Goal: Task Accomplishment & Management: Use online tool/utility

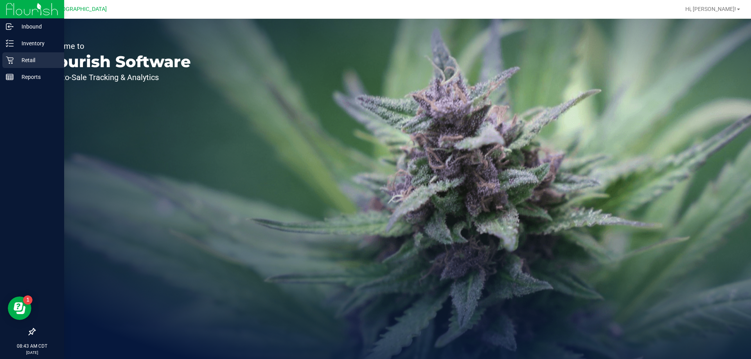
click at [10, 57] on icon at bounding box center [10, 60] width 8 height 8
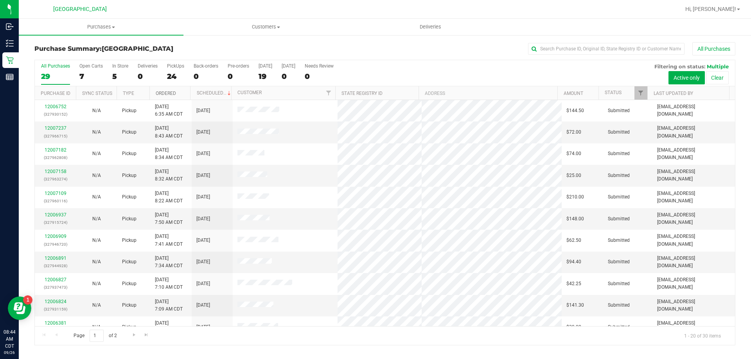
click at [170, 93] on link "Ordered" at bounding box center [166, 93] width 20 height 5
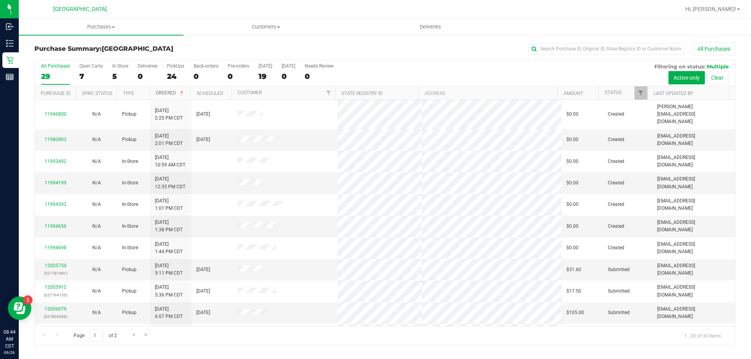
click at [170, 93] on link "Ordered" at bounding box center [170, 92] width 29 height 5
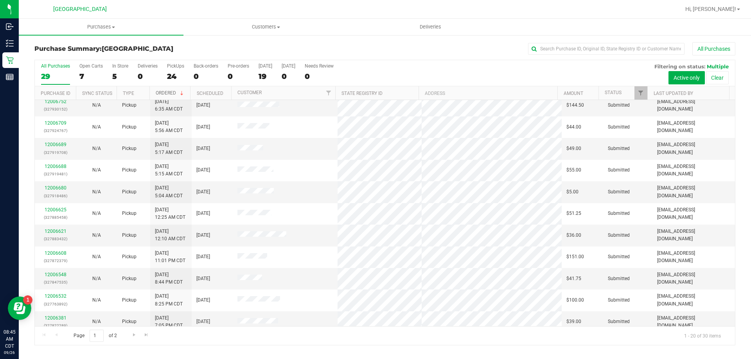
scroll to position [207, 0]
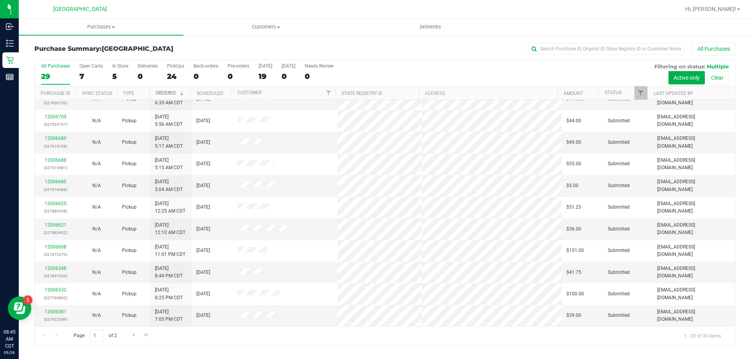
click at [181, 93] on span at bounding box center [182, 93] width 6 height 6
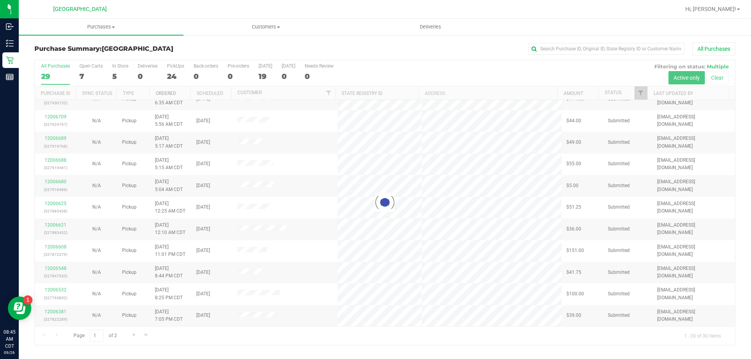
scroll to position [0, 0]
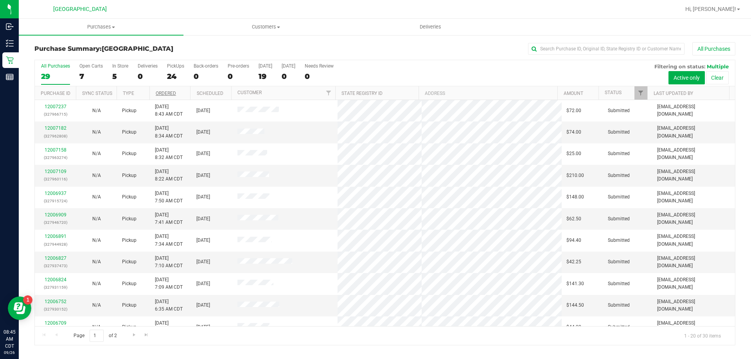
click at [183, 94] on th "Ordered" at bounding box center [169, 93] width 41 height 14
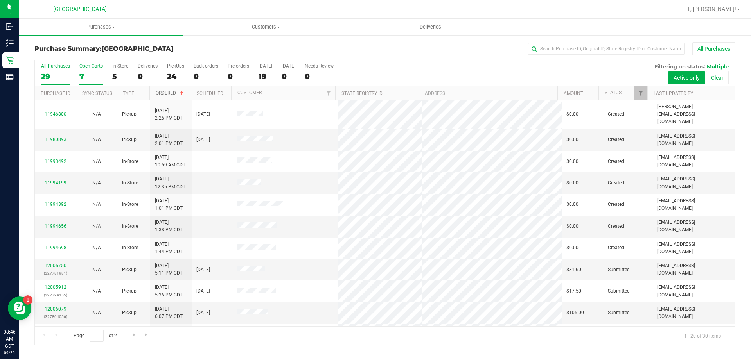
click at [85, 76] on div "7" at bounding box center [90, 76] width 23 height 9
click at [0, 0] on input "Open Carts 7" at bounding box center [0, 0] width 0 height 0
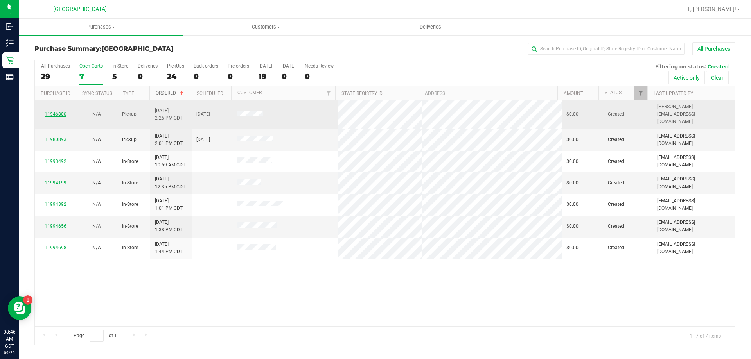
click at [60, 112] on link "11946800" at bounding box center [56, 113] width 22 height 5
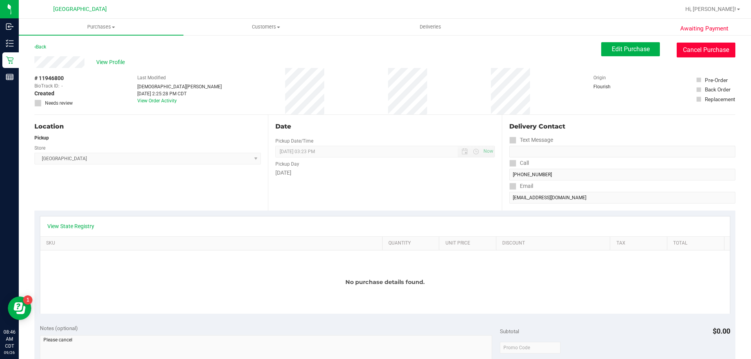
click at [717, 45] on button "Cancel Purchase" at bounding box center [706, 50] width 59 height 15
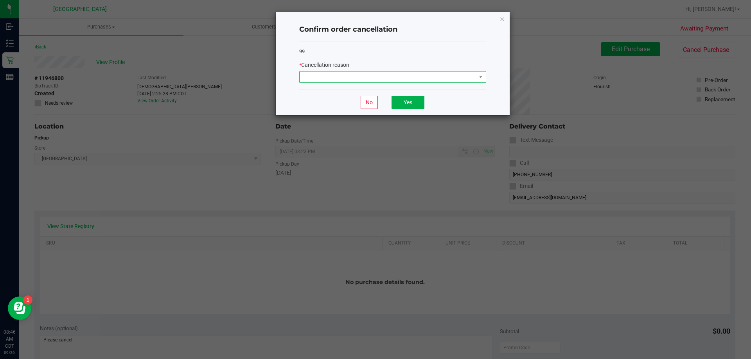
click at [451, 77] on span at bounding box center [388, 77] width 176 height 11
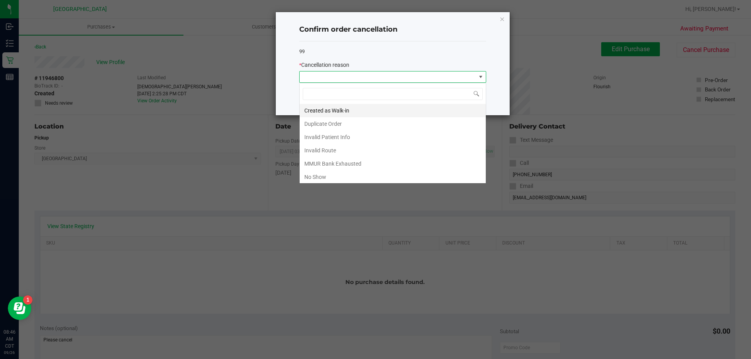
scroll to position [12, 187]
click at [325, 177] on li "No Show" at bounding box center [393, 177] width 186 height 13
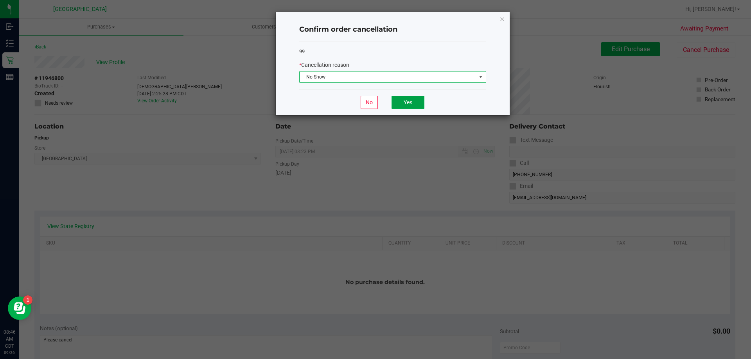
click at [410, 101] on button "Yes" at bounding box center [408, 102] width 33 height 13
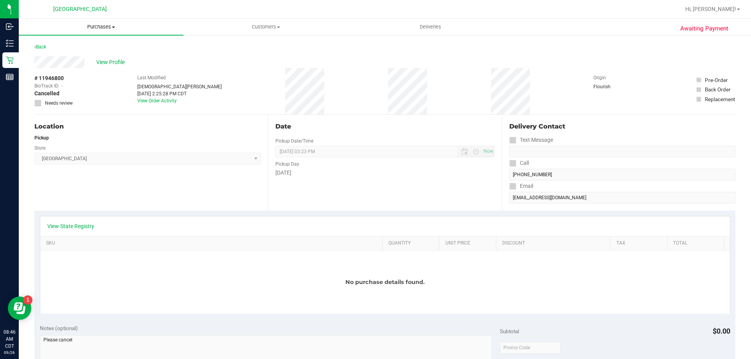
click at [105, 25] on span "Purchases" at bounding box center [101, 26] width 165 height 7
click at [35, 56] on span "Fulfillment" at bounding box center [43, 56] width 49 height 7
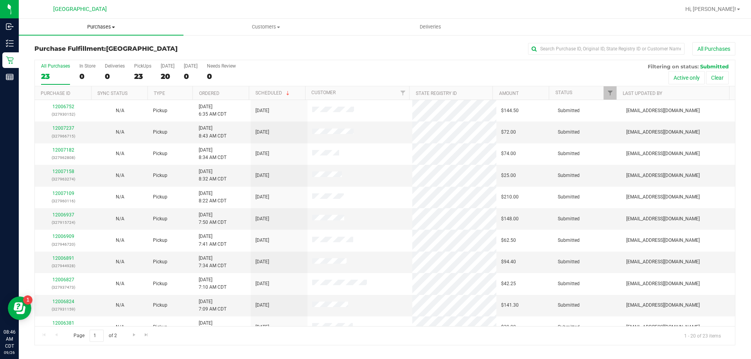
click at [99, 30] on span "Purchases" at bounding box center [101, 26] width 165 height 7
click at [225, 28] on span "Customers" at bounding box center [266, 26] width 164 height 7
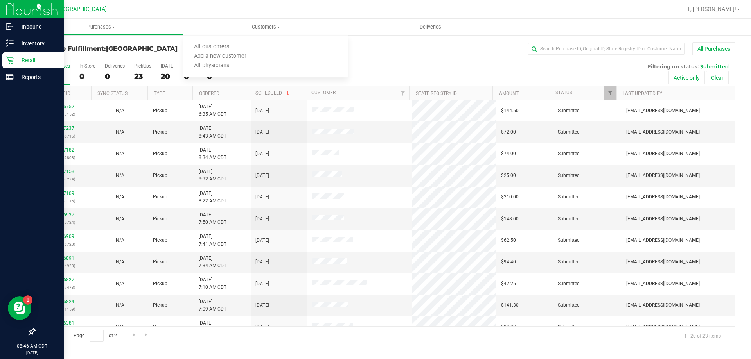
click at [32, 59] on p "Retail" at bounding box center [37, 60] width 47 height 9
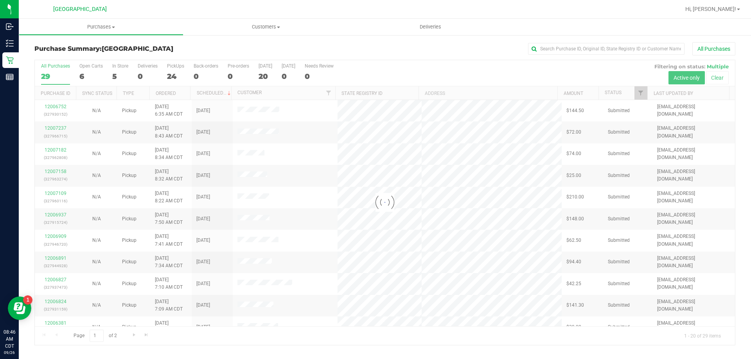
click at [92, 69] on div at bounding box center [385, 202] width 700 height 285
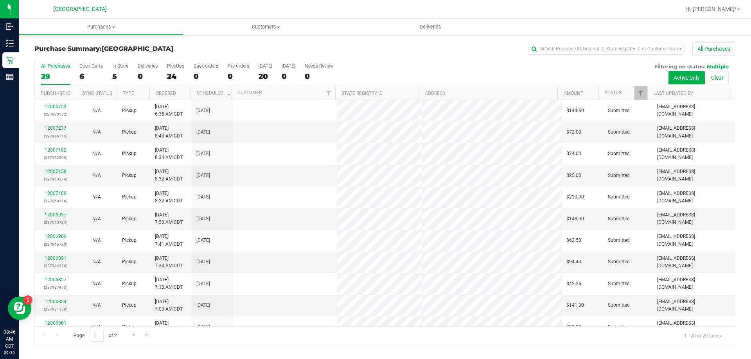
click at [94, 64] on div "Open Carts" at bounding box center [90, 65] width 23 height 5
click at [0, 0] on input "Open Carts 6" at bounding box center [0, 0] width 0 height 0
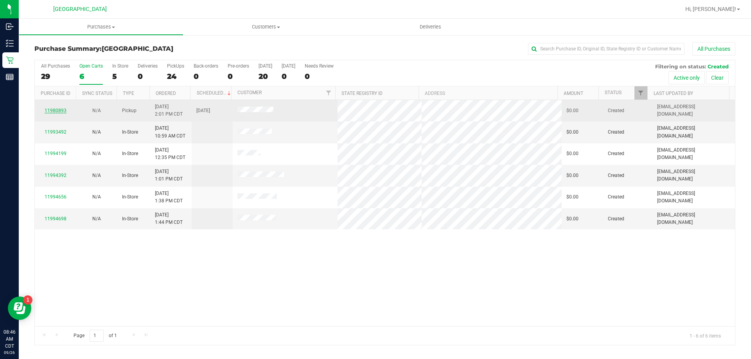
click at [53, 111] on link "11980893" at bounding box center [56, 110] width 22 height 5
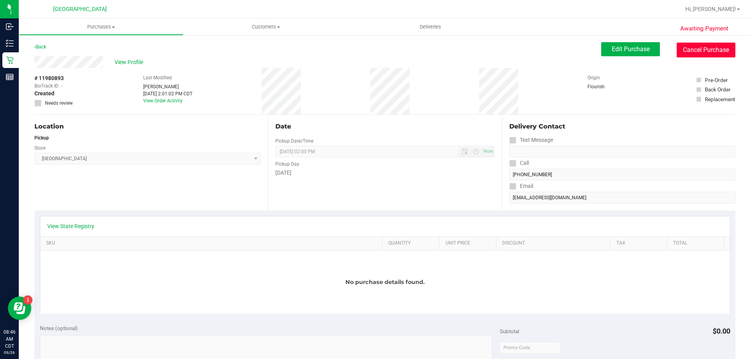
click at [701, 55] on button "Cancel Purchase" at bounding box center [706, 50] width 59 height 15
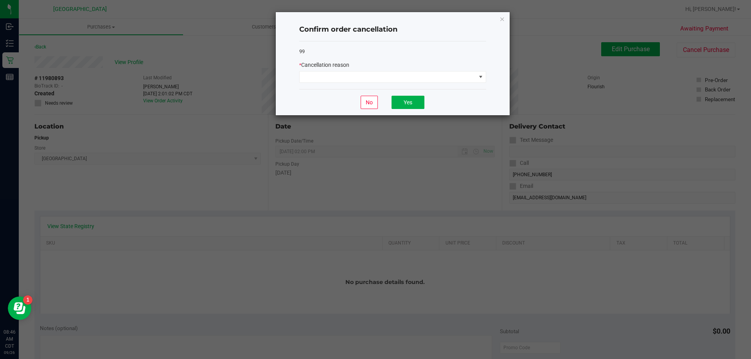
click at [475, 84] on div "99 * Cancellation reason" at bounding box center [392, 65] width 187 height 48
click at [472, 79] on span at bounding box center [388, 77] width 176 height 11
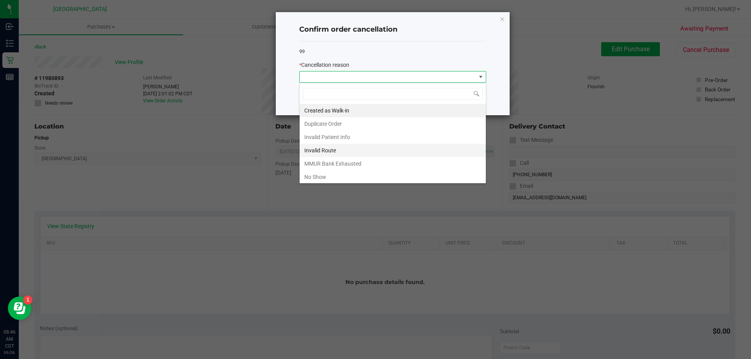
scroll to position [12, 187]
click at [324, 175] on li "No Show" at bounding box center [393, 177] width 186 height 13
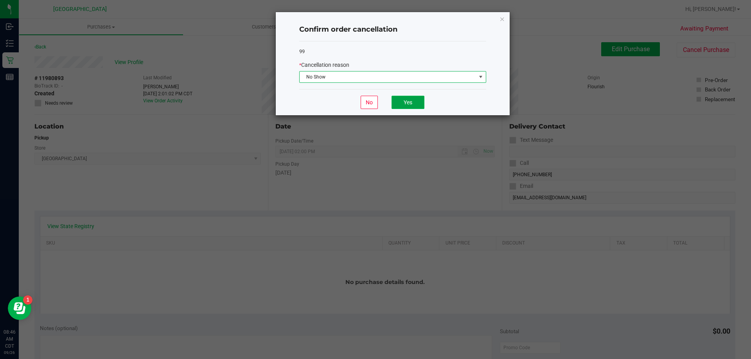
click at [414, 104] on button "Yes" at bounding box center [408, 102] width 33 height 13
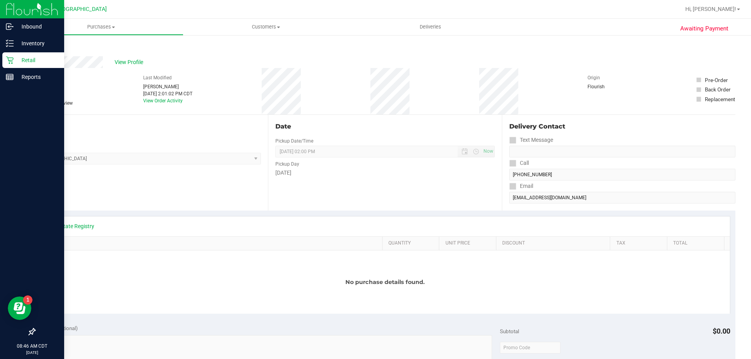
click at [11, 60] on icon at bounding box center [10, 60] width 8 height 8
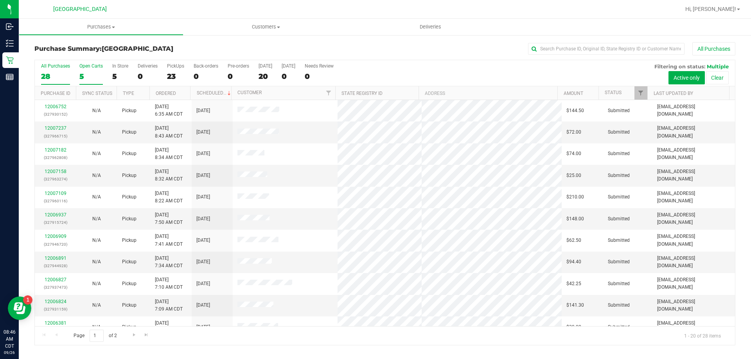
click at [91, 67] on div "Open Carts" at bounding box center [90, 65] width 23 height 5
click at [0, 0] on input "Open Carts 5" at bounding box center [0, 0] width 0 height 0
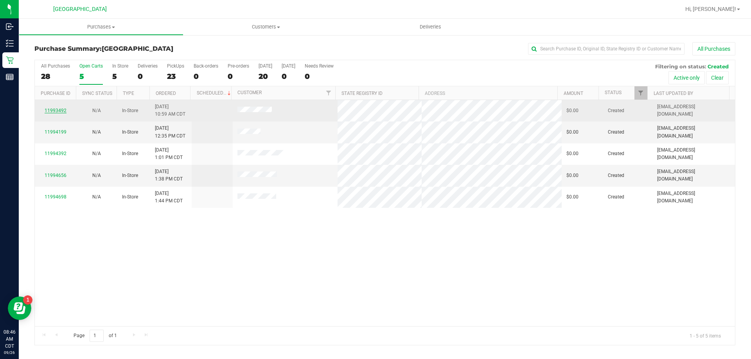
click at [53, 111] on link "11993492" at bounding box center [56, 110] width 22 height 5
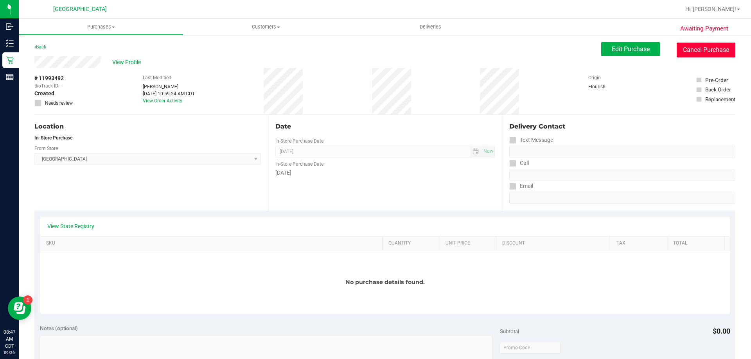
click at [686, 46] on button "Cancel Purchase" at bounding box center [706, 50] width 59 height 15
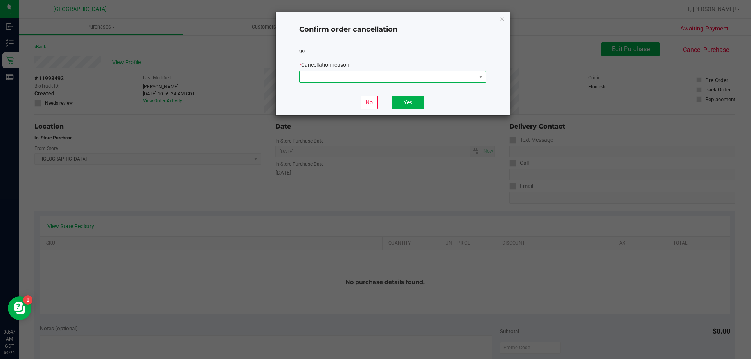
click at [456, 80] on span at bounding box center [388, 77] width 176 height 11
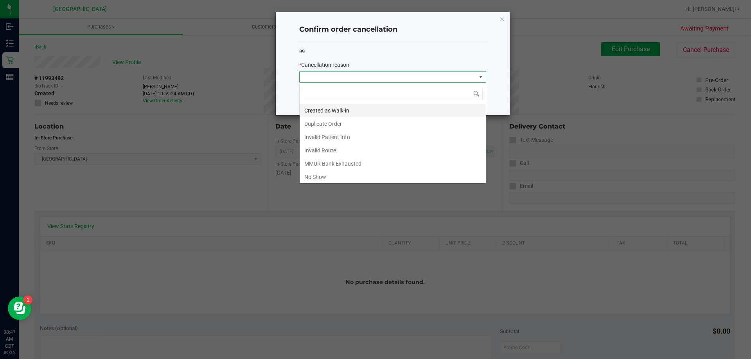
scroll to position [12, 187]
click at [317, 174] on li "No Show" at bounding box center [393, 177] width 186 height 13
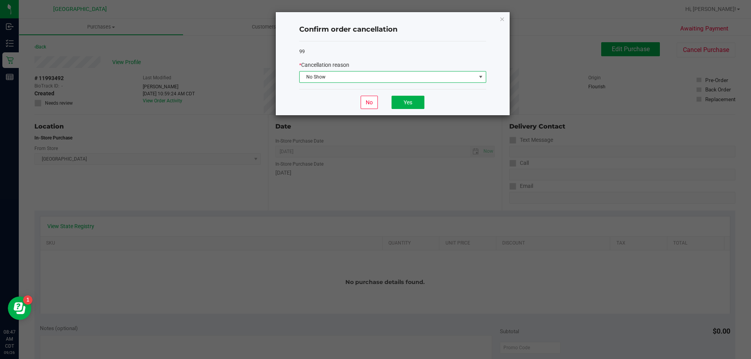
click at [410, 92] on div "No Yes" at bounding box center [392, 102] width 187 height 26
click at [410, 97] on button "Yes" at bounding box center [408, 102] width 33 height 13
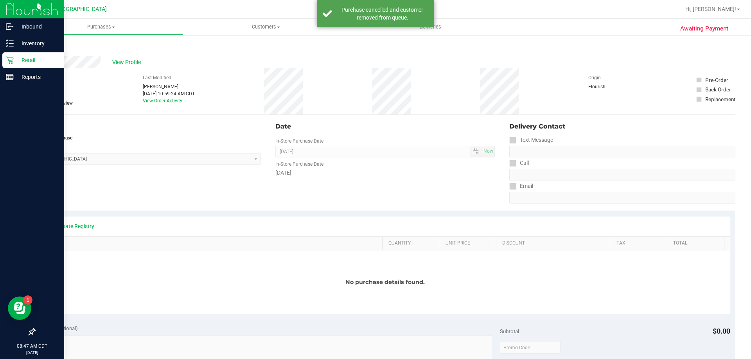
click at [13, 68] on link "Retail" at bounding box center [32, 60] width 64 height 17
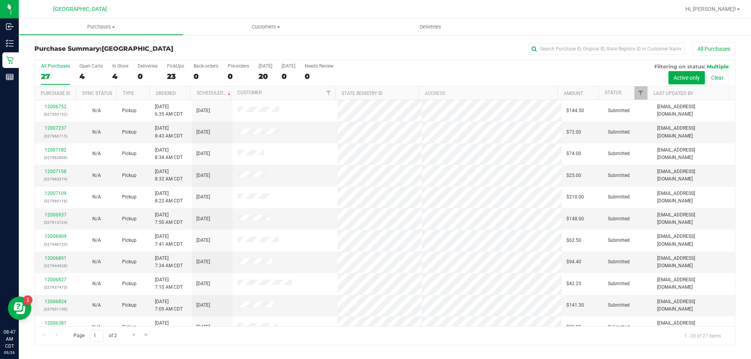
click at [92, 67] on div "Open Carts" at bounding box center [90, 65] width 23 height 5
click at [0, 0] on input "Open Carts 4" at bounding box center [0, 0] width 0 height 0
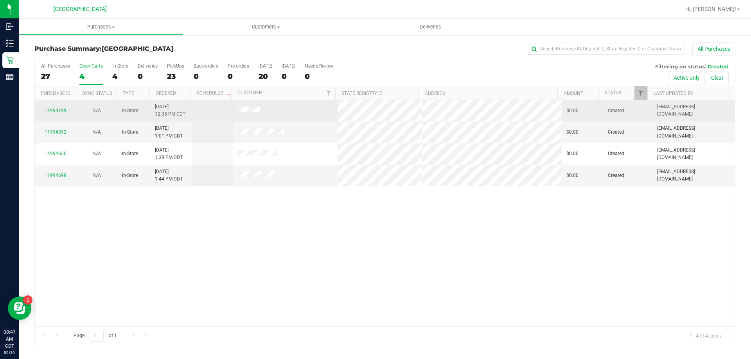
click at [54, 111] on link "11994199" at bounding box center [56, 110] width 22 height 5
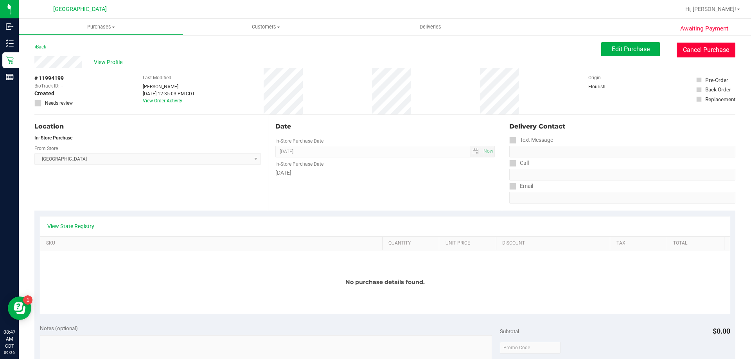
click at [691, 50] on button "Cancel Purchase" at bounding box center [706, 50] width 59 height 15
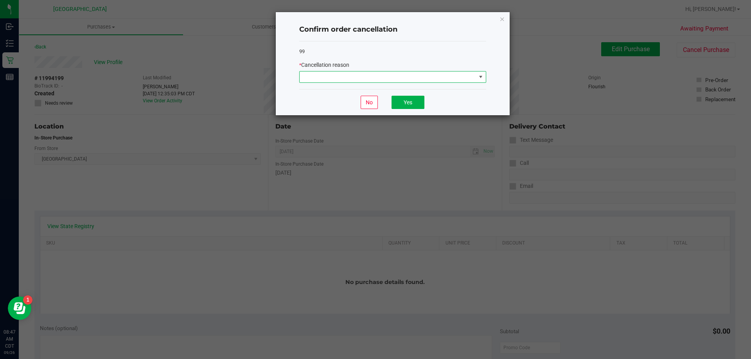
click at [445, 76] on span at bounding box center [388, 77] width 176 height 11
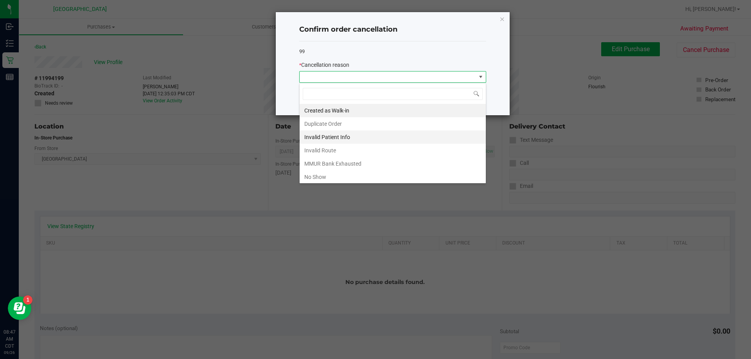
scroll to position [12, 187]
click at [313, 178] on li "No Show" at bounding box center [393, 177] width 186 height 13
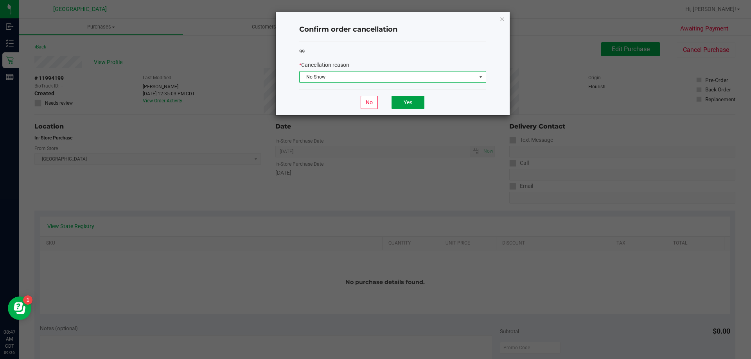
click at [418, 105] on button "Yes" at bounding box center [408, 102] width 33 height 13
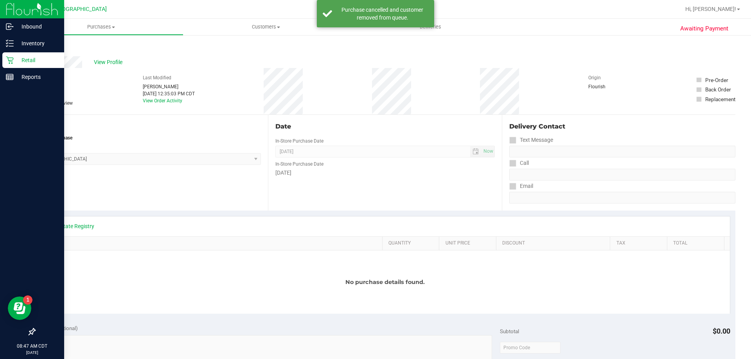
click at [29, 59] on p "Retail" at bounding box center [37, 60] width 47 height 9
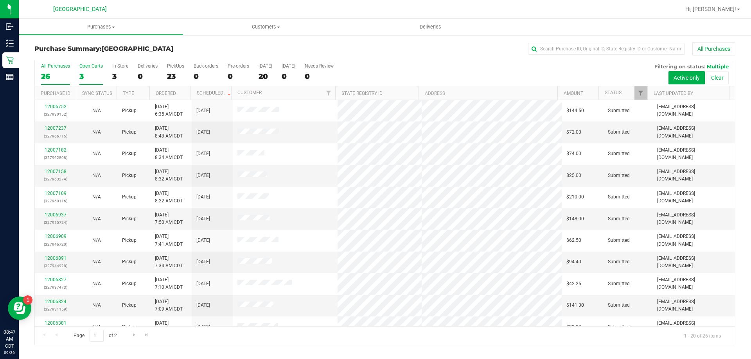
click at [79, 80] on div "3" at bounding box center [90, 76] width 23 height 9
click at [0, 0] on input "Open Carts 3" at bounding box center [0, 0] width 0 height 0
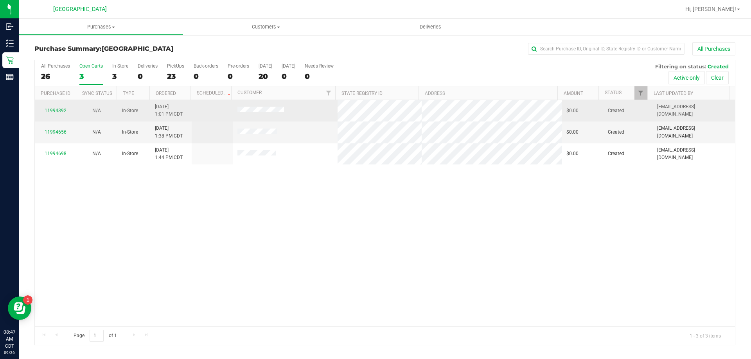
click at [62, 110] on link "11994392" at bounding box center [56, 110] width 22 height 5
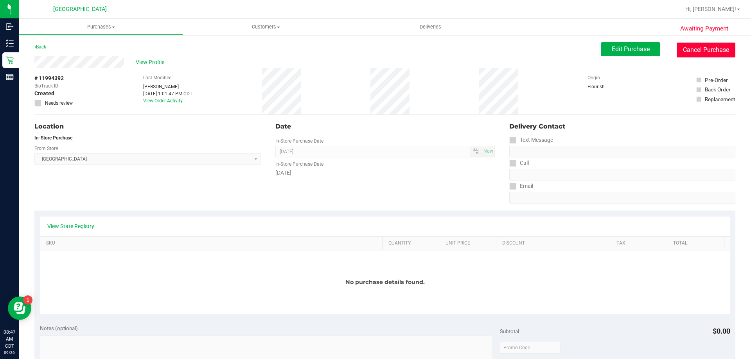
click at [684, 47] on button "Cancel Purchase" at bounding box center [706, 50] width 59 height 15
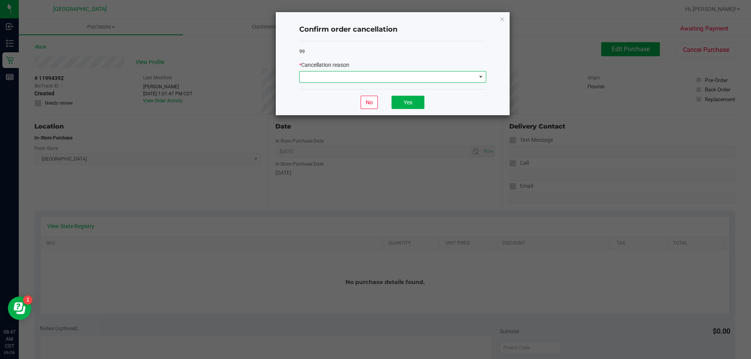
click at [440, 75] on span at bounding box center [388, 77] width 176 height 11
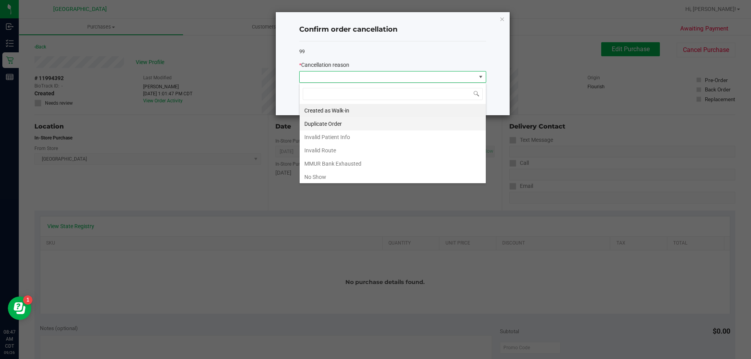
scroll to position [12, 187]
click at [324, 172] on li "No Show" at bounding box center [393, 177] width 186 height 13
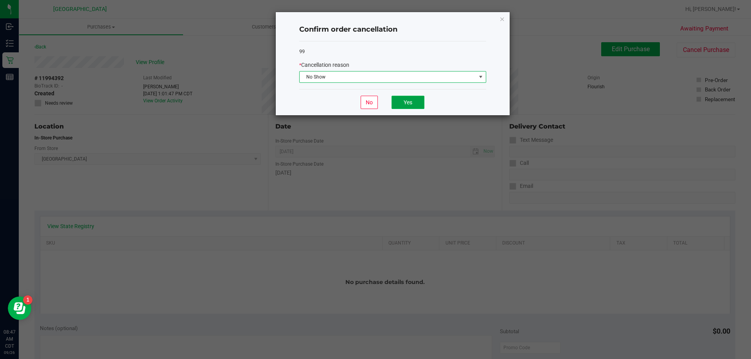
click at [422, 101] on button "Yes" at bounding box center [408, 102] width 33 height 13
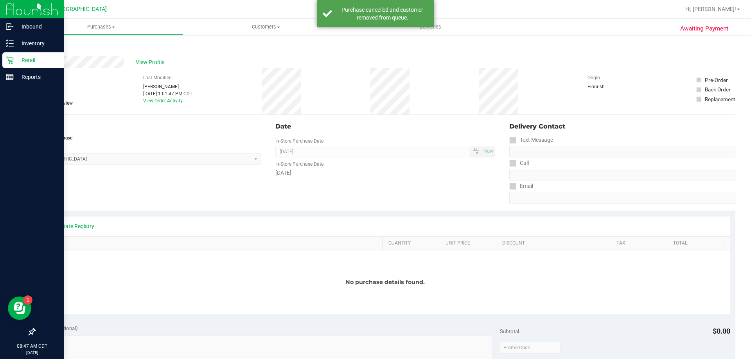
click at [13, 58] on icon at bounding box center [9, 60] width 7 height 7
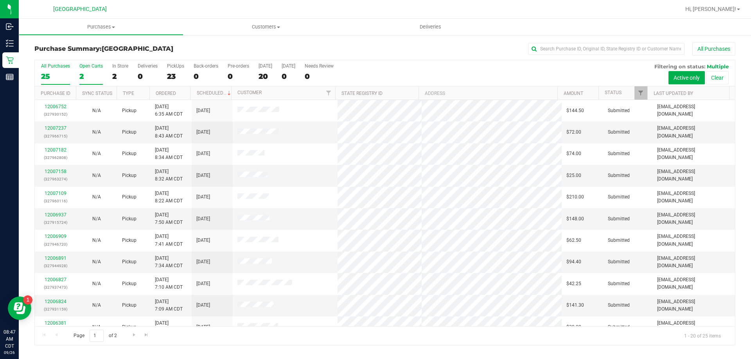
click at [79, 75] on div "2" at bounding box center [90, 76] width 23 height 9
click at [0, 0] on input "Open Carts 2" at bounding box center [0, 0] width 0 height 0
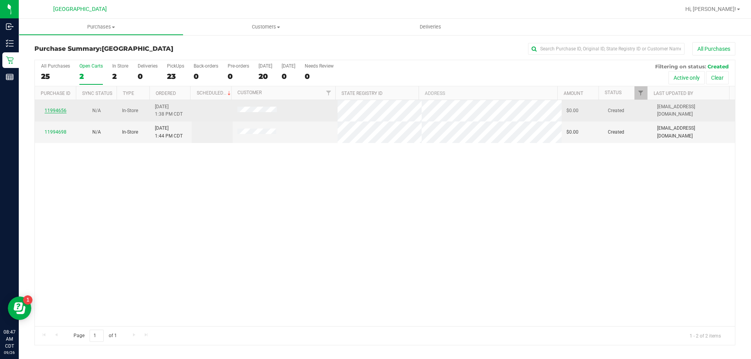
click at [58, 110] on link "11994656" at bounding box center [56, 110] width 22 height 5
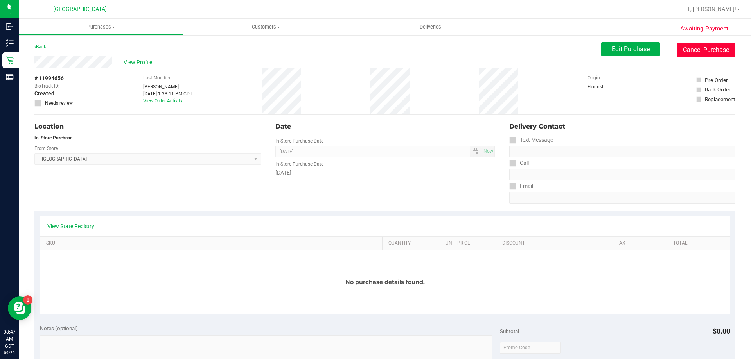
click at [690, 52] on button "Cancel Purchase" at bounding box center [706, 50] width 59 height 15
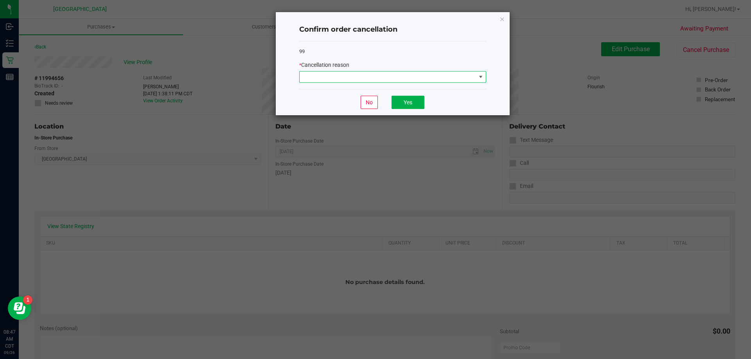
click at [429, 77] on span at bounding box center [388, 77] width 176 height 11
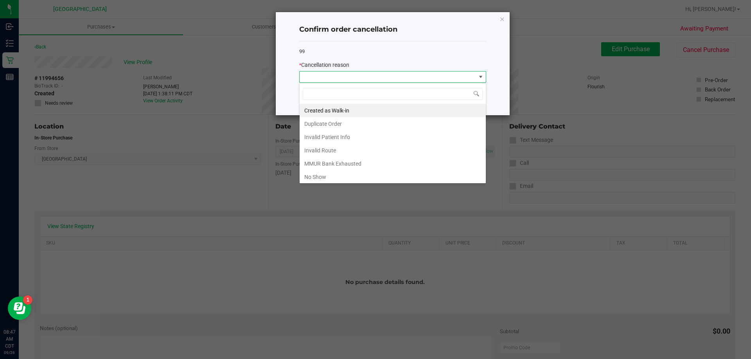
scroll to position [12, 187]
click at [320, 183] on div "Created as Walk-in Duplicate Order Invalid Patient Info Invalid Route MMUR Bank…" at bounding box center [392, 133] width 187 height 101
click at [322, 175] on li "No Show" at bounding box center [393, 177] width 186 height 13
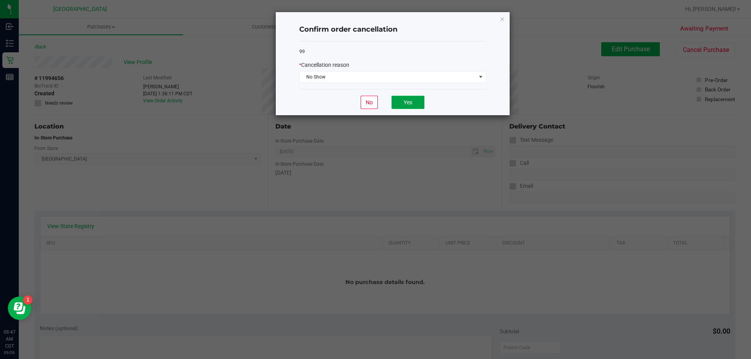
click at [420, 99] on button "Yes" at bounding box center [408, 102] width 33 height 13
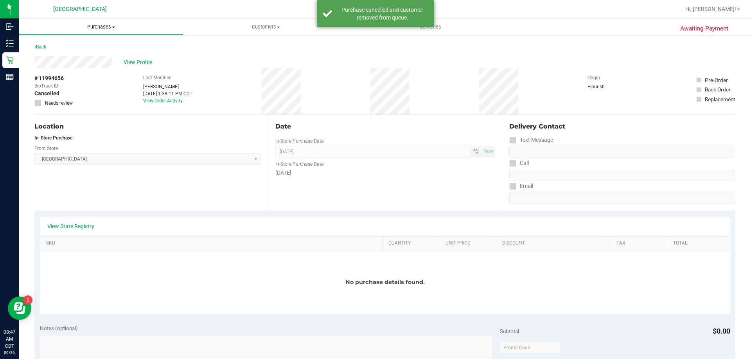
click at [94, 29] on span "Purchases" at bounding box center [101, 26] width 164 height 7
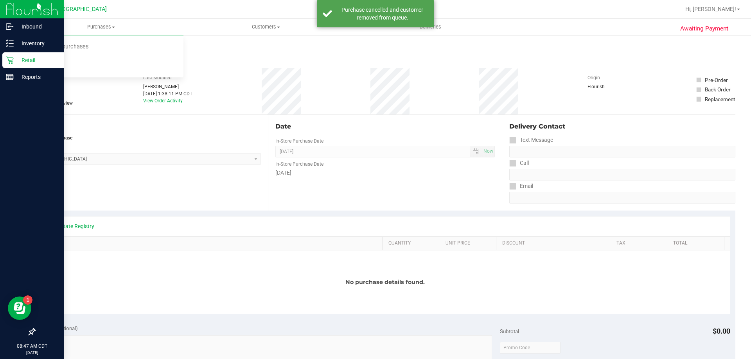
click at [32, 59] on p "Retail" at bounding box center [37, 60] width 47 height 9
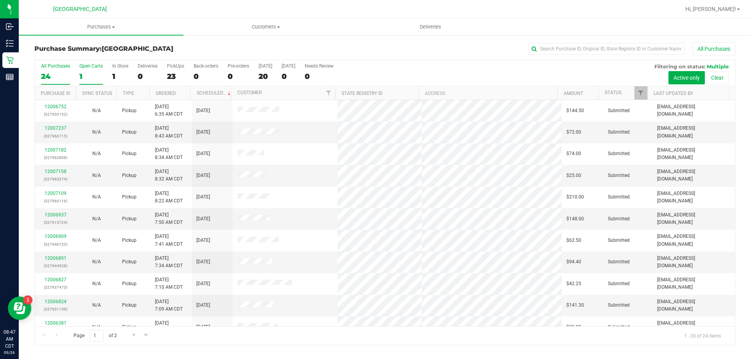
click at [79, 75] on div "1" at bounding box center [90, 76] width 23 height 9
click at [0, 0] on input "Open Carts 1" at bounding box center [0, 0] width 0 height 0
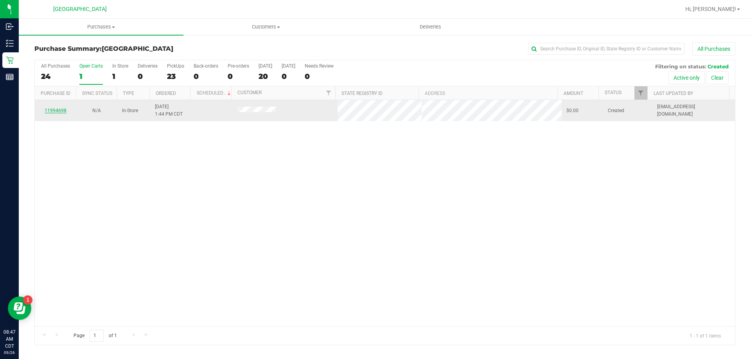
click at [57, 112] on link "11994698" at bounding box center [56, 110] width 22 height 5
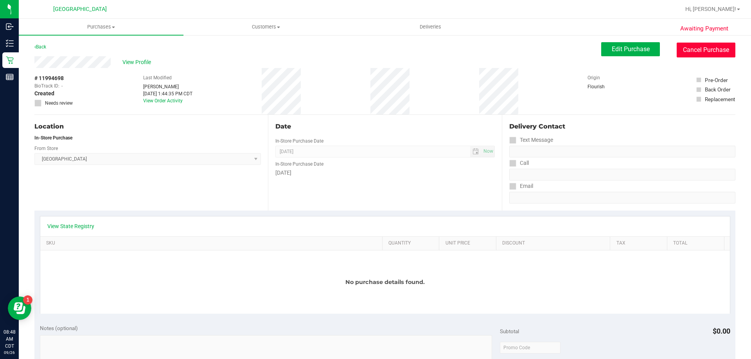
click at [690, 54] on button "Cancel Purchase" at bounding box center [706, 50] width 59 height 15
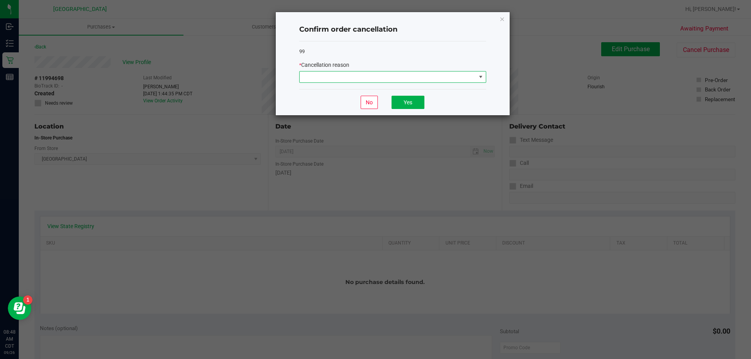
click at [414, 77] on span at bounding box center [388, 77] width 176 height 11
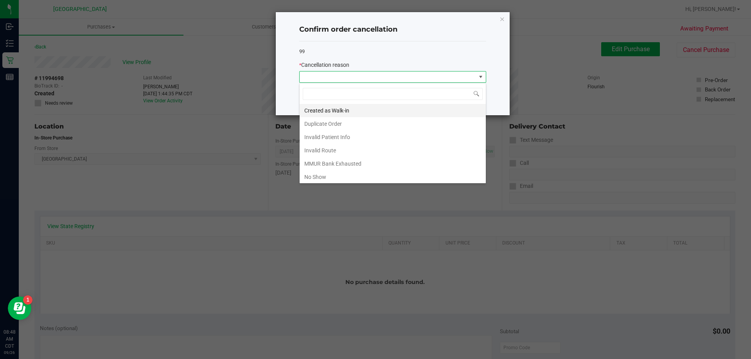
scroll to position [12, 187]
click at [334, 178] on li "No Show" at bounding box center [393, 177] width 186 height 13
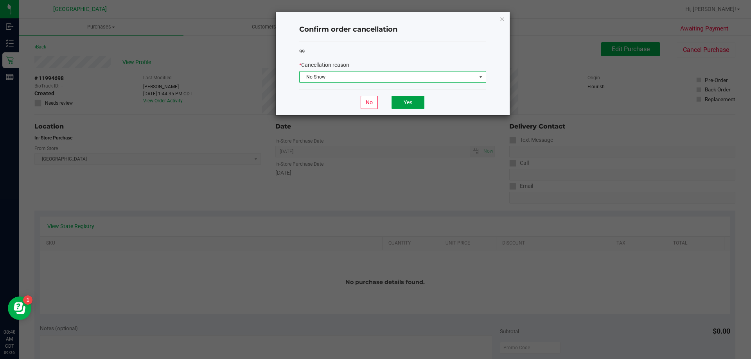
click at [413, 108] on button "Yes" at bounding box center [408, 102] width 33 height 13
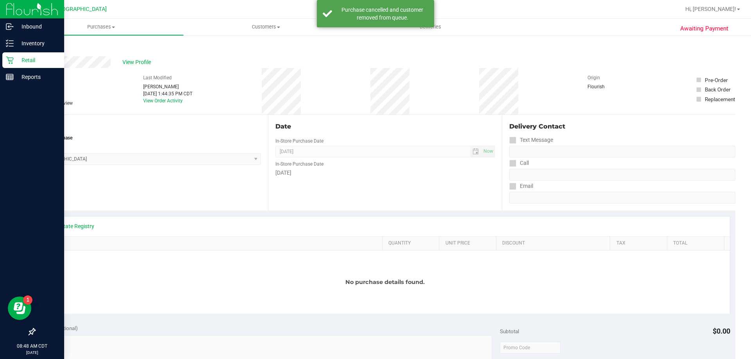
click at [11, 63] on icon at bounding box center [10, 60] width 8 height 8
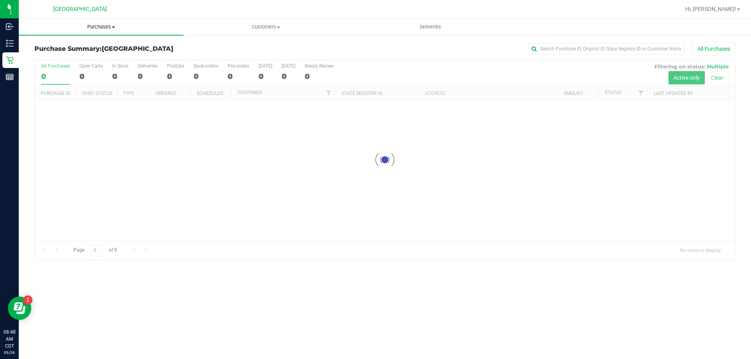
click at [111, 26] on span "Purchases" at bounding box center [101, 26] width 165 height 7
click at [73, 54] on li "Fulfillment" at bounding box center [101, 56] width 165 height 9
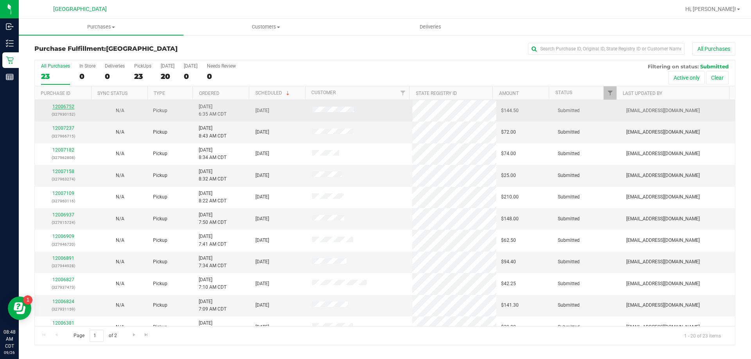
click at [63, 105] on link "12006752" at bounding box center [63, 106] width 22 height 5
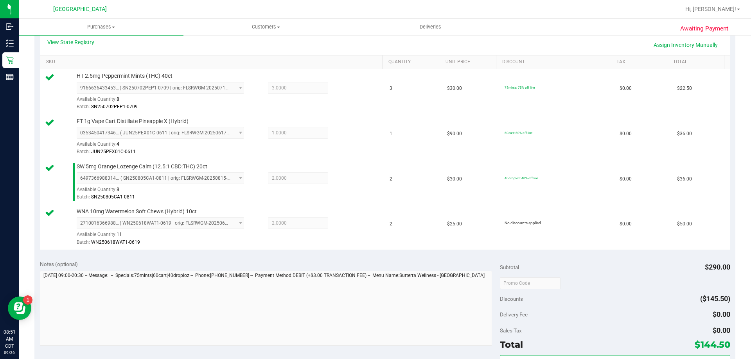
scroll to position [196, 0]
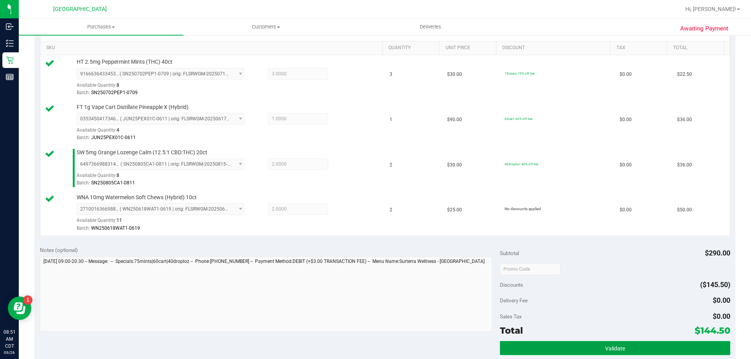
click at [660, 352] on button "Validate" at bounding box center [615, 348] width 230 height 14
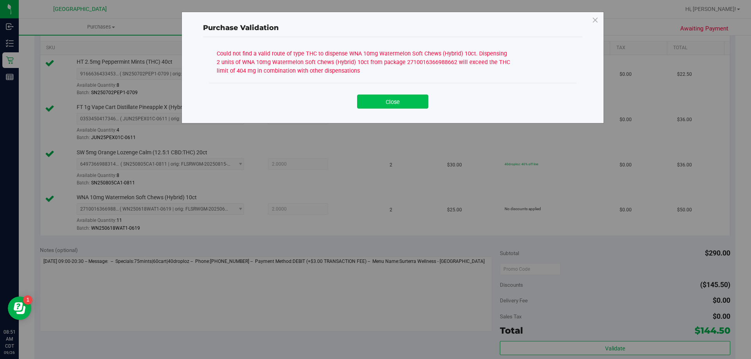
click at [411, 108] on button "Close" at bounding box center [392, 102] width 71 height 14
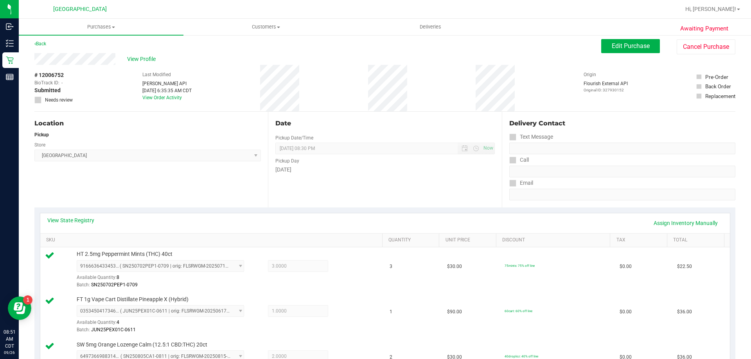
scroll to position [0, 0]
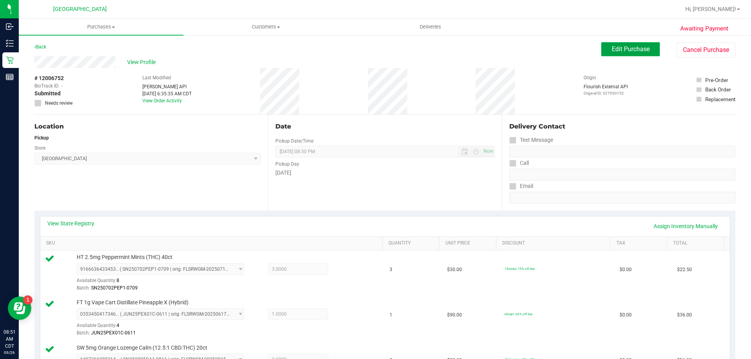
click at [623, 46] on span "Edit Purchase" at bounding box center [631, 48] width 38 height 7
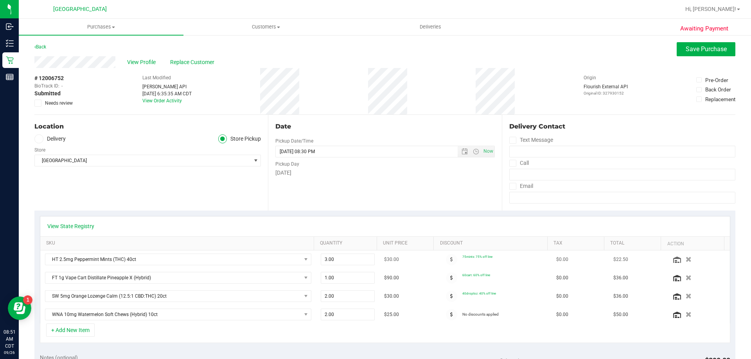
scroll to position [39, 0]
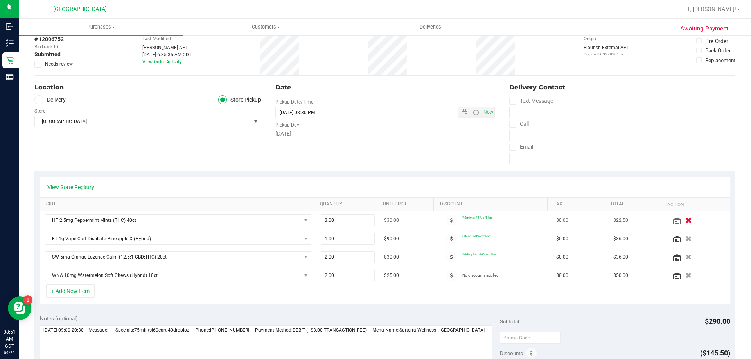
click at [685, 221] on icon "button" at bounding box center [688, 221] width 7 height 6
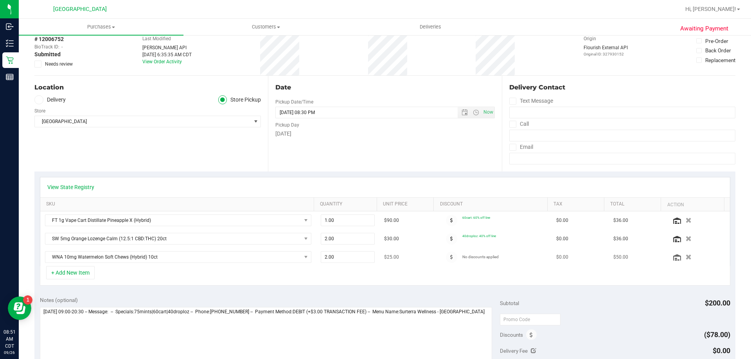
click at [64, 266] on td "WNA 10mg Watermelon Soft Chews (Hybrid) 10ct" at bounding box center [178, 257] width 276 height 18
click at [63, 271] on button "+ Add New Item" at bounding box center [70, 272] width 49 height 13
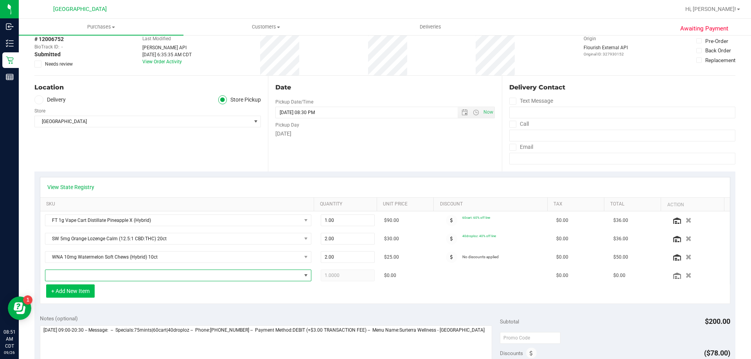
click at [63, 271] on span "NO DATA FOUND" at bounding box center [173, 275] width 256 height 11
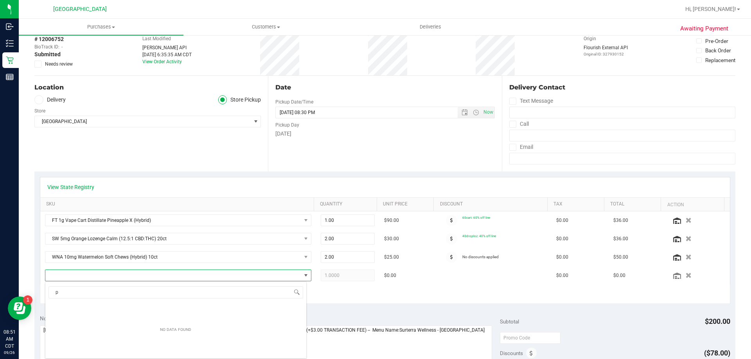
scroll to position [12, 259]
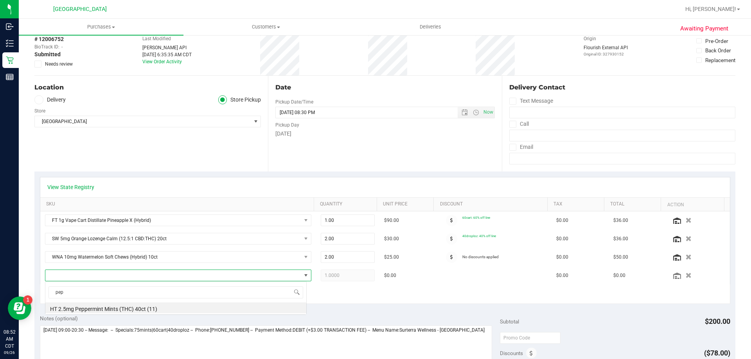
type input "pepp"
click at [88, 309] on li "HT 2.5mg Peppermint Mints (THC) 40ct (11)" at bounding box center [175, 308] width 261 height 11
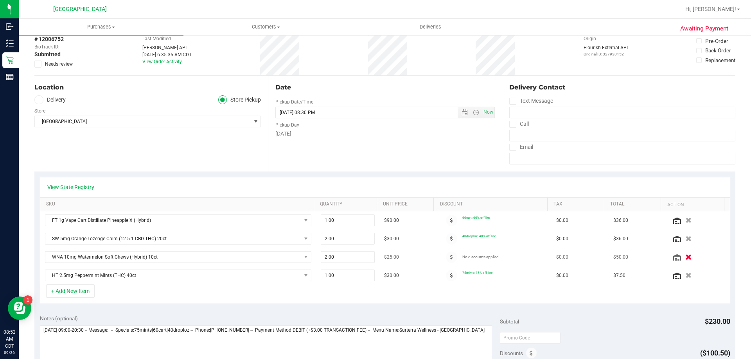
click at [685, 257] on icon "button" at bounding box center [688, 258] width 7 height 6
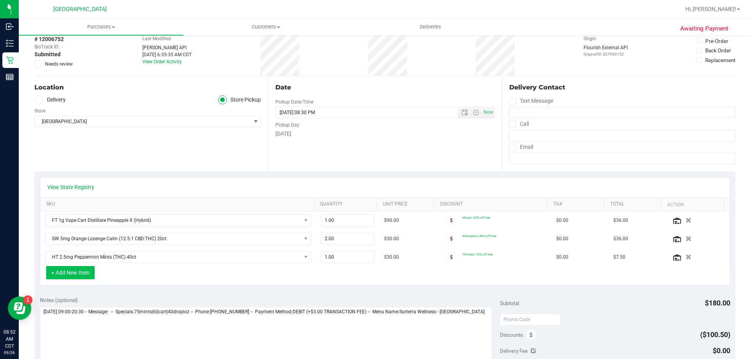
click at [79, 275] on button "+ Add New Item" at bounding box center [70, 272] width 49 height 13
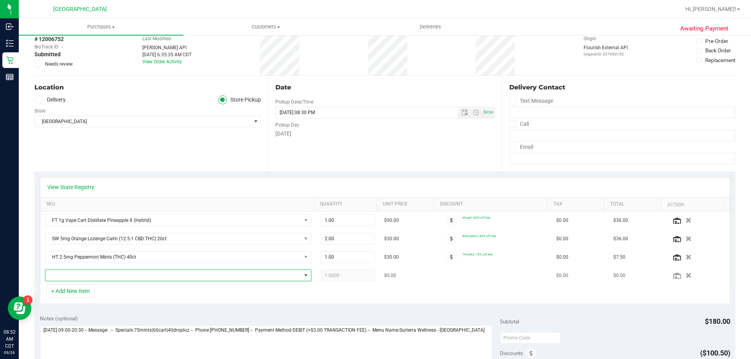
click at [101, 275] on span "NO DATA FOUND" at bounding box center [173, 275] width 256 height 11
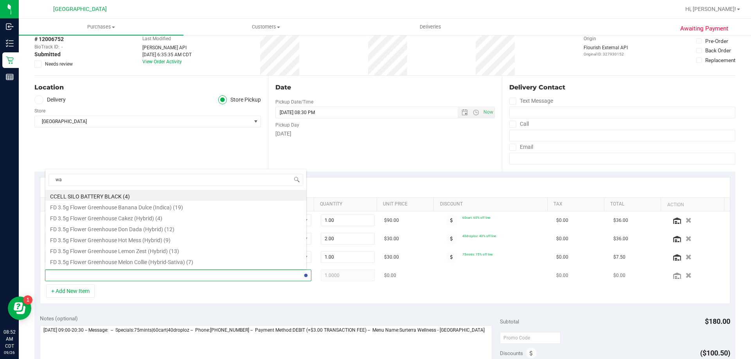
type input "wat"
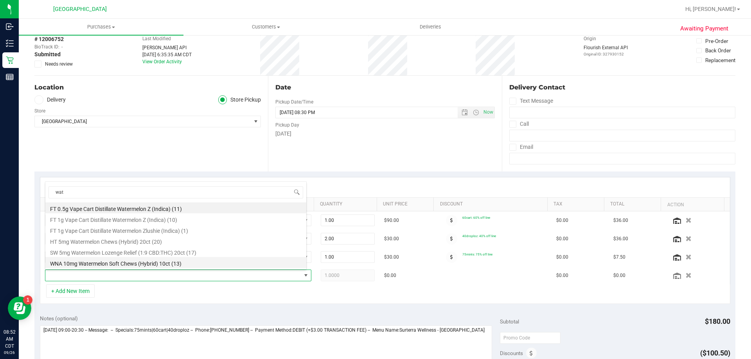
click at [107, 263] on li "WNA 10mg Watermelon Soft Chews (Hybrid) 10ct (13)" at bounding box center [175, 262] width 261 height 11
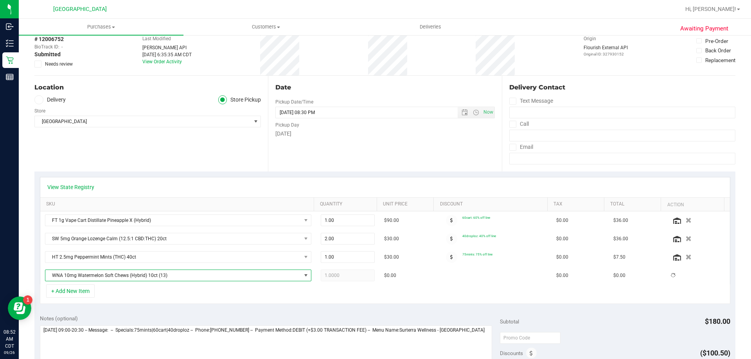
click at [460, 295] on div "+ Add New Item" at bounding box center [385, 295] width 690 height 20
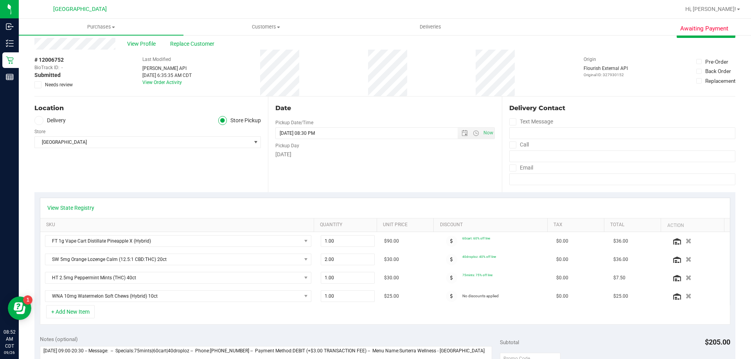
scroll to position [0, 0]
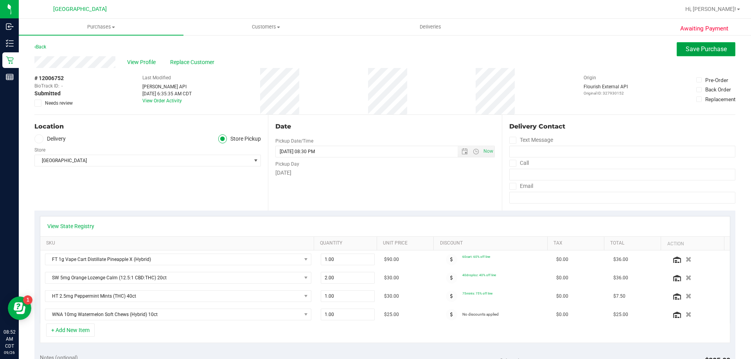
click at [696, 48] on span "Save Purchase" at bounding box center [706, 48] width 41 height 7
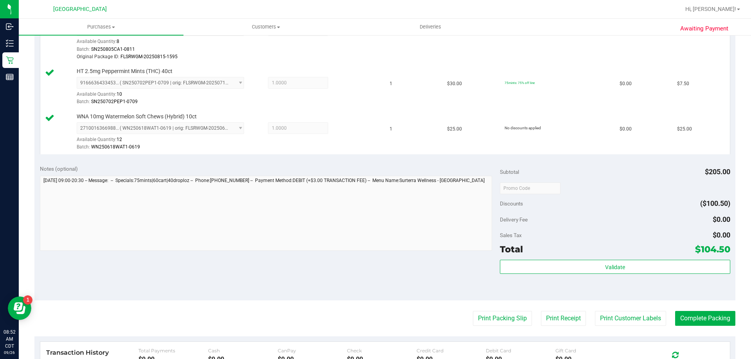
scroll to position [313, 0]
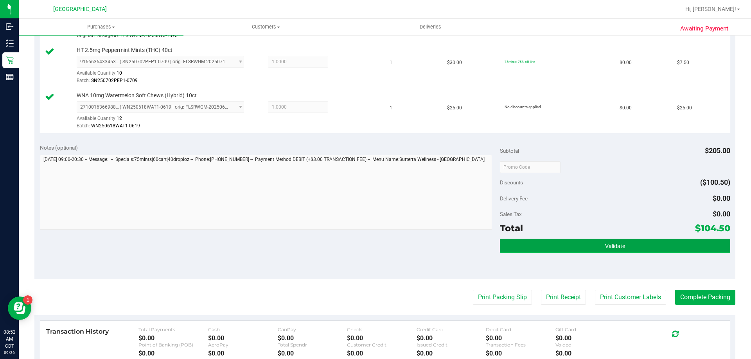
click at [698, 240] on button "Validate" at bounding box center [615, 246] width 230 height 14
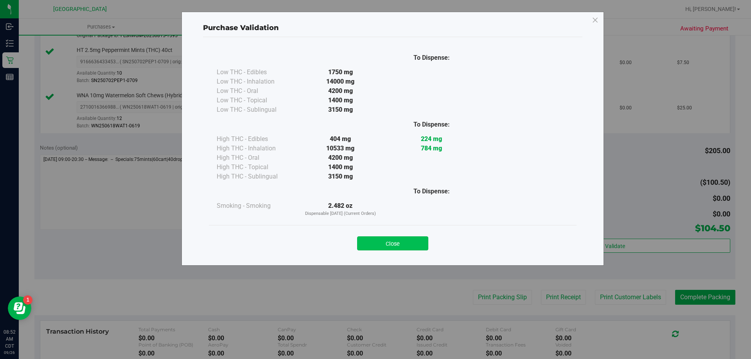
click at [397, 242] on button "Close" at bounding box center [392, 244] width 71 height 14
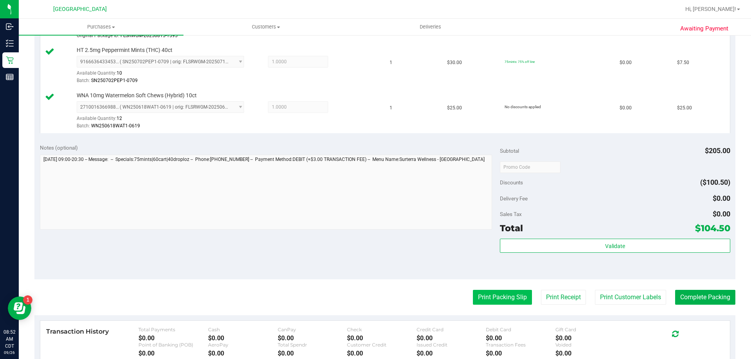
click at [487, 301] on button "Print Packing Slip" at bounding box center [502, 297] width 59 height 15
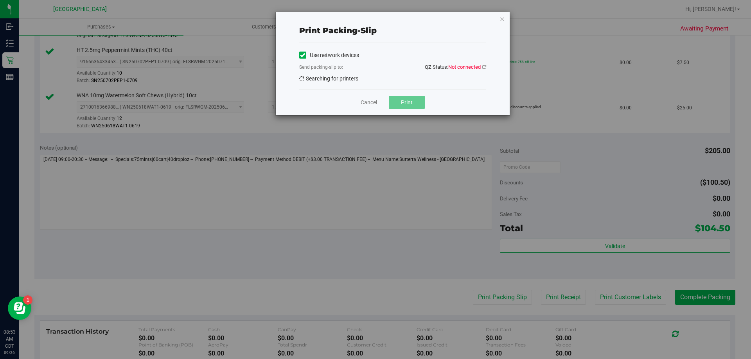
click at [368, 78] on div "Use network devices Send packing-slip to: QZ Status: Not connected Searching fo…" at bounding box center [392, 66] width 187 height 34
click at [482, 66] on icon at bounding box center [484, 67] width 4 height 5
click at [483, 66] on icon at bounding box center [484, 67] width 4 height 5
click at [370, 102] on link "Cancel" at bounding box center [369, 103] width 16 height 8
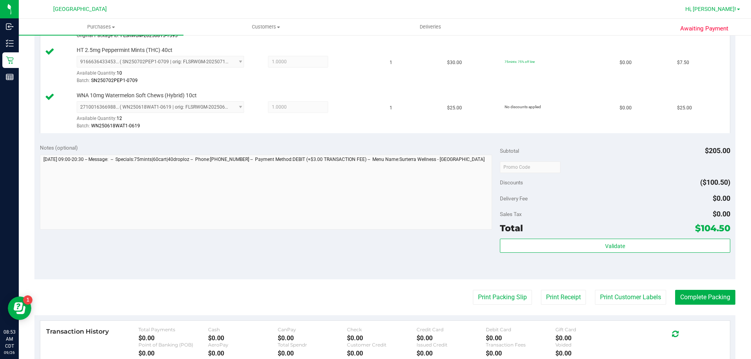
click at [738, 11] on link "Hi, [PERSON_NAME]!" at bounding box center [712, 9] width 61 height 8
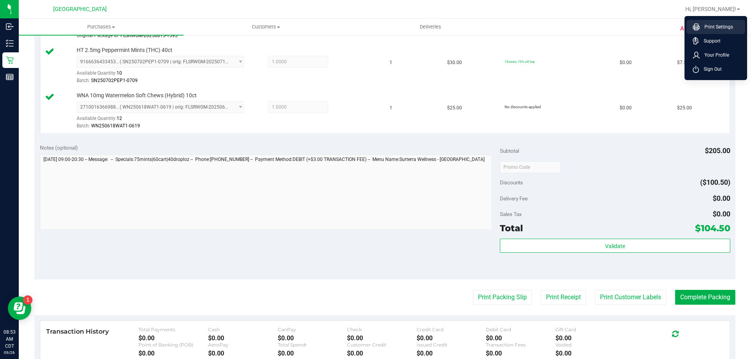
click at [717, 25] on span "Print Settings" at bounding box center [716, 27] width 33 height 8
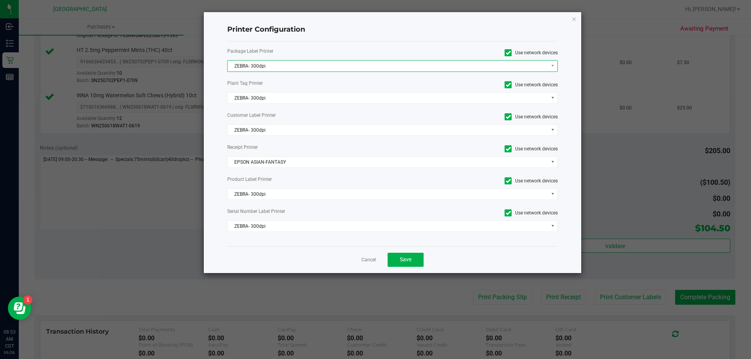
click at [304, 65] on span "ZEBRA- 300dpi" at bounding box center [388, 66] width 320 height 11
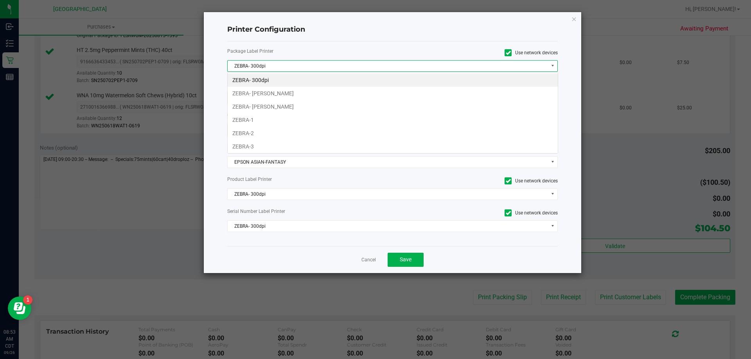
scroll to position [12, 331]
click at [283, 104] on li "ZEBRA- [PERSON_NAME]" at bounding box center [393, 106] width 330 height 13
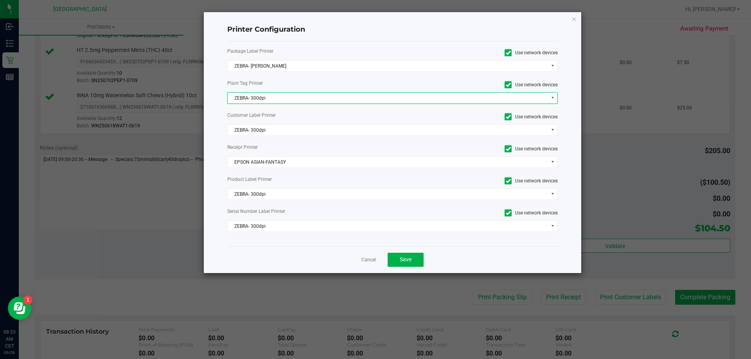
click at [349, 97] on span "ZEBRA- 300dpi" at bounding box center [388, 98] width 320 height 11
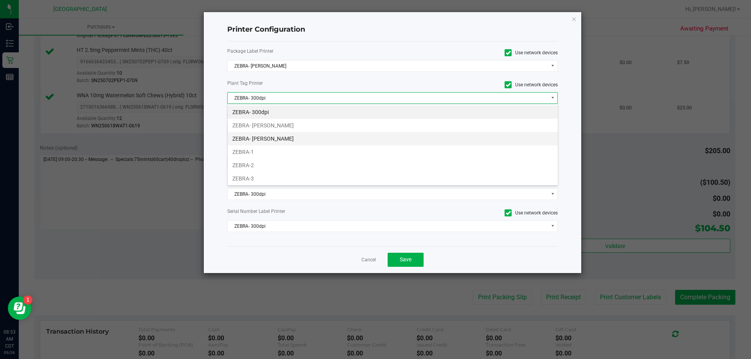
click at [302, 139] on li "ZEBRA- [PERSON_NAME]" at bounding box center [393, 138] width 330 height 13
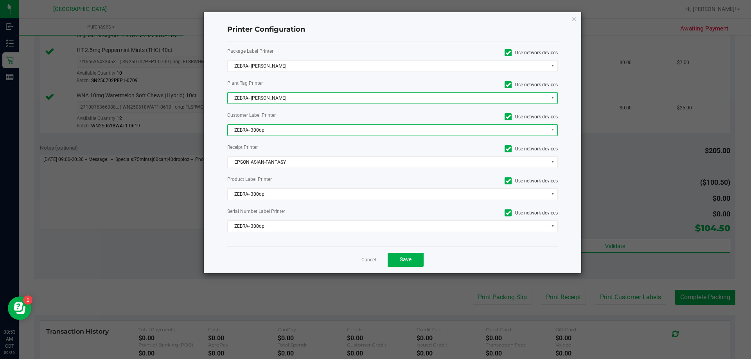
click at [304, 125] on span "ZEBRA- 300dpi" at bounding box center [388, 130] width 320 height 11
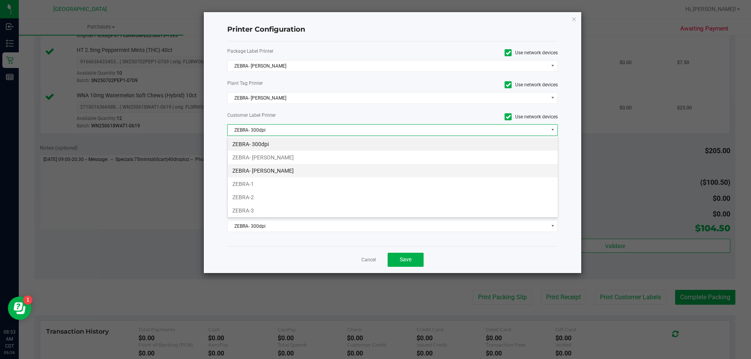
click at [286, 169] on li "ZEBRA- [PERSON_NAME]" at bounding box center [393, 170] width 330 height 13
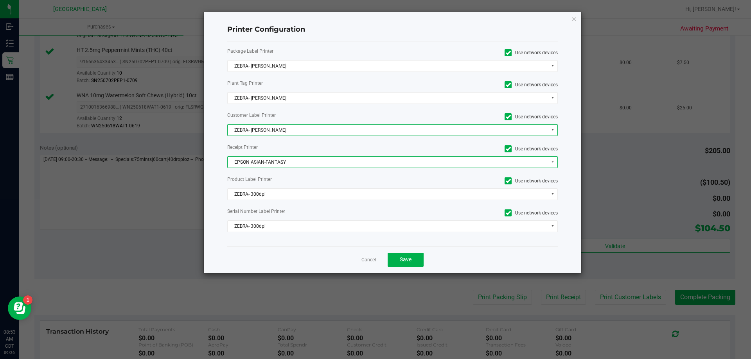
click at [291, 161] on span "EPSON ASIAN-FANTASY" at bounding box center [388, 162] width 320 height 11
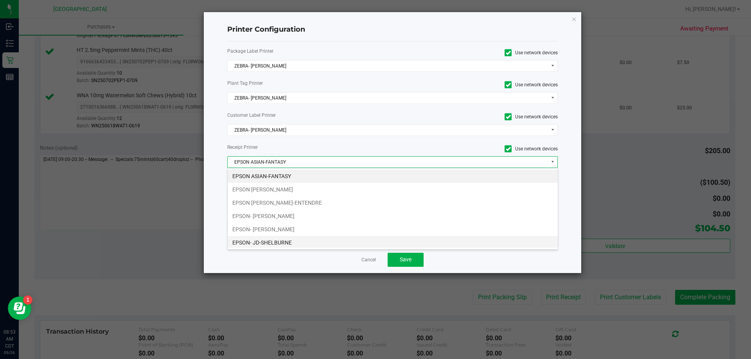
click at [291, 241] on li "EPSON- JD-SHELBURNE" at bounding box center [393, 242] width 330 height 13
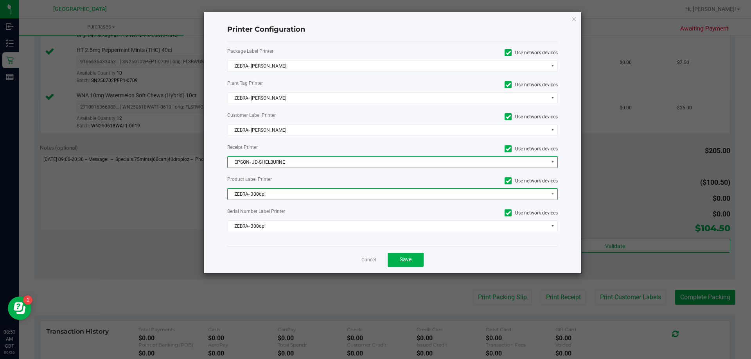
click at [298, 192] on span "ZEBRA- 300dpi" at bounding box center [388, 194] width 320 height 11
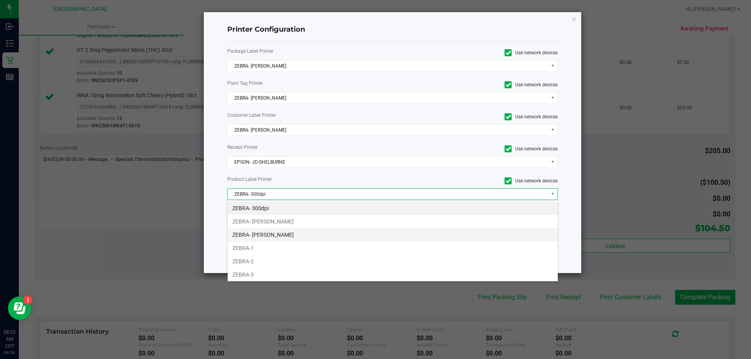
click at [290, 235] on li "ZEBRA- [PERSON_NAME]" at bounding box center [393, 234] width 330 height 13
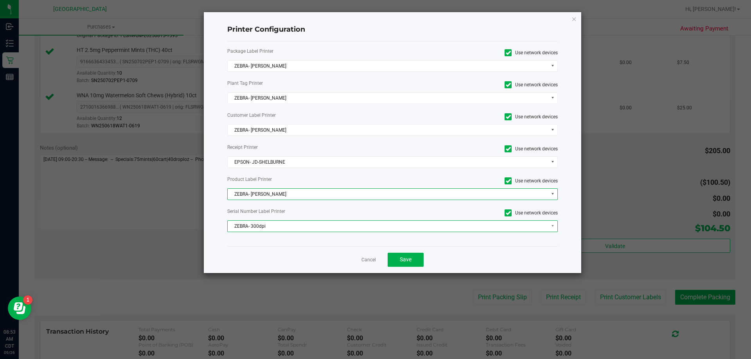
click at [291, 222] on span "ZEBRA- 300dpi" at bounding box center [388, 226] width 320 height 11
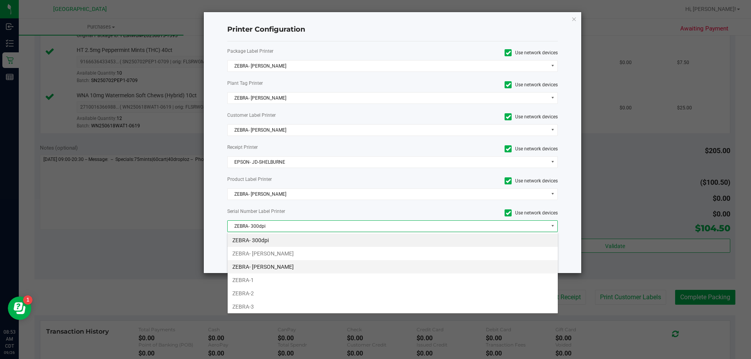
click at [287, 264] on li "ZEBRA- [PERSON_NAME]" at bounding box center [393, 266] width 330 height 13
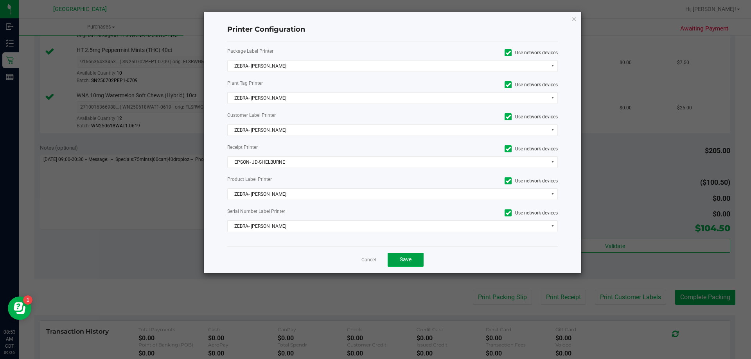
click at [400, 262] on span "Save" at bounding box center [406, 260] width 12 height 6
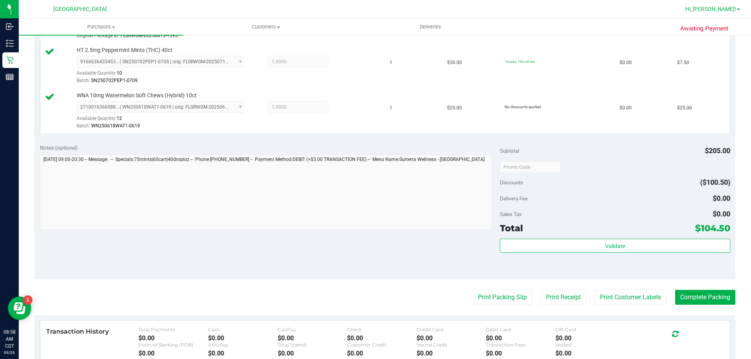
click at [732, 7] on span "Hi, [PERSON_NAME]!" at bounding box center [710, 9] width 51 height 6
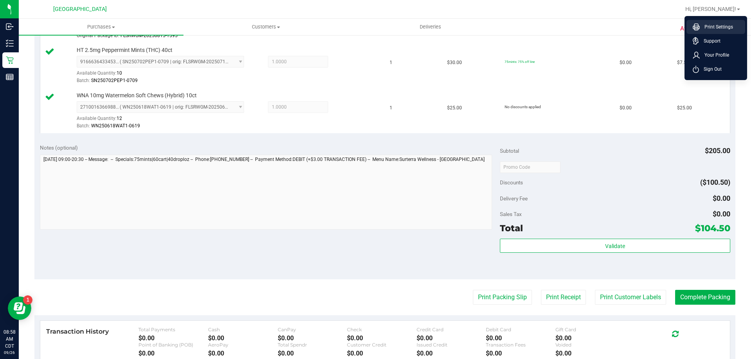
click at [712, 26] on span "Print Settings" at bounding box center [716, 27] width 33 height 8
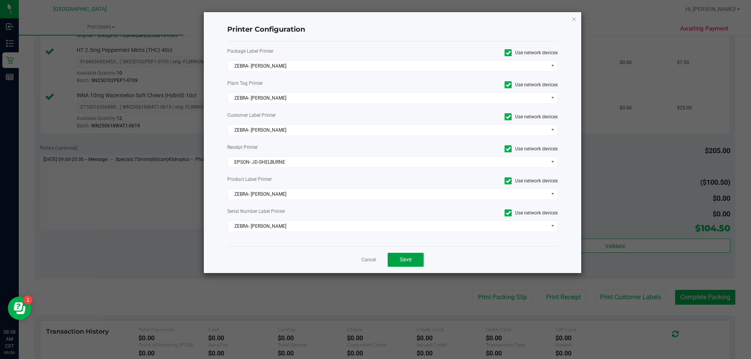
click at [400, 261] on span "Save" at bounding box center [406, 260] width 12 height 6
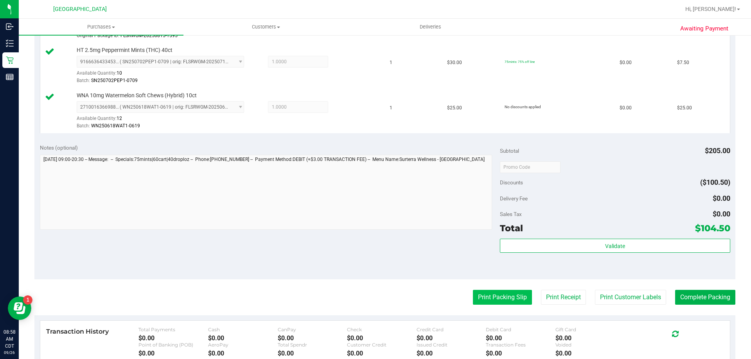
click at [490, 296] on button "Print Packing Slip" at bounding box center [502, 297] width 59 height 15
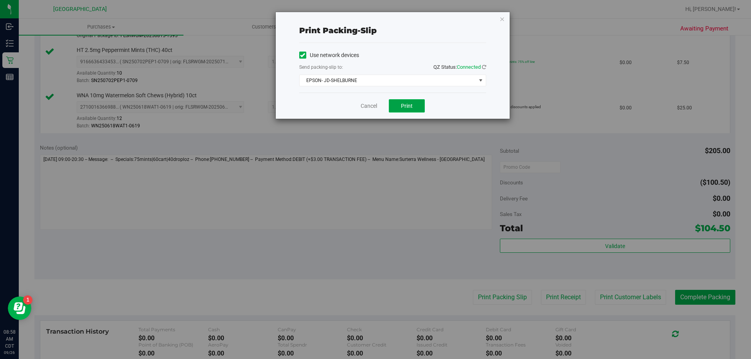
click at [399, 110] on button "Print" at bounding box center [407, 105] width 36 height 13
click at [366, 105] on link "Cancel" at bounding box center [369, 106] width 16 height 8
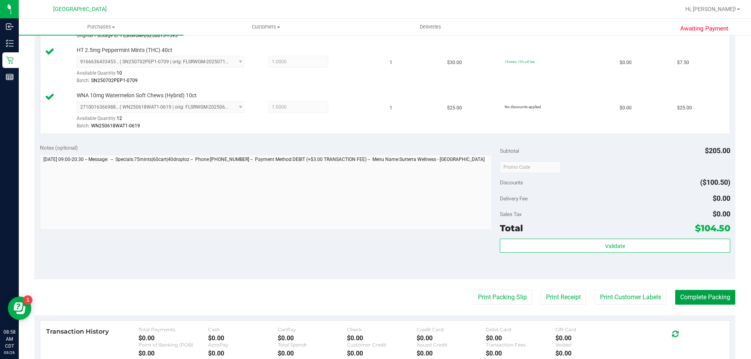
click at [684, 300] on button "Complete Packing" at bounding box center [705, 297] width 60 height 15
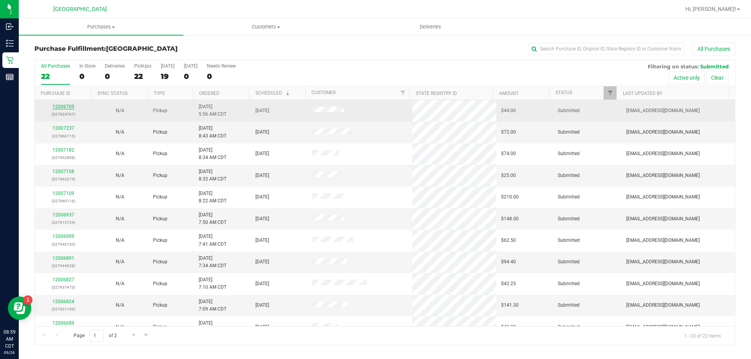
click at [65, 106] on link "12006709" at bounding box center [63, 106] width 22 height 5
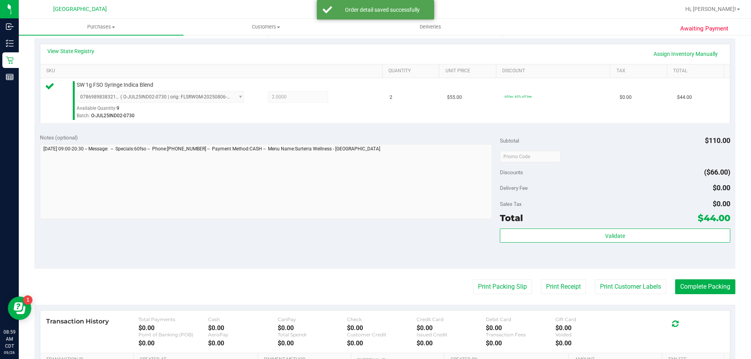
scroll to position [235, 0]
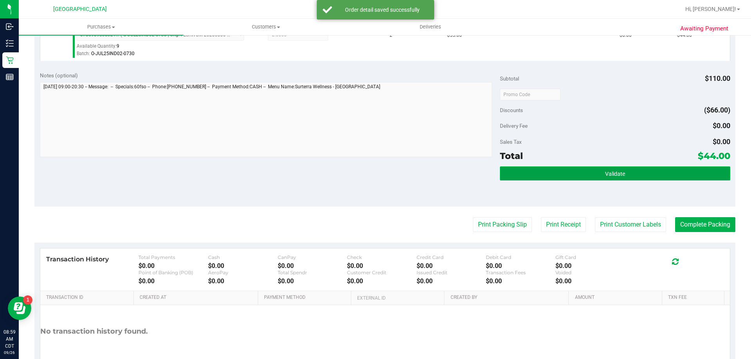
click at [677, 173] on button "Validate" at bounding box center [615, 174] width 230 height 14
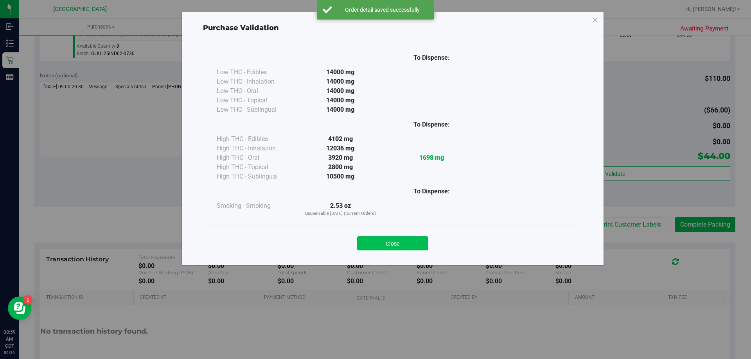
click at [384, 246] on button "Close" at bounding box center [392, 244] width 71 height 14
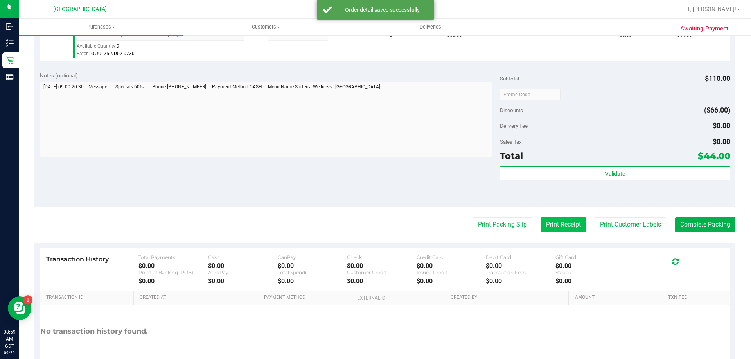
scroll to position [280, 0]
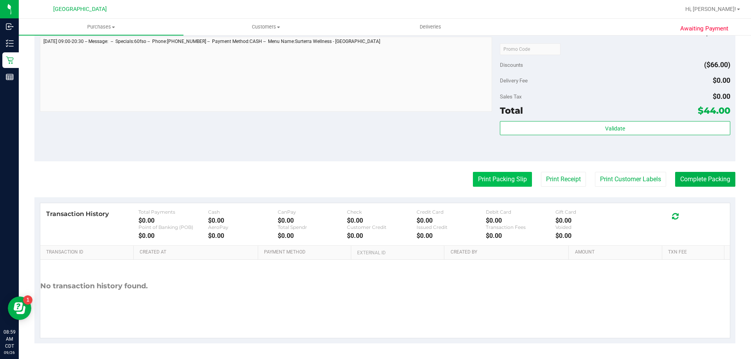
click at [506, 179] on button "Print Packing Slip" at bounding box center [502, 179] width 59 height 15
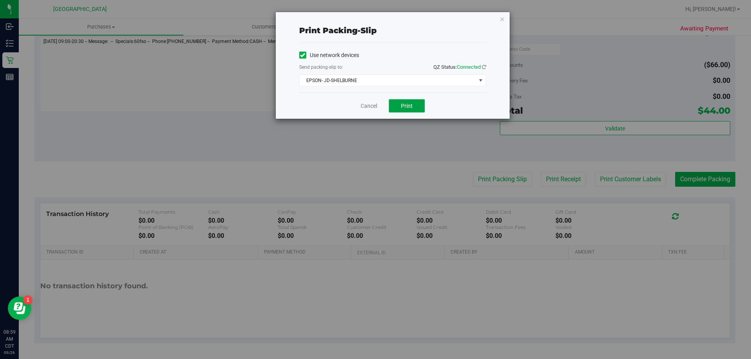
click at [411, 107] on span "Print" at bounding box center [407, 106] width 12 height 6
click at [370, 108] on link "Cancel" at bounding box center [369, 106] width 16 height 8
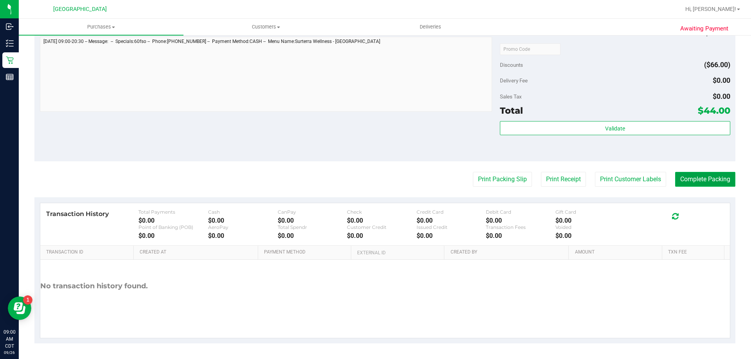
click at [711, 185] on button "Complete Packing" at bounding box center [705, 179] width 60 height 15
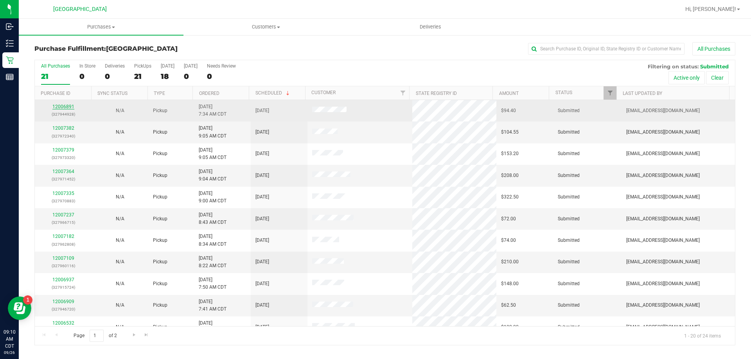
click at [66, 106] on link "12006891" at bounding box center [63, 106] width 22 height 5
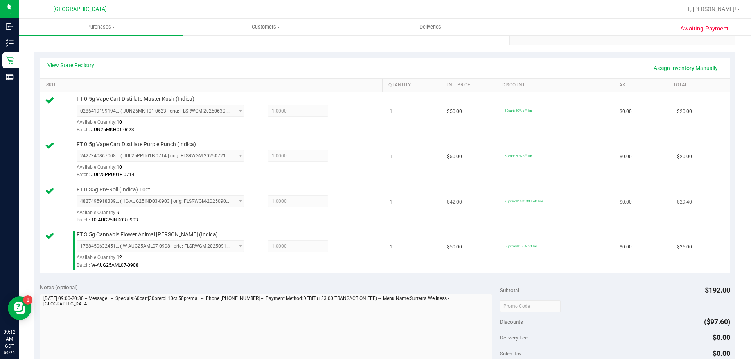
scroll to position [274, 0]
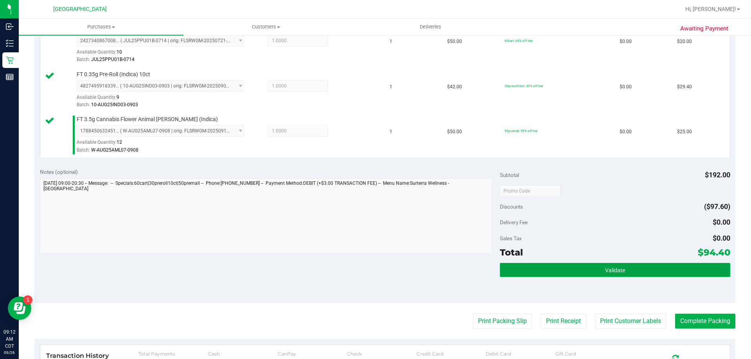
click at [598, 273] on button "Validate" at bounding box center [615, 270] width 230 height 14
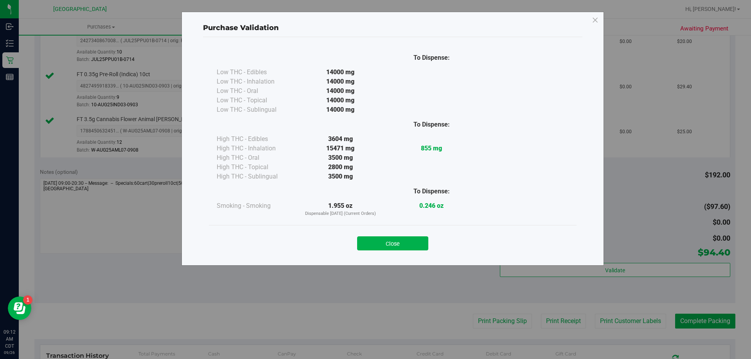
click at [385, 236] on div "Close" at bounding box center [393, 242] width 356 height 20
click at [386, 239] on button "Close" at bounding box center [392, 244] width 71 height 14
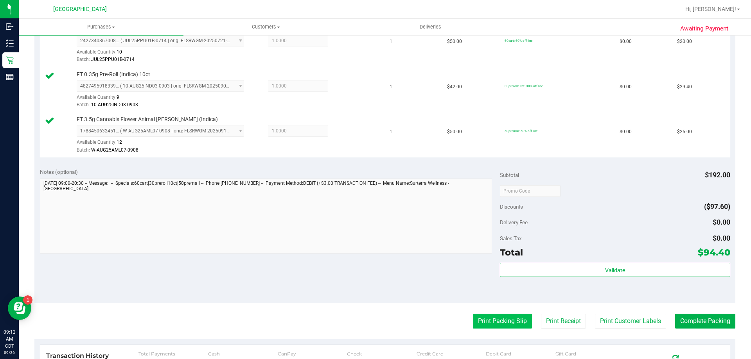
click at [513, 323] on button "Print Packing Slip" at bounding box center [502, 321] width 59 height 15
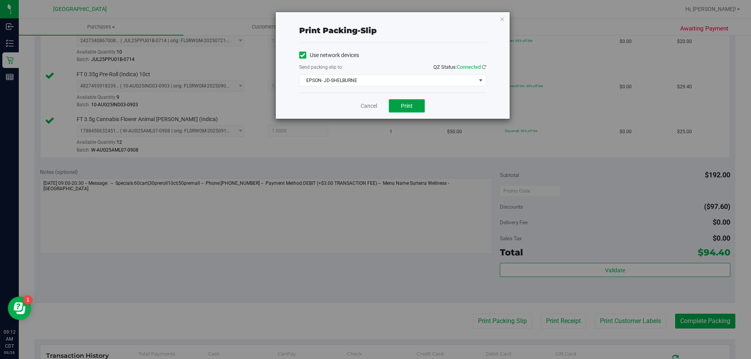
click at [416, 110] on button "Print" at bounding box center [407, 105] width 36 height 13
click at [375, 106] on link "Cancel" at bounding box center [369, 106] width 16 height 8
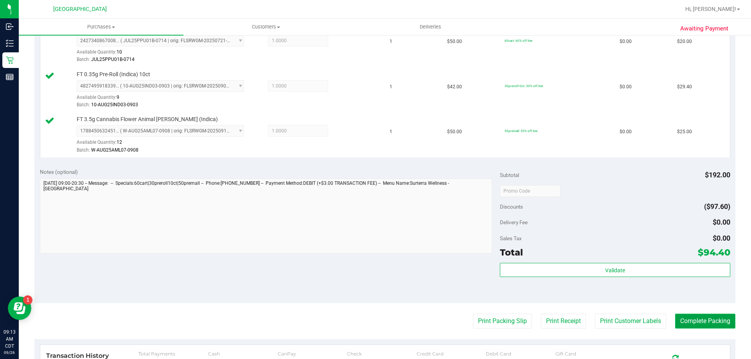
click at [684, 320] on button "Complete Packing" at bounding box center [705, 321] width 60 height 15
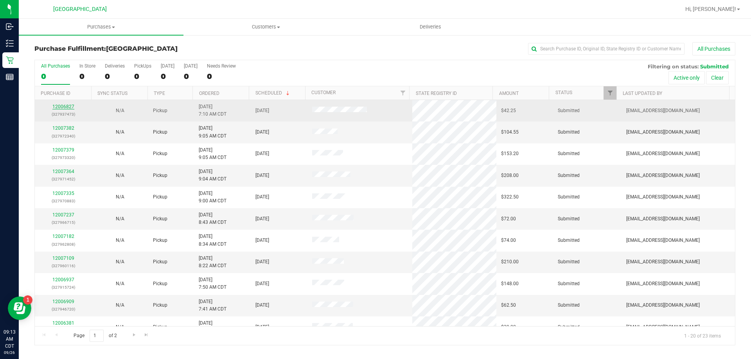
click at [57, 105] on link "12006827" at bounding box center [63, 106] width 22 height 5
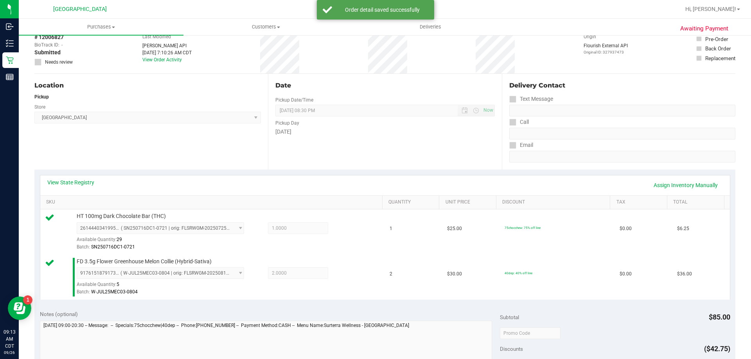
scroll to position [156, 0]
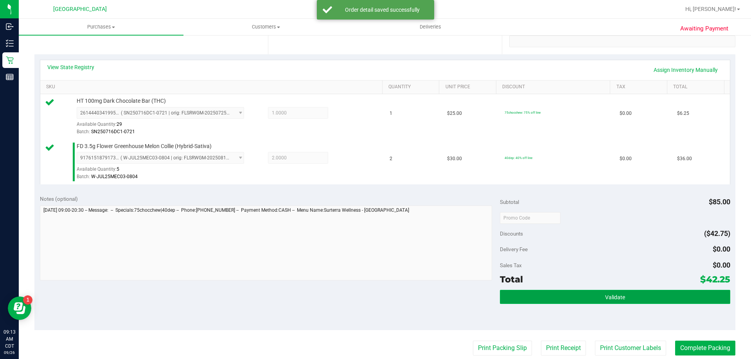
click at [635, 297] on button "Validate" at bounding box center [615, 297] width 230 height 14
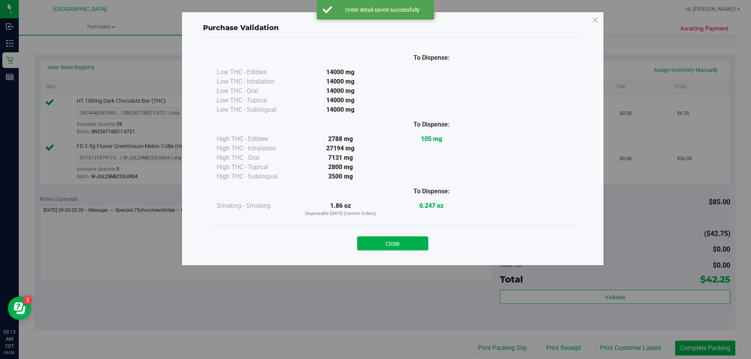
click at [381, 239] on button "Close" at bounding box center [392, 244] width 71 height 14
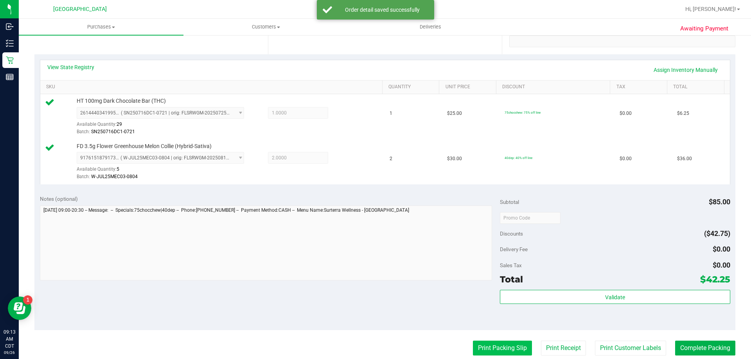
click at [507, 346] on button "Print Packing Slip" at bounding box center [502, 348] width 59 height 15
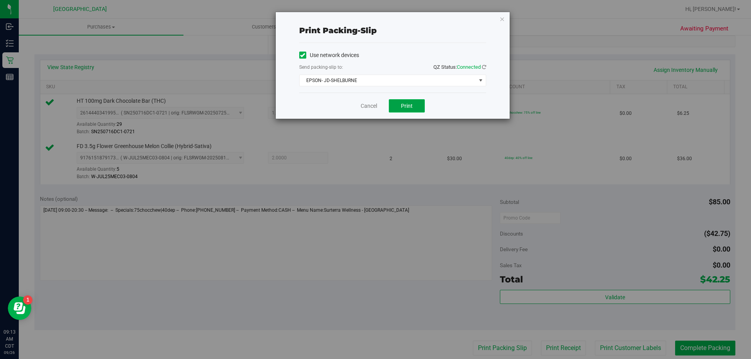
click at [413, 108] on button "Print" at bounding box center [407, 105] width 36 height 13
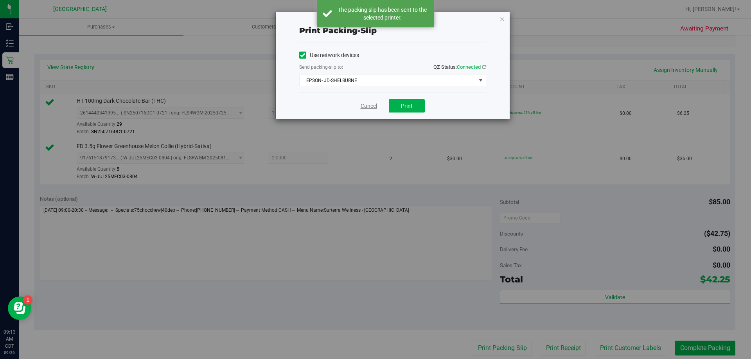
click at [367, 105] on link "Cancel" at bounding box center [369, 106] width 16 height 8
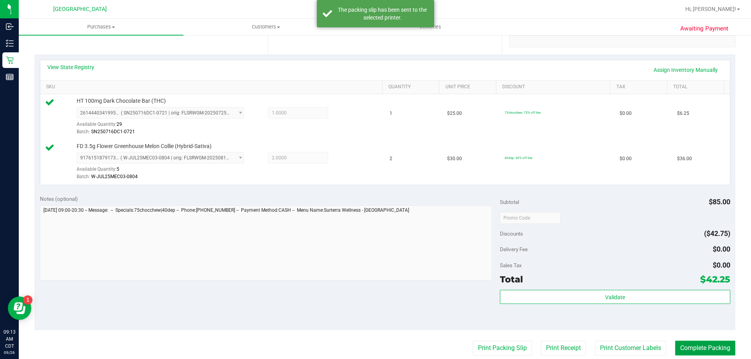
click at [694, 352] on button "Complete Packing" at bounding box center [705, 348] width 60 height 15
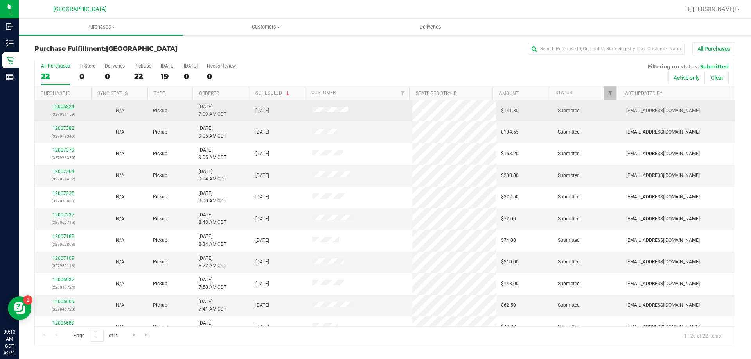
click at [67, 107] on link "12006824" at bounding box center [63, 106] width 22 height 5
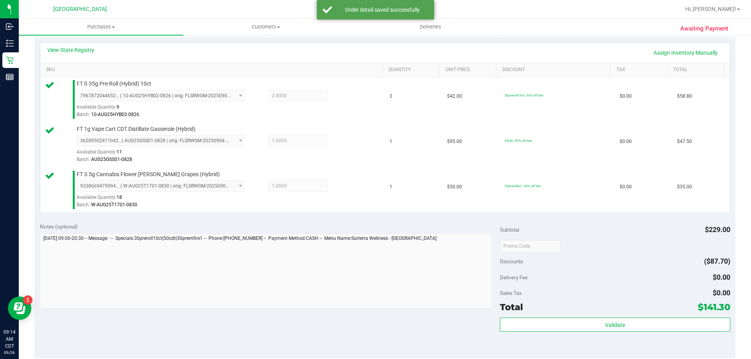
scroll to position [196, 0]
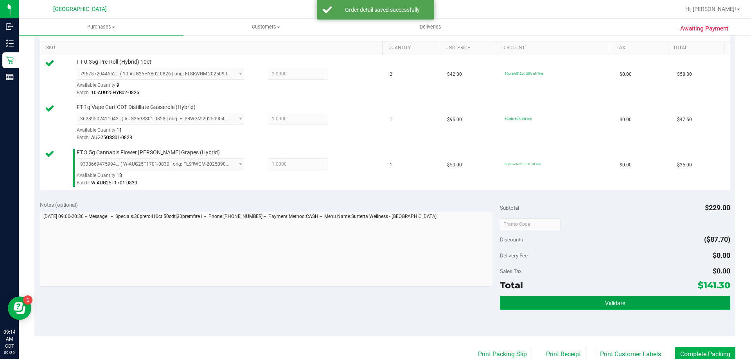
click at [564, 306] on button "Validate" at bounding box center [615, 303] width 230 height 14
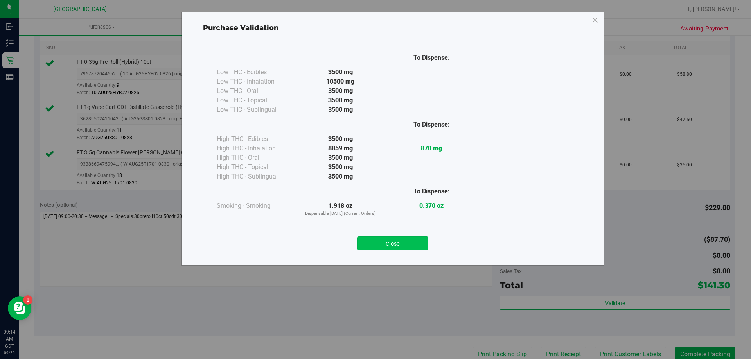
click at [377, 243] on button "Close" at bounding box center [392, 244] width 71 height 14
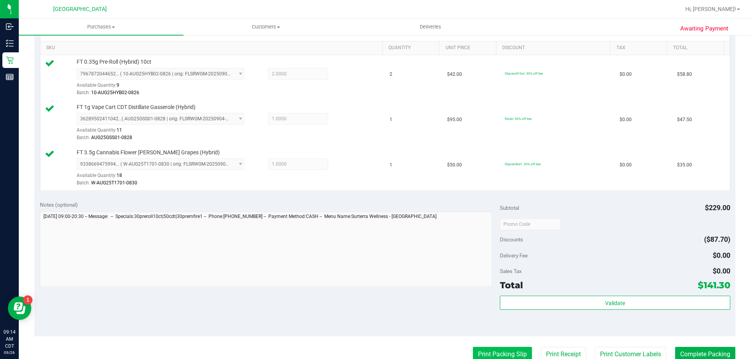
click at [504, 352] on button "Print Packing Slip" at bounding box center [502, 354] width 59 height 15
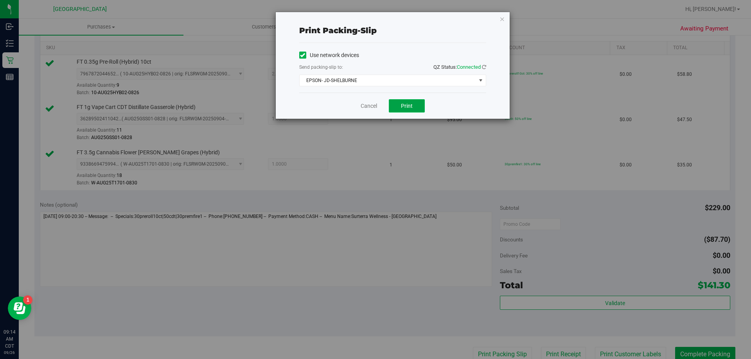
click at [411, 103] on span "Print" at bounding box center [407, 106] width 12 height 6
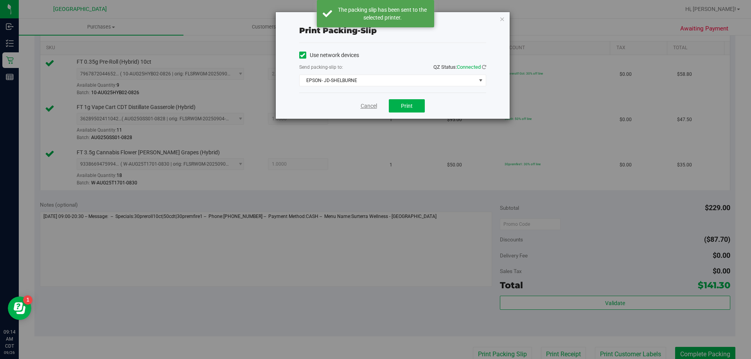
click at [367, 107] on link "Cancel" at bounding box center [369, 106] width 16 height 8
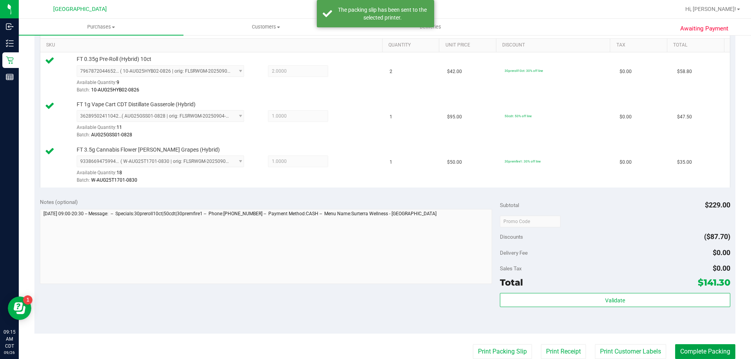
drag, startPoint x: 684, startPoint y: 350, endPoint x: 677, endPoint y: 336, distance: 16.3
click at [684, 350] on button "Complete Packing" at bounding box center [705, 352] width 60 height 15
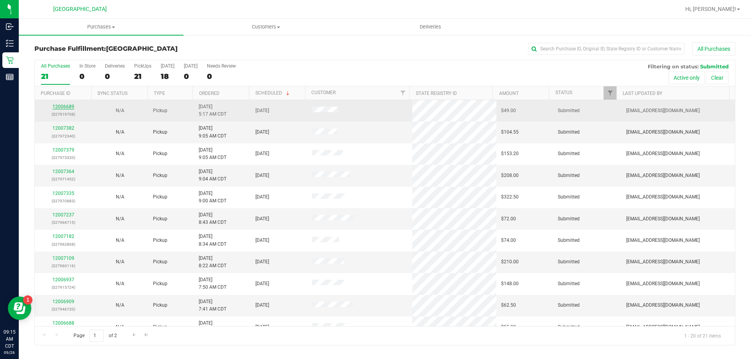
click at [70, 108] on link "12006689" at bounding box center [63, 106] width 22 height 5
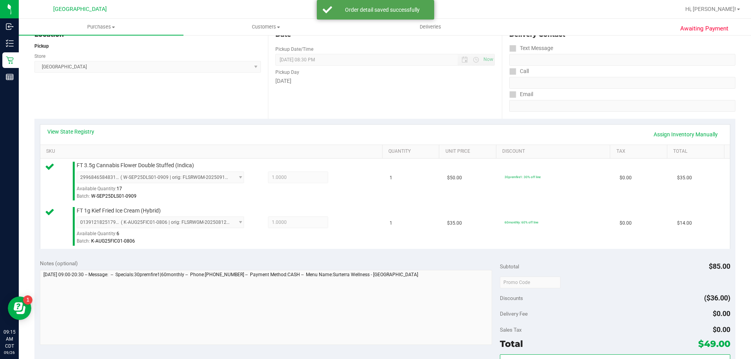
scroll to position [117, 0]
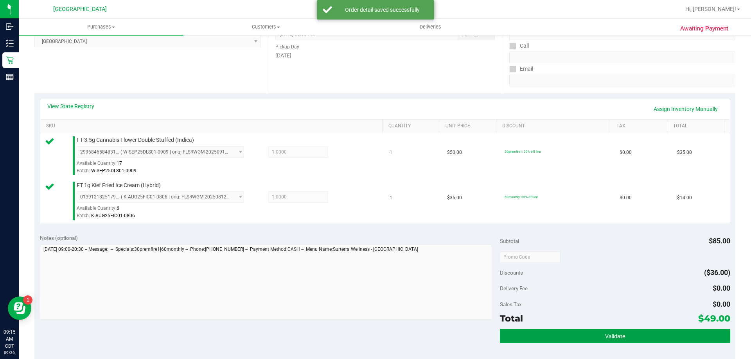
click at [682, 341] on button "Validate" at bounding box center [615, 336] width 230 height 14
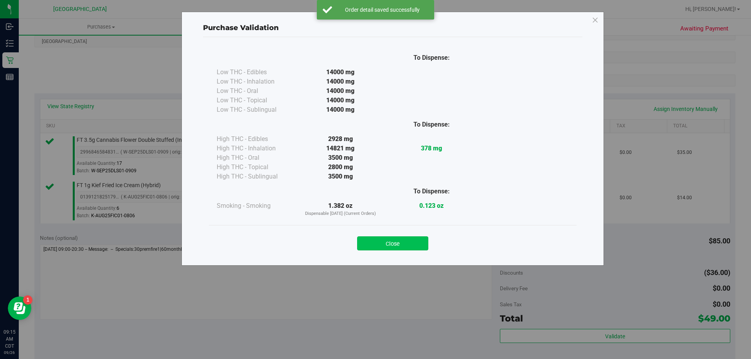
click at [395, 239] on button "Close" at bounding box center [392, 244] width 71 height 14
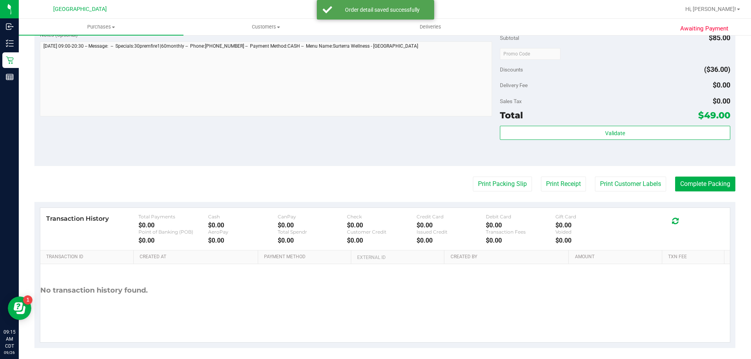
scroll to position [325, 0]
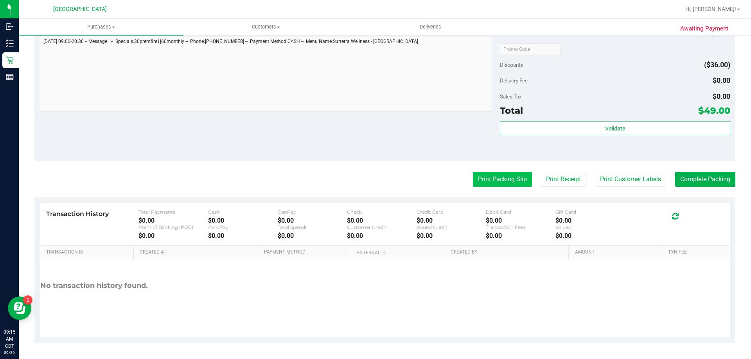
click at [515, 173] on button "Print Packing Slip" at bounding box center [502, 179] width 59 height 15
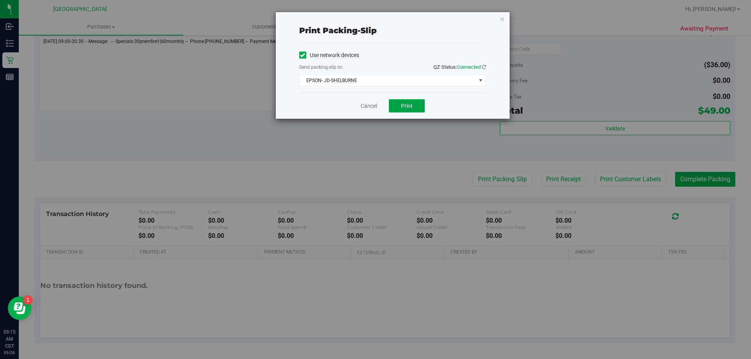
click at [414, 110] on button "Print" at bounding box center [407, 105] width 36 height 13
click at [361, 108] on link "Cancel" at bounding box center [369, 106] width 16 height 8
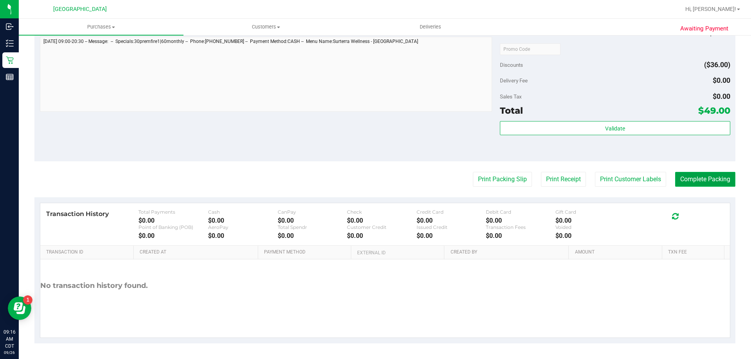
click at [695, 176] on button "Complete Packing" at bounding box center [705, 179] width 60 height 15
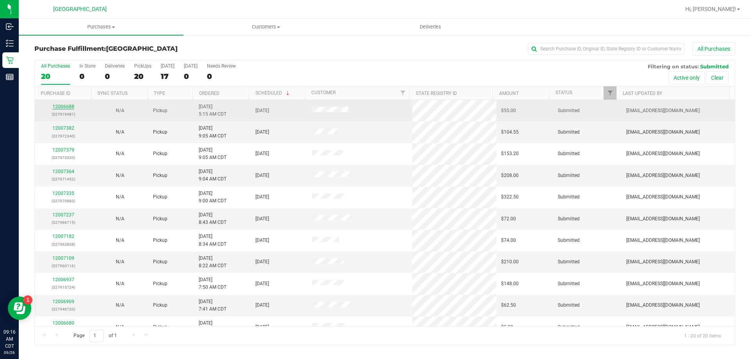
click at [65, 104] on link "12006688" at bounding box center [63, 106] width 22 height 5
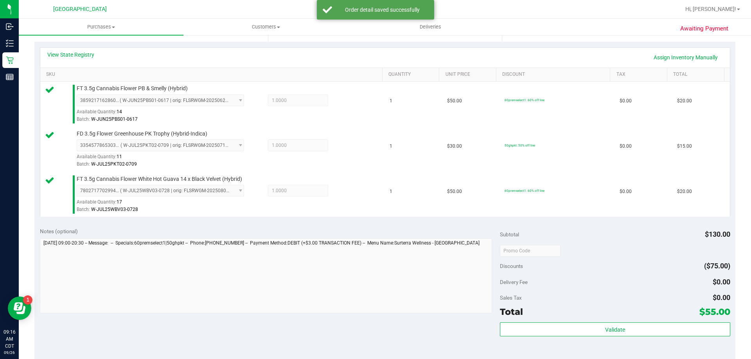
scroll to position [235, 0]
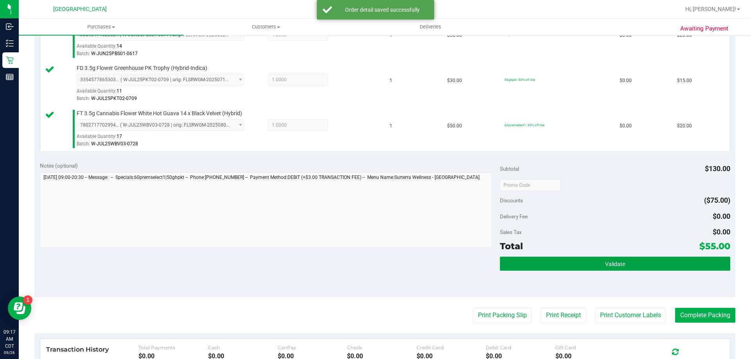
click at [628, 260] on button "Validate" at bounding box center [615, 264] width 230 height 14
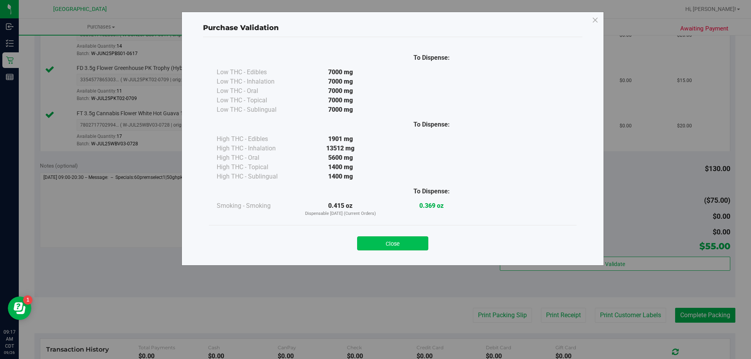
click at [412, 245] on button "Close" at bounding box center [392, 244] width 71 height 14
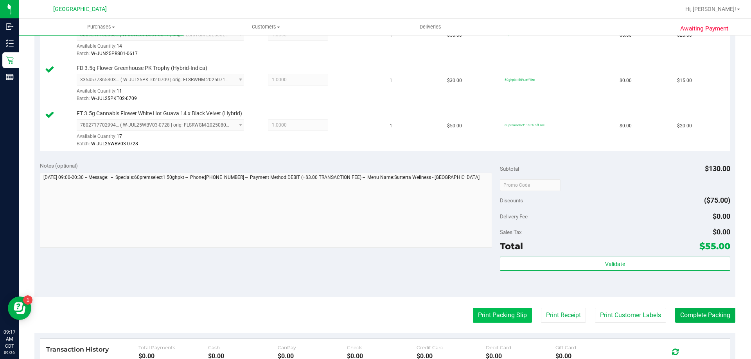
click at [517, 320] on button "Print Packing Slip" at bounding box center [502, 315] width 59 height 15
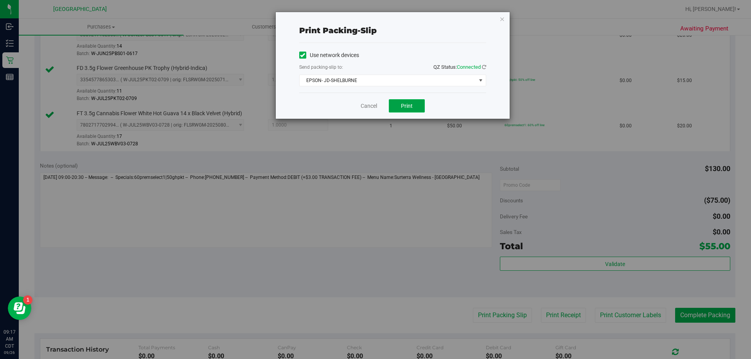
click at [417, 106] on button "Print" at bounding box center [407, 105] width 36 height 13
click at [365, 106] on link "Cancel" at bounding box center [369, 106] width 16 height 8
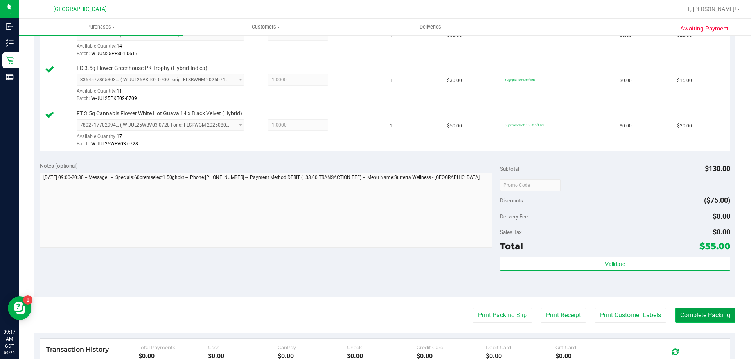
click at [708, 311] on button "Complete Packing" at bounding box center [705, 315] width 60 height 15
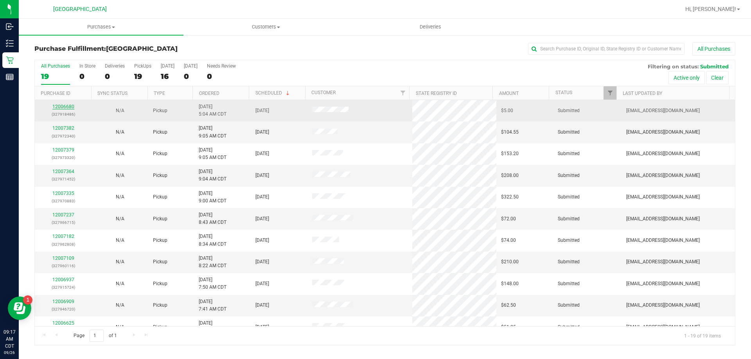
click at [66, 108] on link "12006680" at bounding box center [63, 106] width 22 height 5
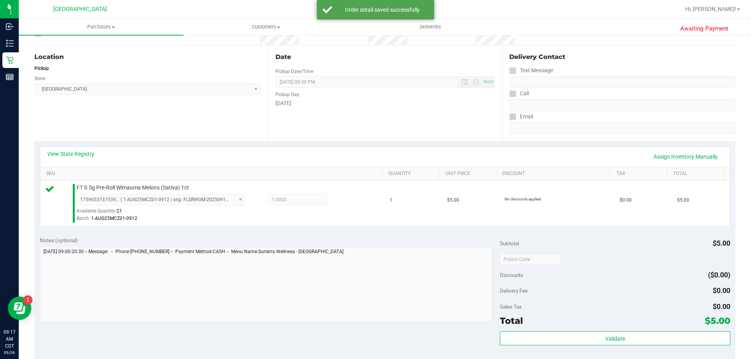
scroll to position [156, 0]
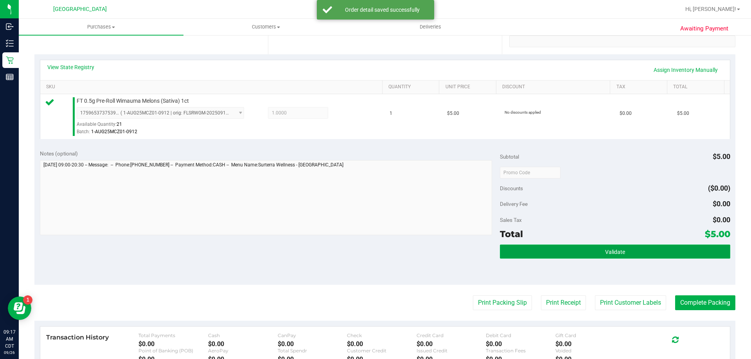
click at [603, 247] on button "Validate" at bounding box center [615, 252] width 230 height 14
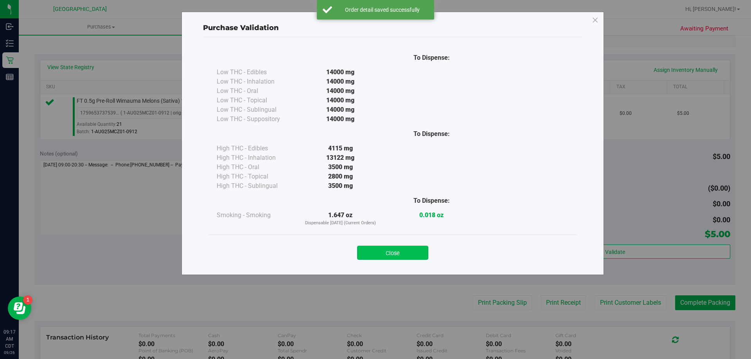
click at [412, 259] on button "Close" at bounding box center [392, 253] width 71 height 14
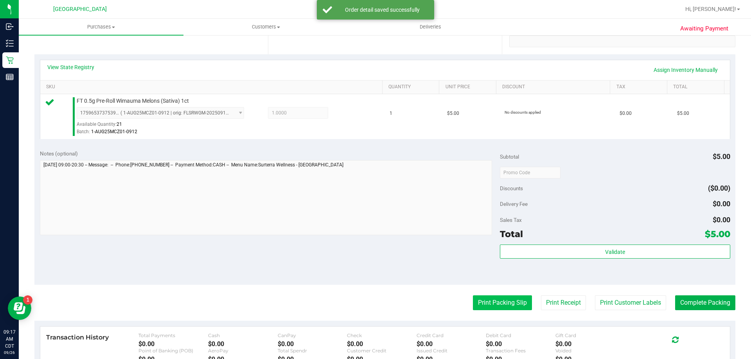
click at [517, 306] on button "Print Packing Slip" at bounding box center [502, 303] width 59 height 15
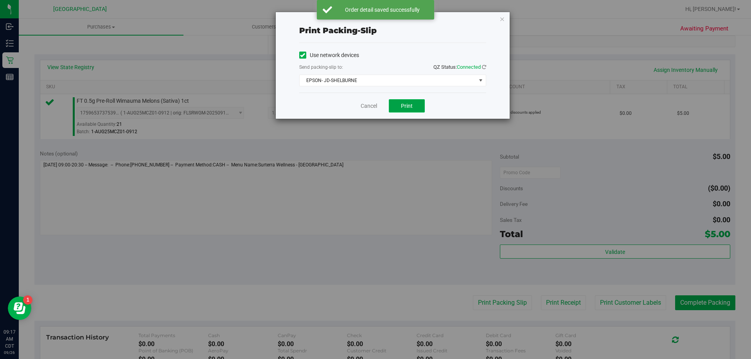
click at [395, 102] on button "Print" at bounding box center [407, 105] width 36 height 13
click at [372, 108] on link "Cancel" at bounding box center [369, 106] width 16 height 8
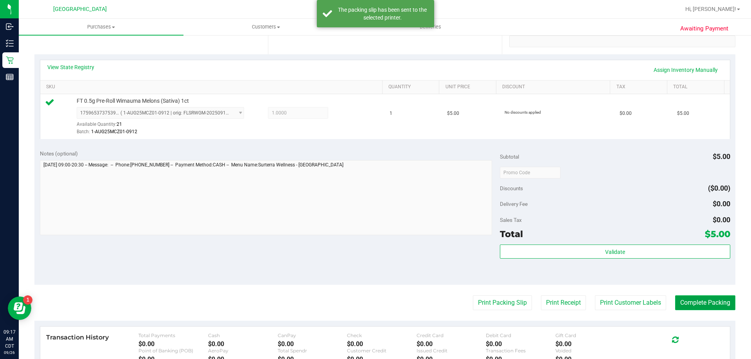
click at [718, 306] on button "Complete Packing" at bounding box center [705, 303] width 60 height 15
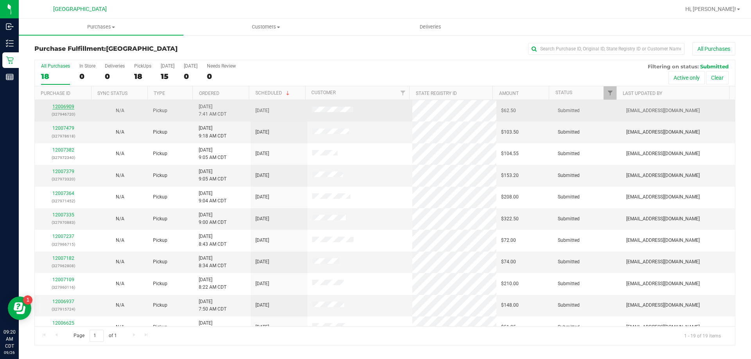
click at [67, 106] on link "12006909" at bounding box center [63, 106] width 22 height 5
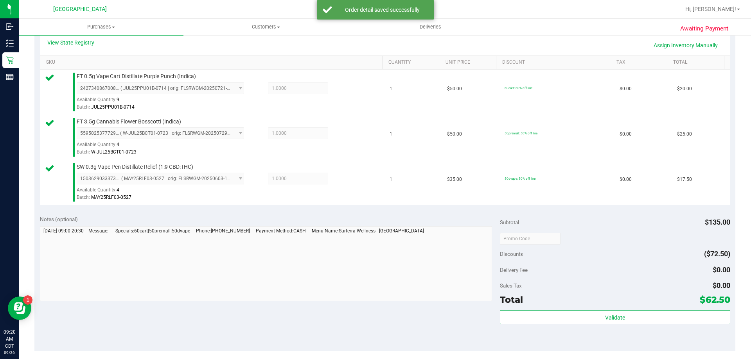
scroll to position [196, 0]
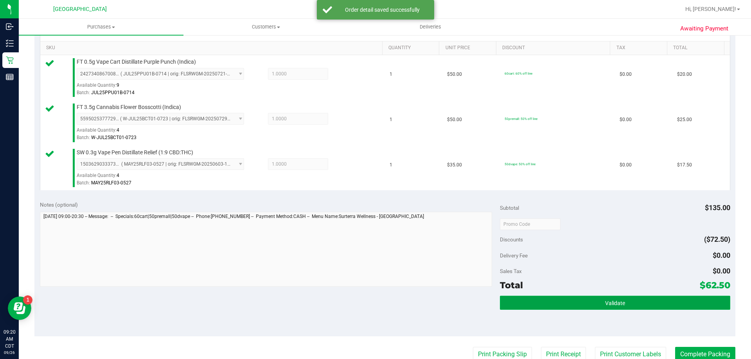
click at [710, 302] on button "Validate" at bounding box center [615, 303] width 230 height 14
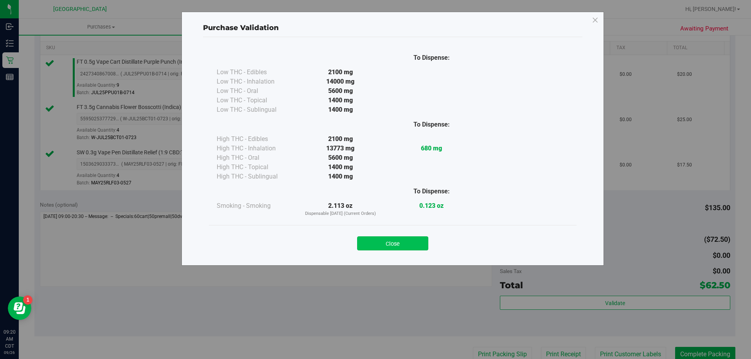
click at [406, 250] on button "Close" at bounding box center [392, 244] width 71 height 14
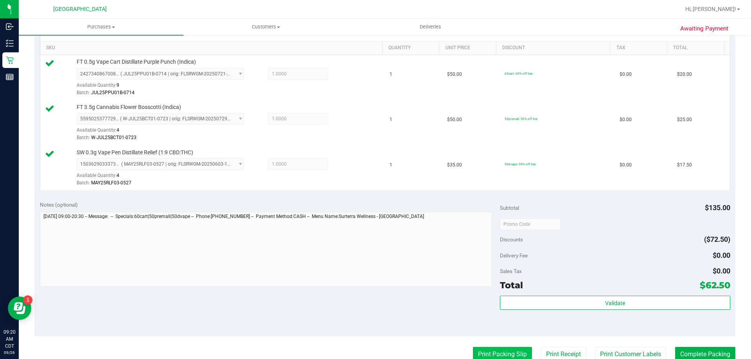
click at [491, 355] on button "Print Packing Slip" at bounding box center [502, 354] width 59 height 15
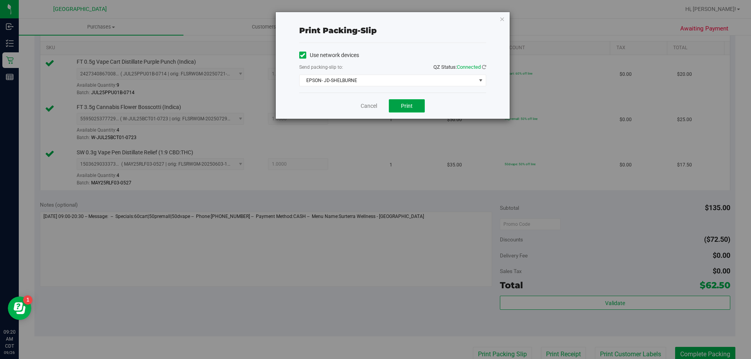
click at [414, 105] on button "Print" at bounding box center [407, 105] width 36 height 13
click at [366, 104] on link "Cancel" at bounding box center [369, 106] width 16 height 8
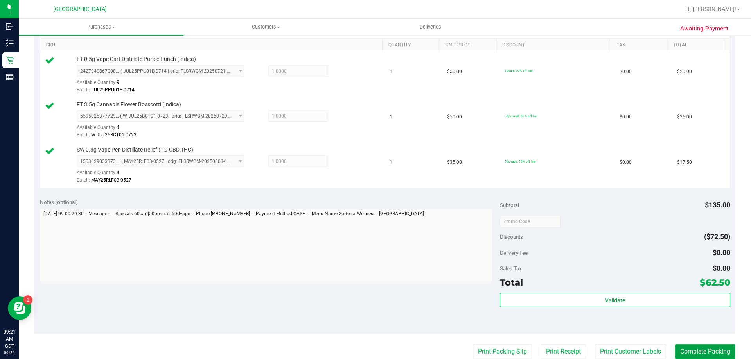
click at [694, 357] on button "Complete Packing" at bounding box center [705, 352] width 60 height 15
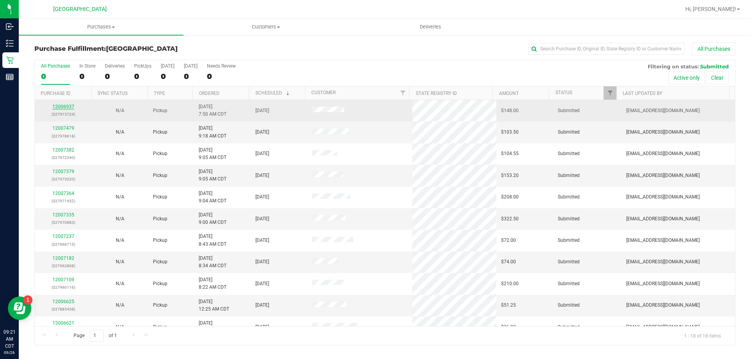
click at [57, 106] on link "12006937" at bounding box center [63, 106] width 22 height 5
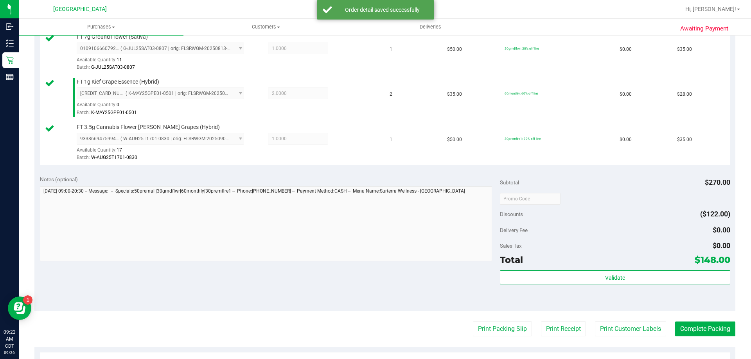
scroll to position [391, 0]
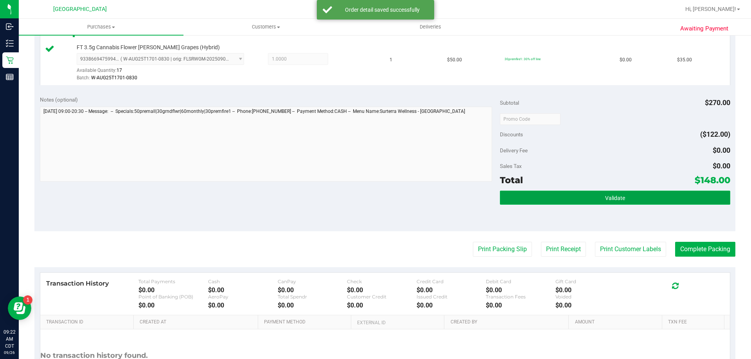
click at [643, 198] on button "Validate" at bounding box center [615, 198] width 230 height 14
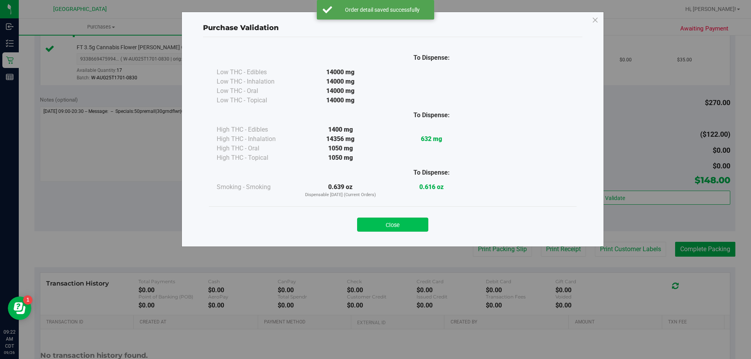
click at [417, 219] on button "Close" at bounding box center [392, 225] width 71 height 14
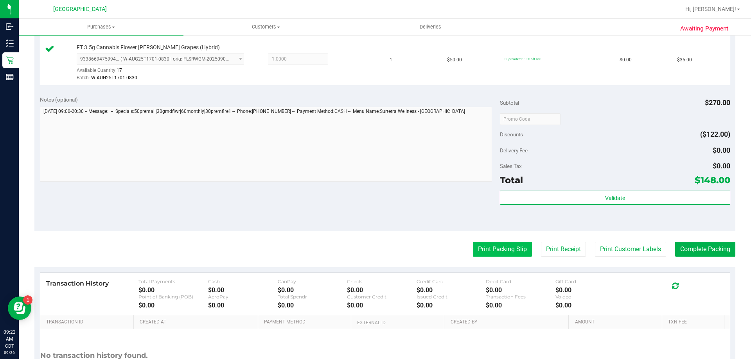
click at [492, 248] on button "Print Packing Slip" at bounding box center [502, 249] width 59 height 15
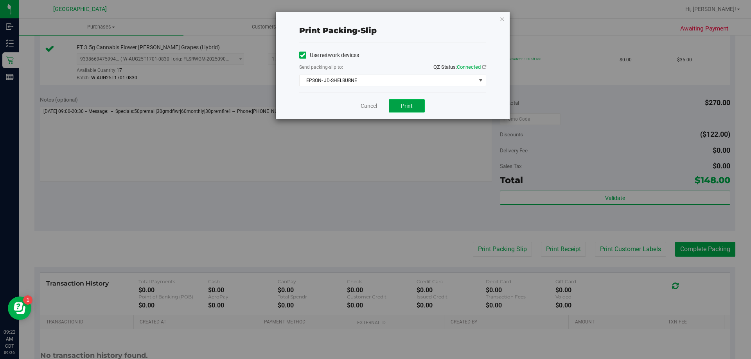
click at [417, 106] on button "Print" at bounding box center [407, 105] width 36 height 13
click at [370, 106] on link "Cancel" at bounding box center [369, 106] width 16 height 8
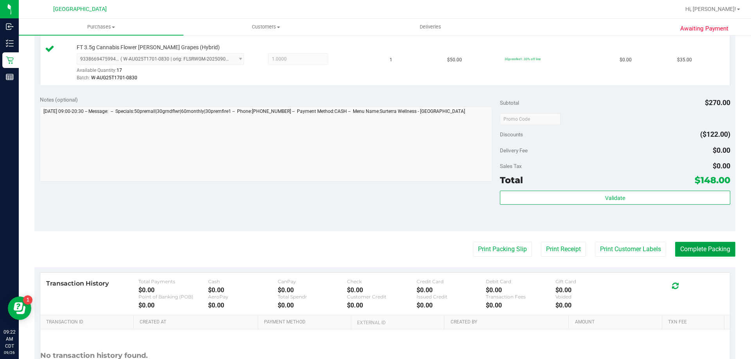
click at [699, 251] on button "Complete Packing" at bounding box center [705, 249] width 60 height 15
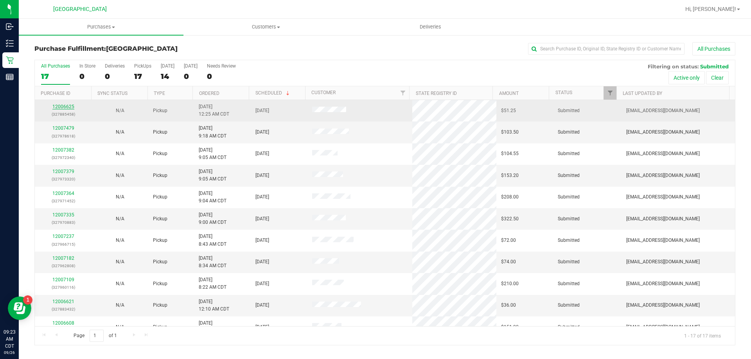
click at [61, 108] on link "12006625" at bounding box center [63, 106] width 22 height 5
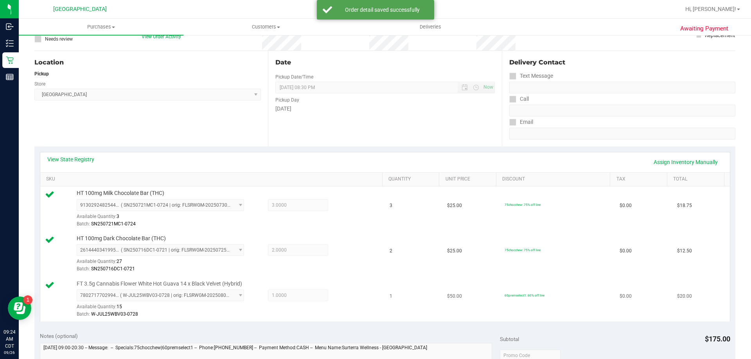
scroll to position [156, 0]
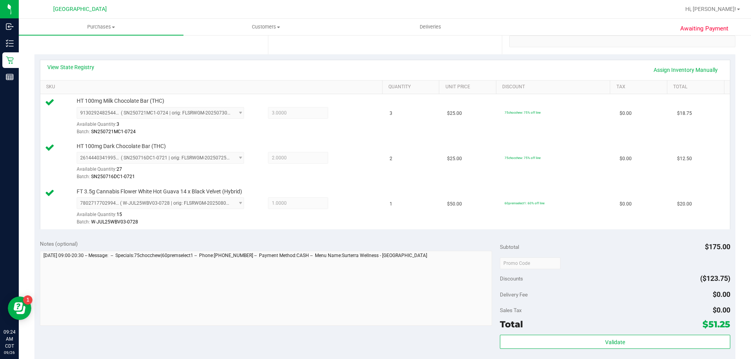
click at [625, 350] on div "Validate" at bounding box center [615, 352] width 230 height 35
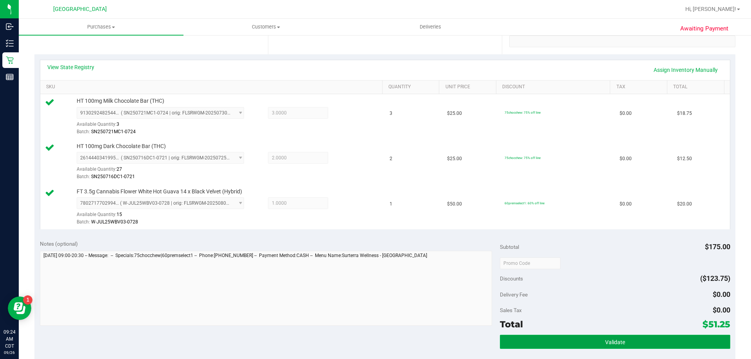
click at [625, 346] on button "Validate" at bounding box center [615, 342] width 230 height 14
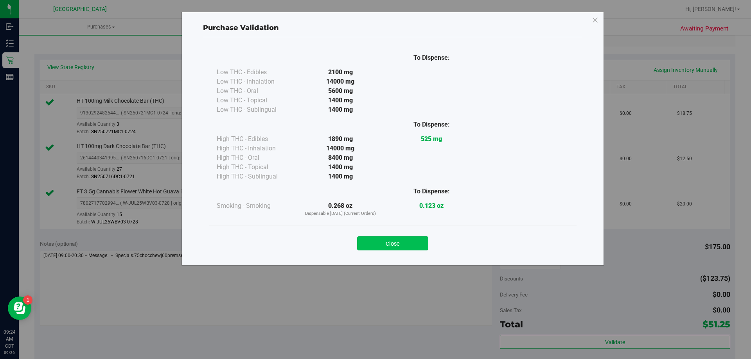
click at [405, 241] on button "Close" at bounding box center [392, 244] width 71 height 14
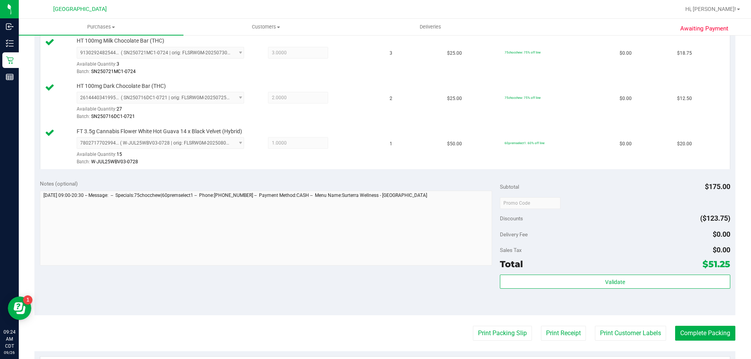
scroll to position [274, 0]
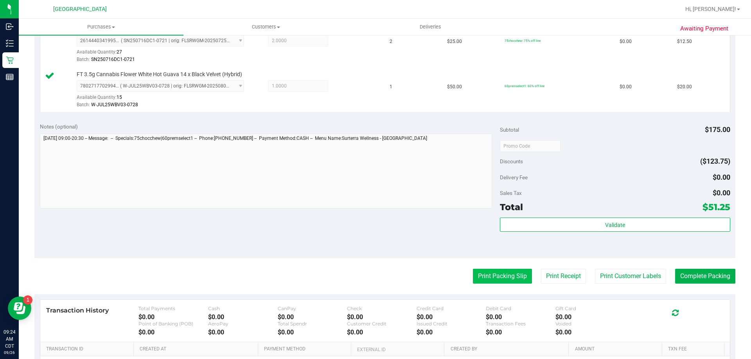
click at [495, 278] on button "Print Packing Slip" at bounding box center [502, 276] width 59 height 15
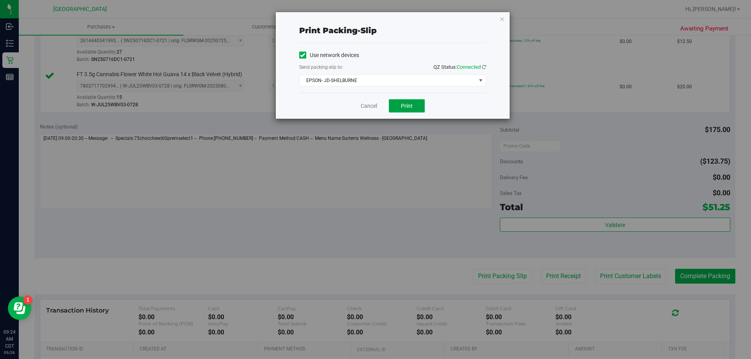
click at [404, 109] on button "Print" at bounding box center [407, 105] width 36 height 13
click at [373, 105] on link "Cancel" at bounding box center [369, 106] width 16 height 8
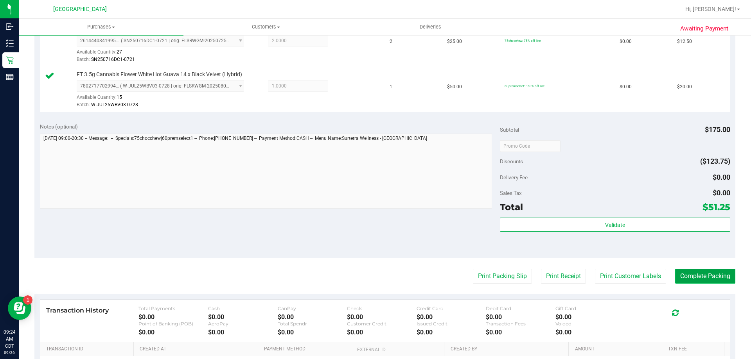
click at [695, 276] on button "Complete Packing" at bounding box center [705, 276] width 60 height 15
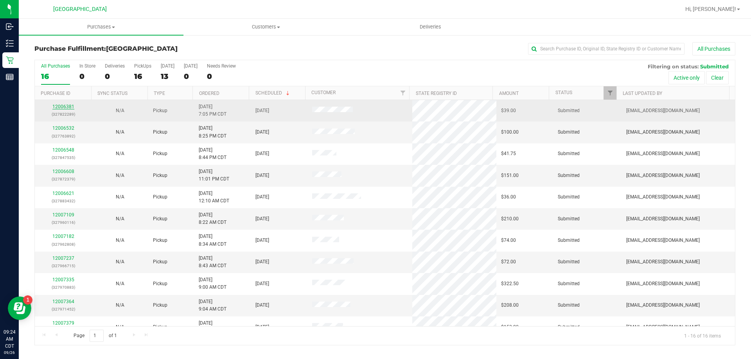
click at [68, 105] on link "12006381" at bounding box center [63, 106] width 22 height 5
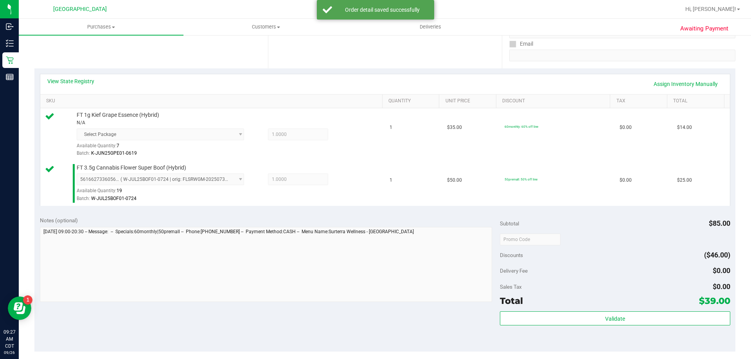
scroll to position [156, 0]
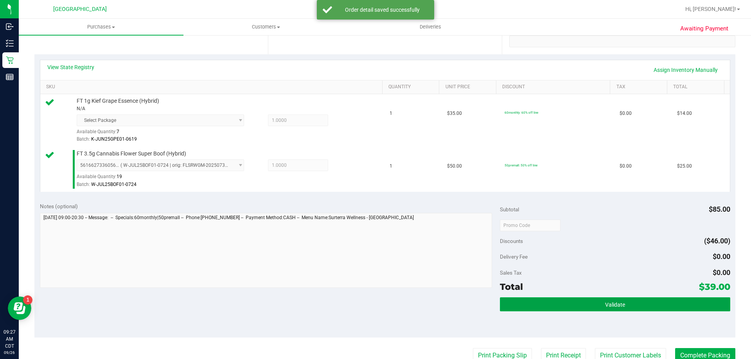
click at [607, 302] on span "Validate" at bounding box center [615, 305] width 20 height 6
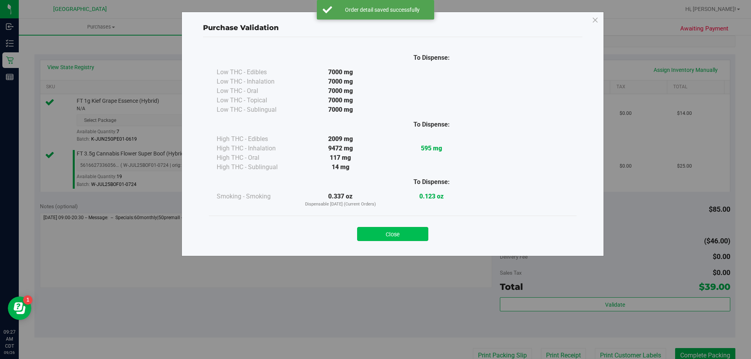
click at [414, 234] on button "Close" at bounding box center [392, 234] width 71 height 14
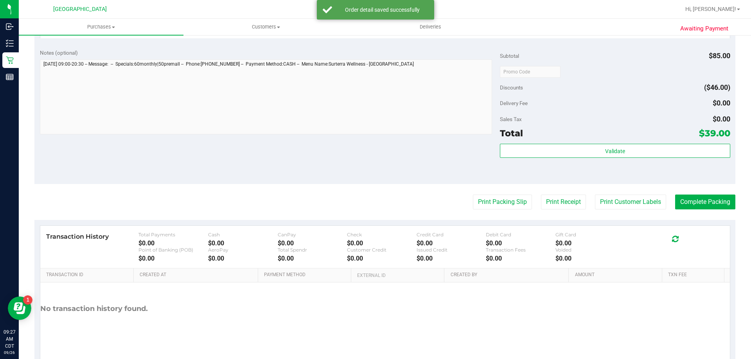
scroll to position [313, 0]
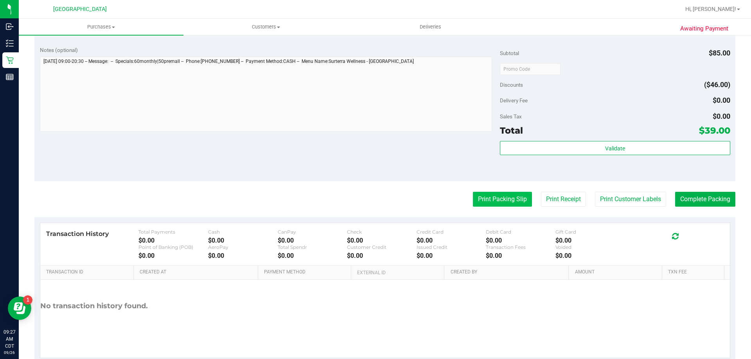
click at [516, 200] on button "Print Packing Slip" at bounding box center [502, 199] width 59 height 15
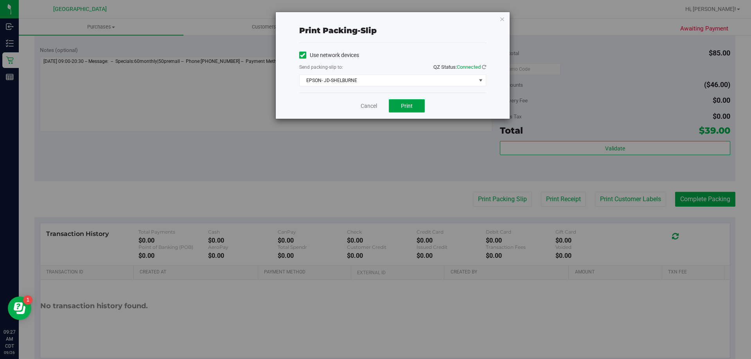
click at [408, 106] on span "Print" at bounding box center [407, 106] width 12 height 6
click at [372, 103] on link "Cancel" at bounding box center [369, 106] width 16 height 8
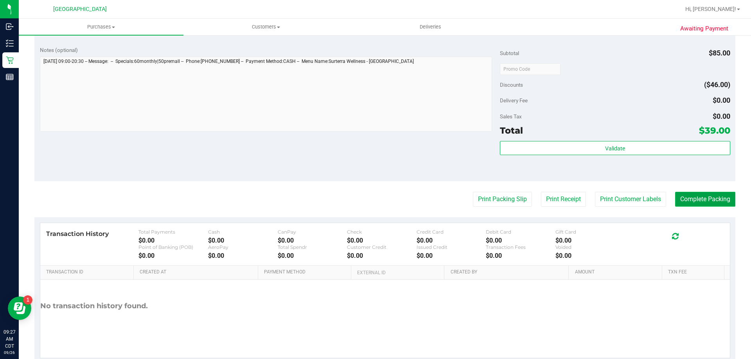
click at [713, 201] on button "Complete Packing" at bounding box center [705, 199] width 60 height 15
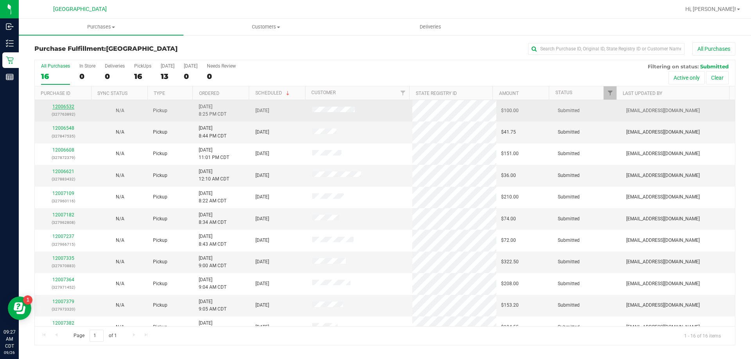
click at [71, 104] on link "12006532" at bounding box center [63, 106] width 22 height 5
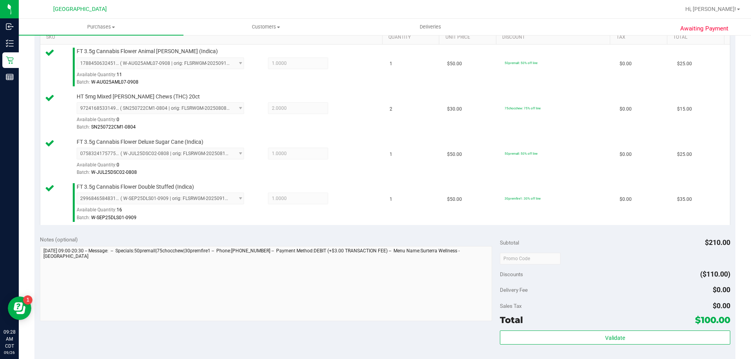
scroll to position [235, 0]
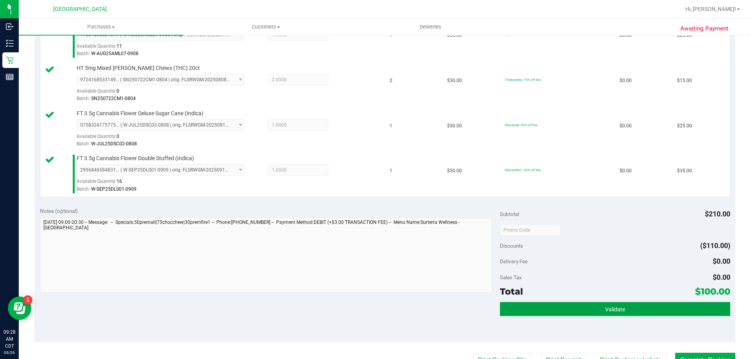
click at [625, 312] on button "Validate" at bounding box center [615, 309] width 230 height 14
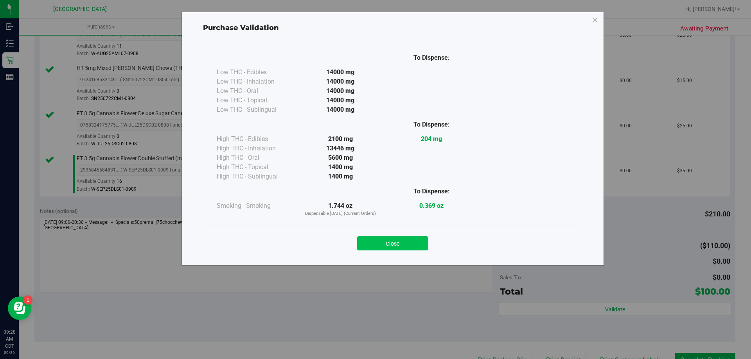
click at [407, 245] on button "Close" at bounding box center [392, 244] width 71 height 14
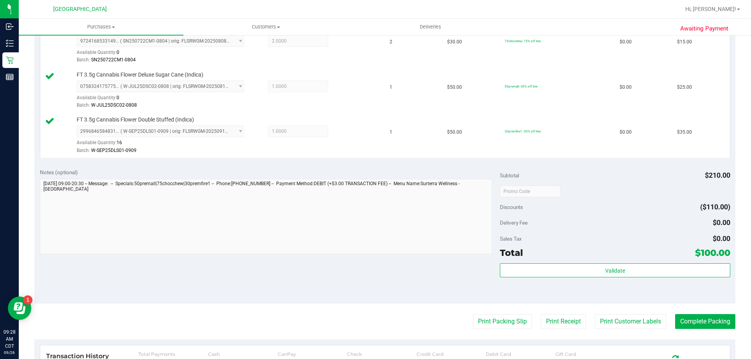
scroll to position [391, 0]
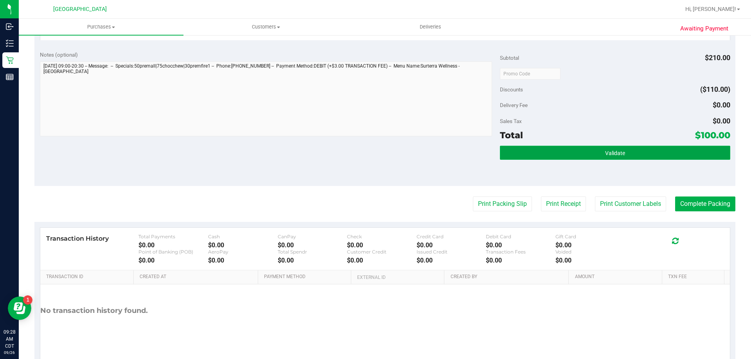
click at [629, 152] on button "Validate" at bounding box center [615, 153] width 230 height 14
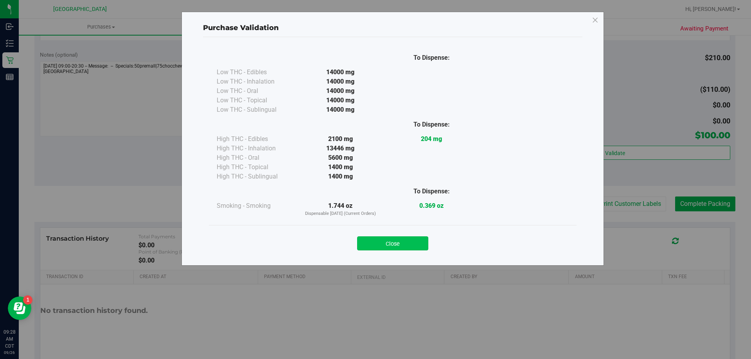
click at [386, 238] on button "Close" at bounding box center [392, 244] width 71 height 14
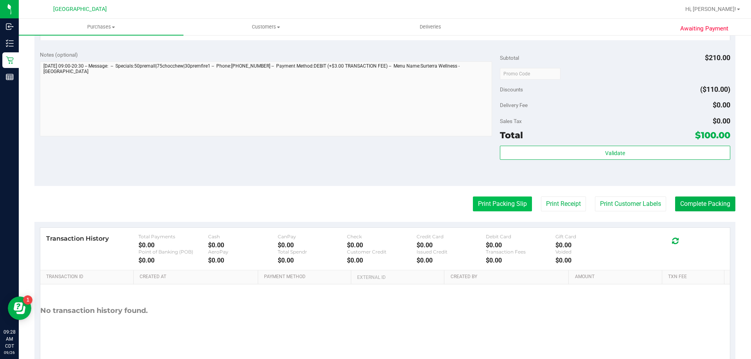
click at [474, 198] on button "Print Packing Slip" at bounding box center [502, 204] width 59 height 15
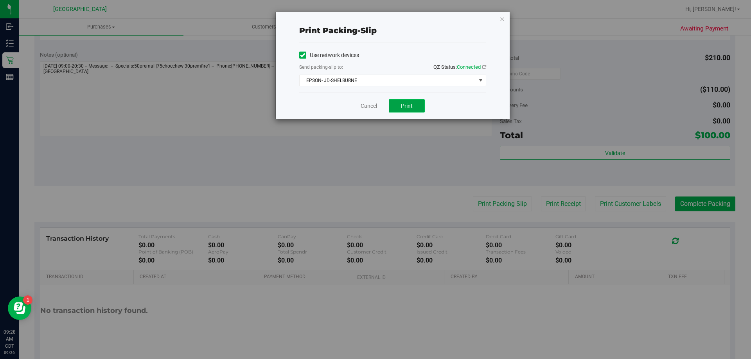
click at [419, 109] on button "Print" at bounding box center [407, 105] width 36 height 13
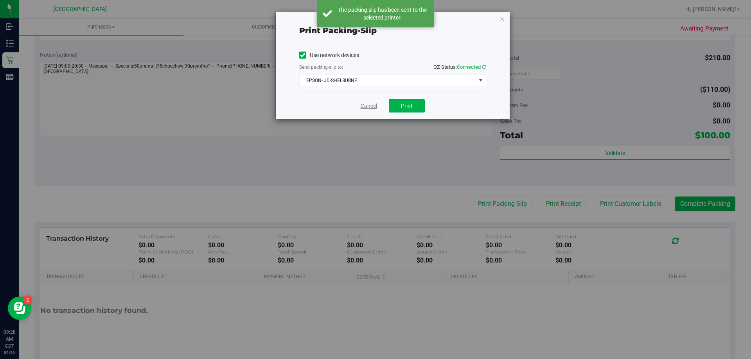
click at [365, 106] on link "Cancel" at bounding box center [369, 106] width 16 height 8
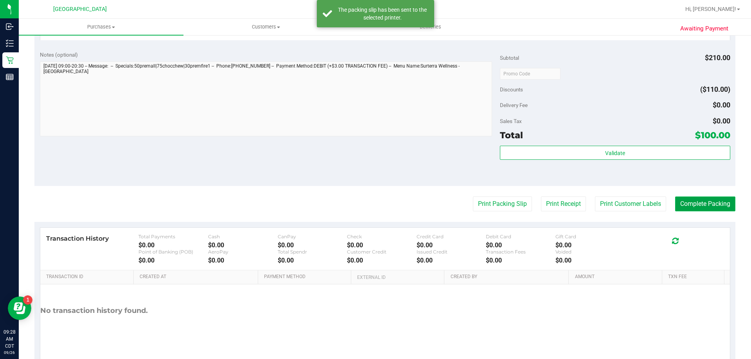
click at [699, 198] on button "Complete Packing" at bounding box center [705, 204] width 60 height 15
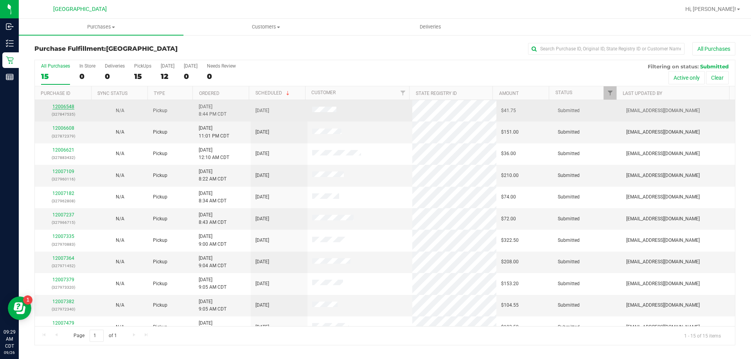
click at [57, 104] on link "12006548" at bounding box center [63, 106] width 22 height 5
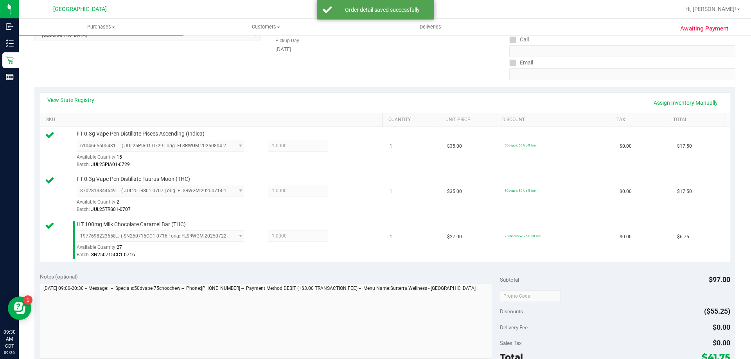
scroll to position [196, 0]
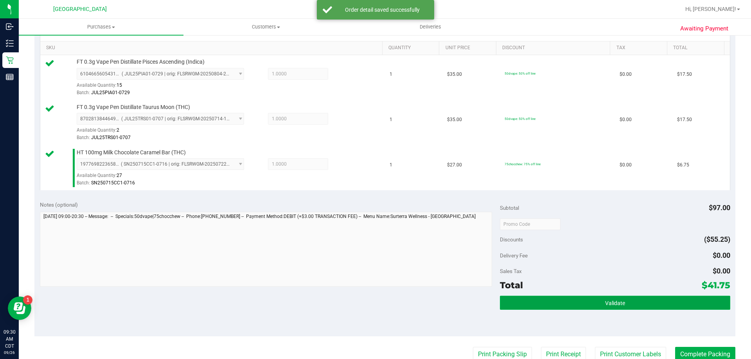
click at [607, 302] on span "Validate" at bounding box center [615, 303] width 20 height 6
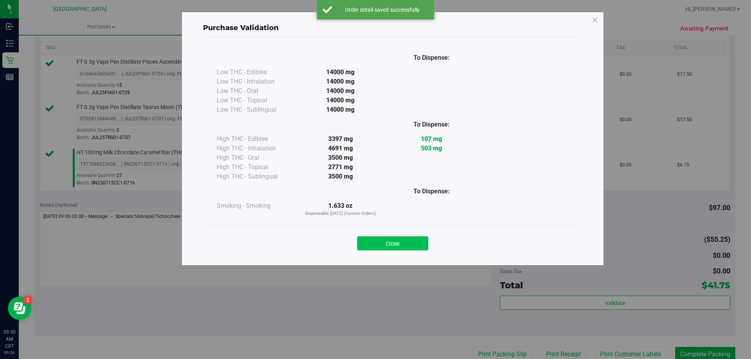
click at [392, 245] on button "Close" at bounding box center [392, 244] width 71 height 14
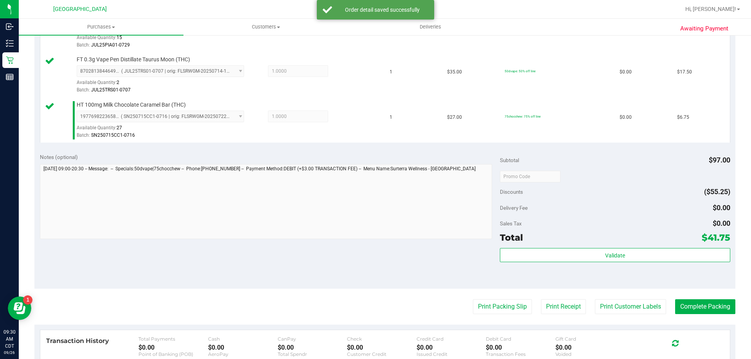
scroll to position [313, 0]
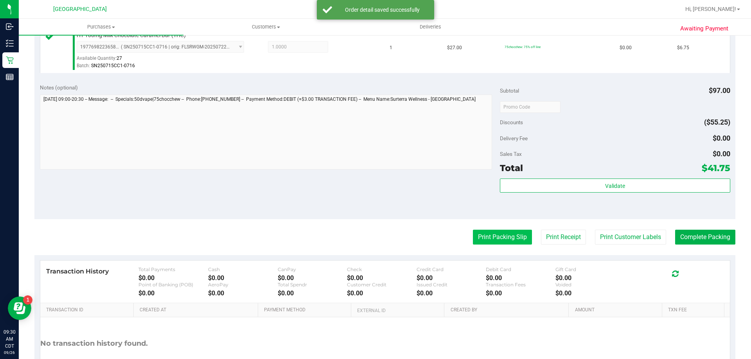
click at [498, 237] on button "Print Packing Slip" at bounding box center [502, 237] width 59 height 15
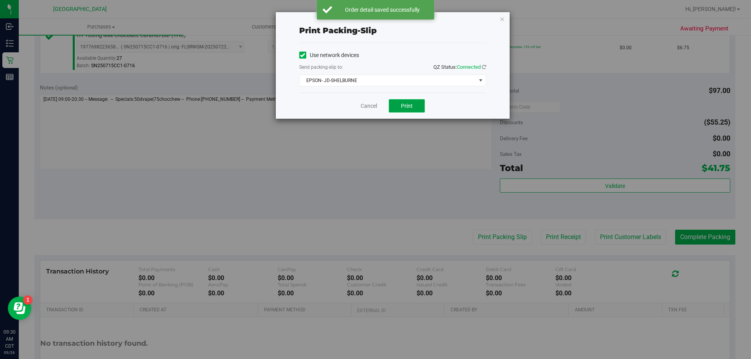
click at [411, 111] on button "Print" at bounding box center [407, 105] width 36 height 13
click at [368, 108] on link "Cancel" at bounding box center [369, 106] width 16 height 8
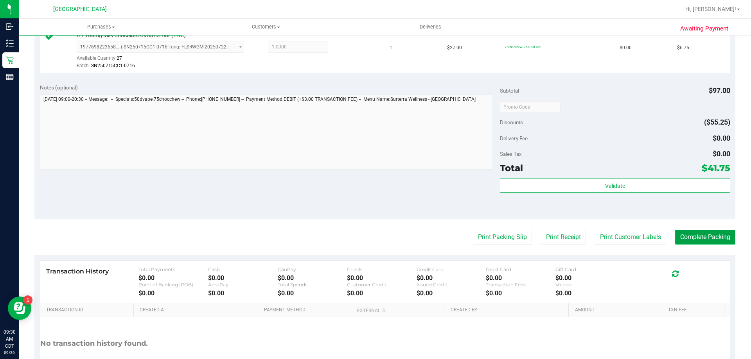
click at [721, 238] on button "Complete Packing" at bounding box center [705, 237] width 60 height 15
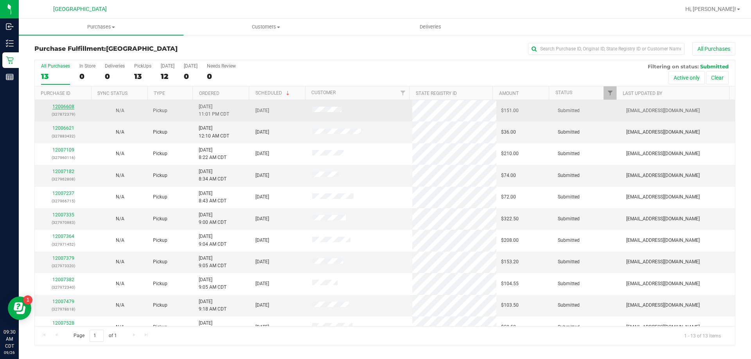
click at [61, 104] on link "12006608" at bounding box center [63, 106] width 22 height 5
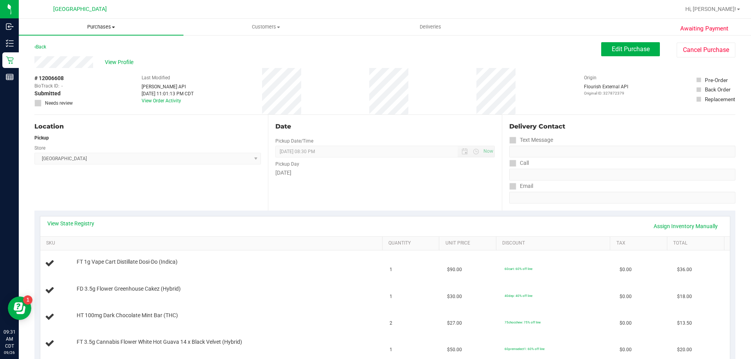
click at [108, 29] on span "Purchases" at bounding box center [101, 26] width 165 height 7
click at [79, 56] on li "Fulfillment" at bounding box center [101, 56] width 165 height 9
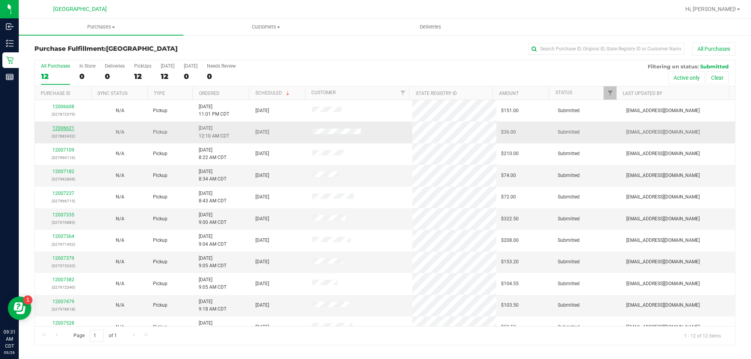
click at [72, 129] on link "12006621" at bounding box center [63, 128] width 22 height 5
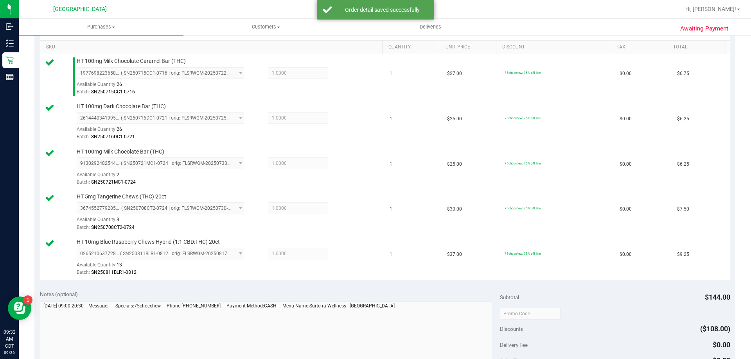
scroll to position [235, 0]
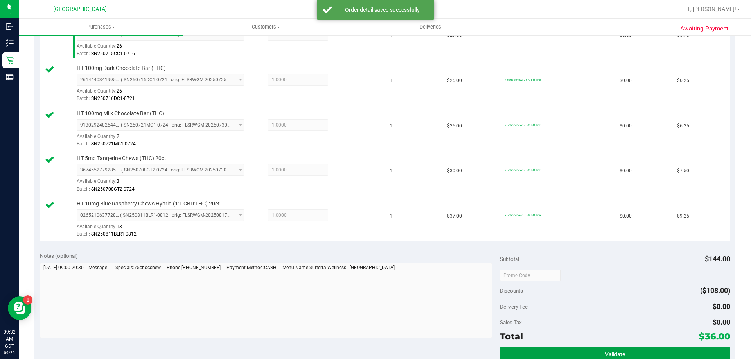
click at [607, 350] on button "Validate" at bounding box center [615, 354] width 230 height 14
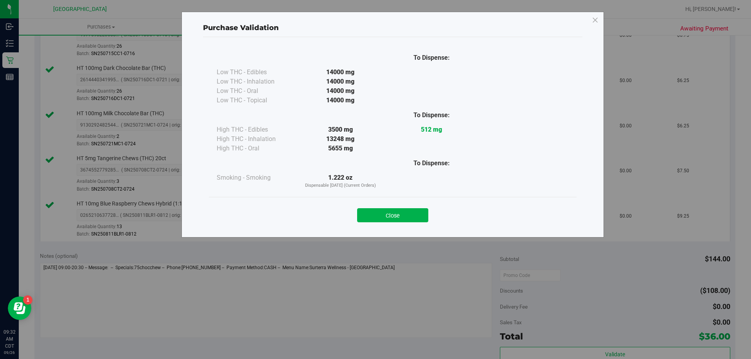
click at [402, 208] on div "Close" at bounding box center [393, 213] width 356 height 20
click at [402, 213] on button "Close" at bounding box center [392, 215] width 71 height 14
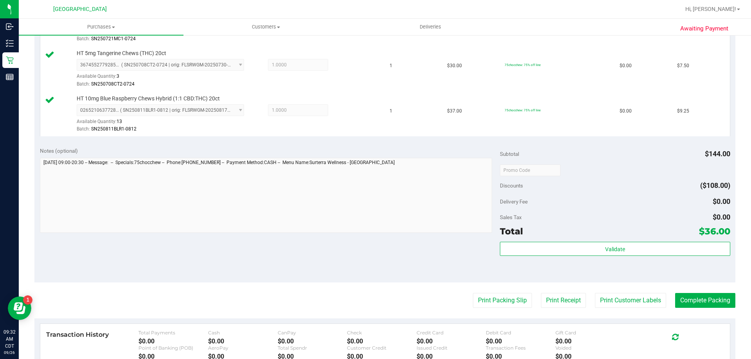
scroll to position [352, 0]
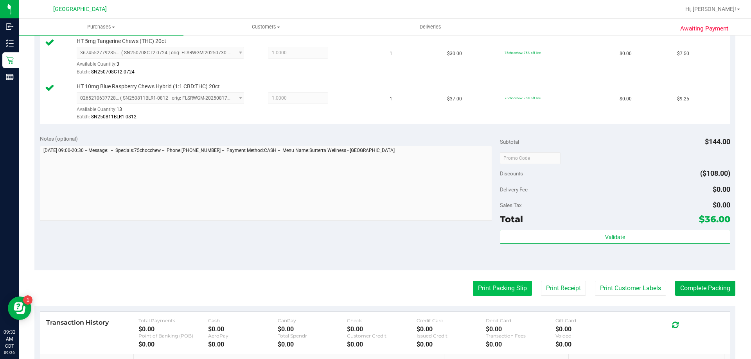
click at [499, 288] on button "Print Packing Slip" at bounding box center [502, 288] width 59 height 15
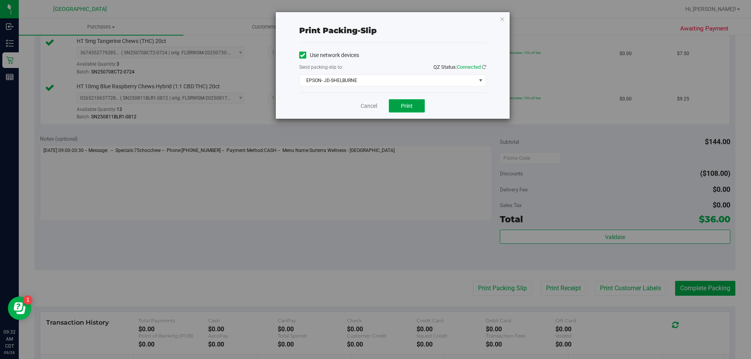
click at [410, 103] on span "Print" at bounding box center [407, 106] width 12 height 6
click at [369, 110] on div "Cancel Print" at bounding box center [392, 106] width 187 height 26
click at [371, 108] on link "Cancel" at bounding box center [369, 106] width 16 height 8
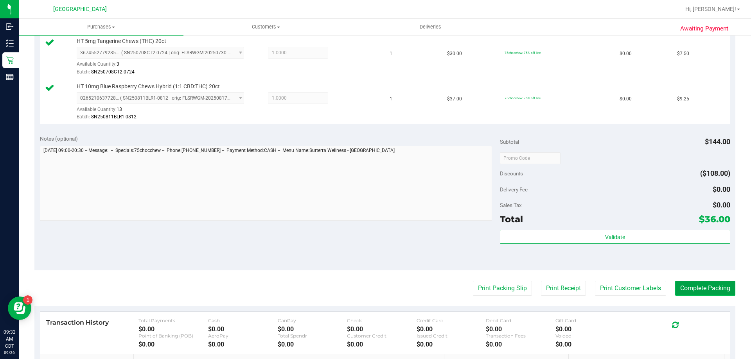
click at [684, 295] on button "Complete Packing" at bounding box center [705, 288] width 60 height 15
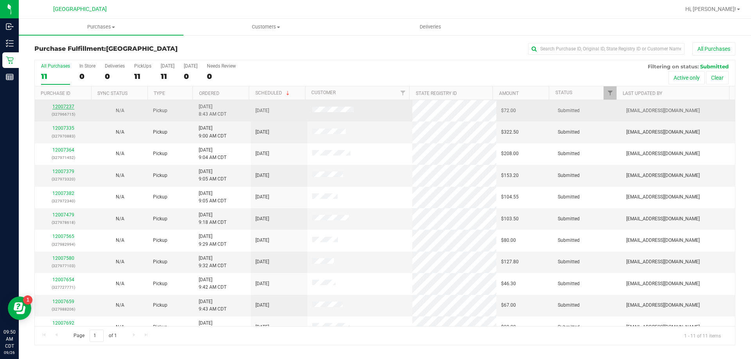
click at [69, 106] on link "12007237" at bounding box center [63, 106] width 22 height 5
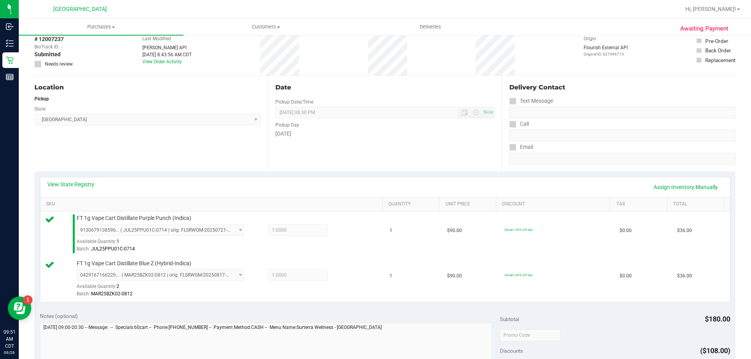
scroll to position [156, 0]
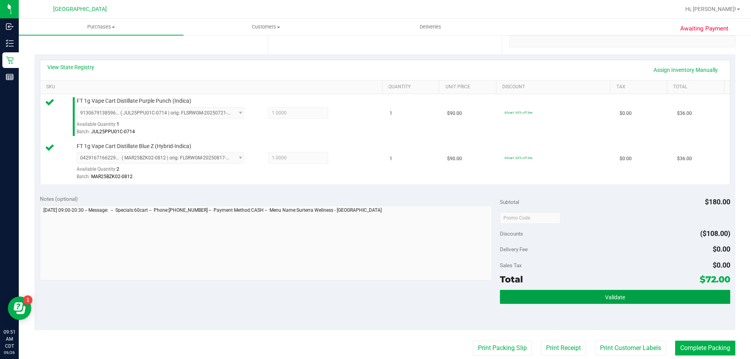
click at [595, 298] on button "Validate" at bounding box center [615, 297] width 230 height 14
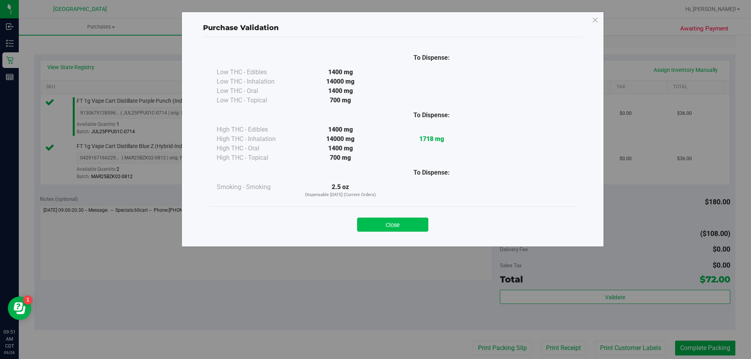
click at [404, 228] on button "Close" at bounding box center [392, 225] width 71 height 14
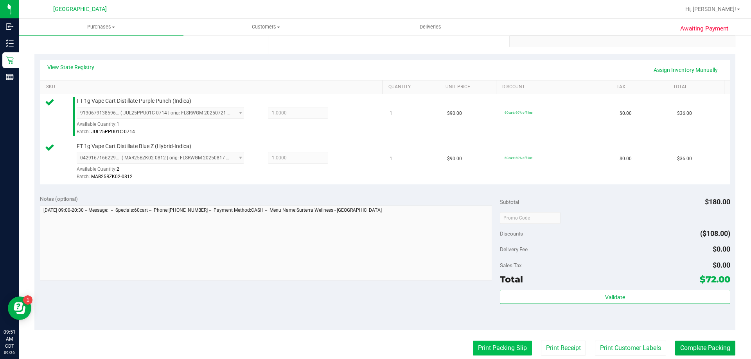
click at [508, 343] on button "Print Packing Slip" at bounding box center [502, 348] width 59 height 15
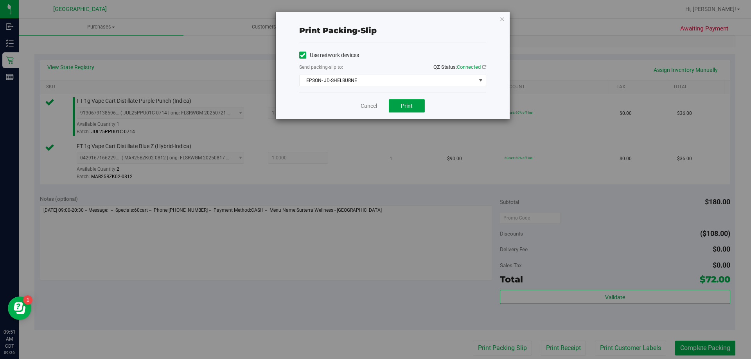
click at [407, 100] on button "Print" at bounding box center [407, 105] width 36 height 13
click at [369, 104] on link "Cancel" at bounding box center [369, 106] width 16 height 8
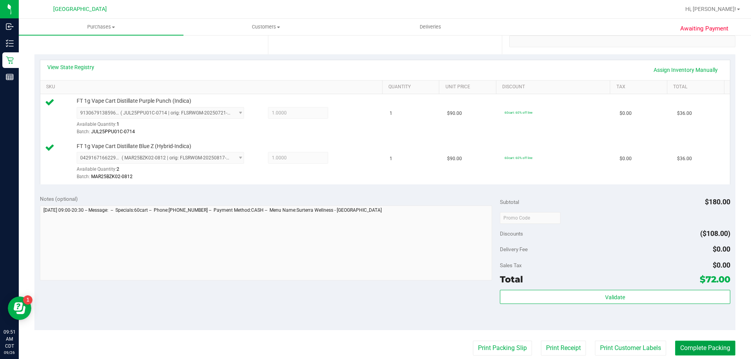
click at [698, 346] on button "Complete Packing" at bounding box center [705, 348] width 60 height 15
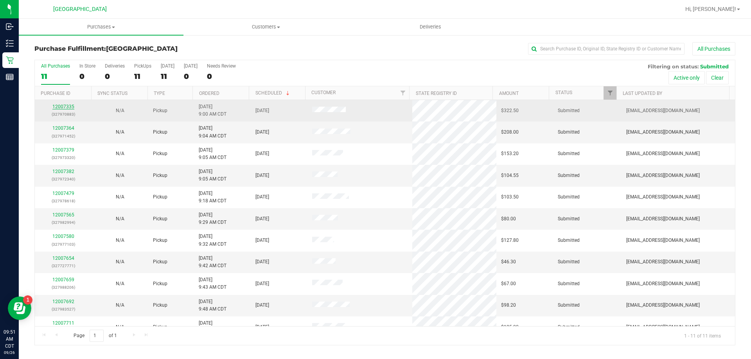
click at [60, 106] on link "12007335" at bounding box center [63, 106] width 22 height 5
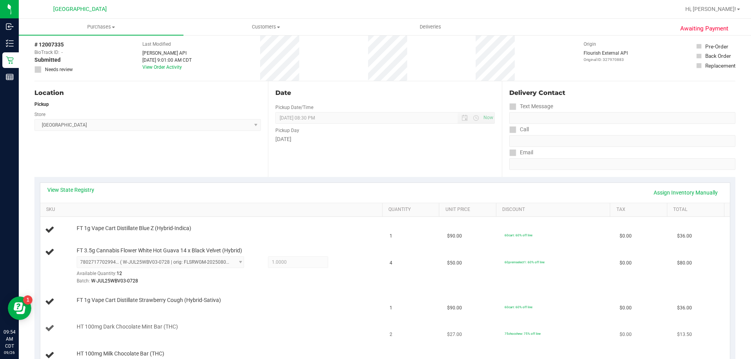
scroll to position [78, 0]
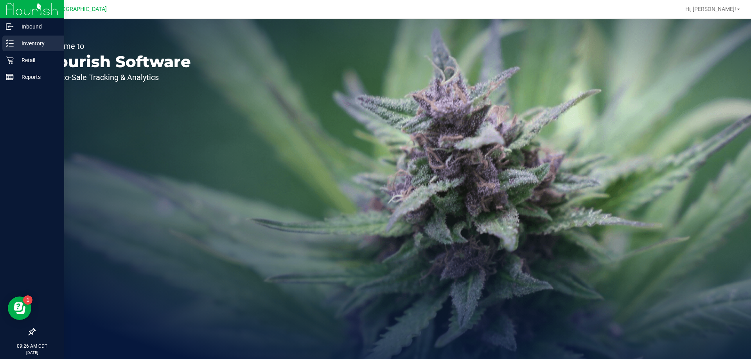
click at [18, 45] on p "Inventory" at bounding box center [37, 43] width 47 height 9
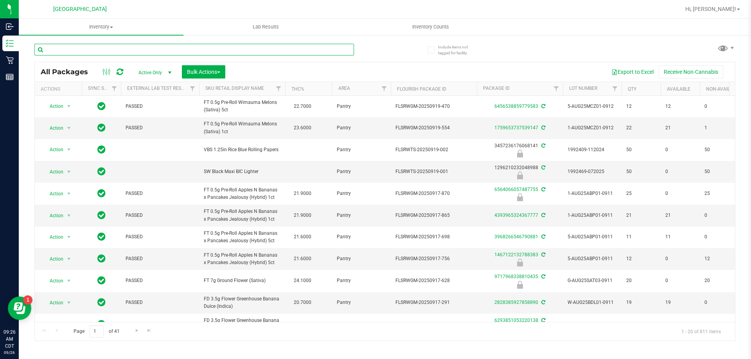
click at [177, 50] on input "text" at bounding box center [194, 50] width 320 height 12
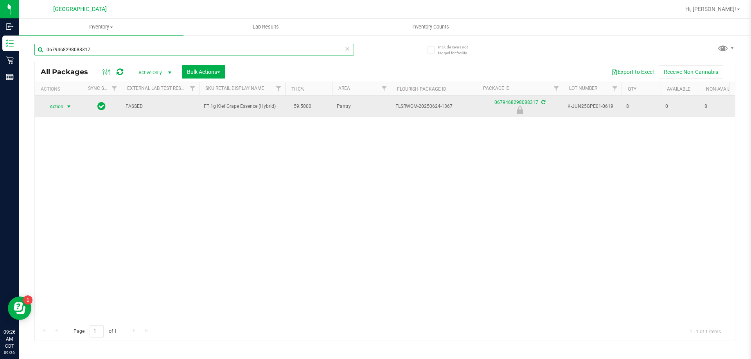
type input "0679468298088317"
click at [61, 108] on span "Action" at bounding box center [53, 106] width 21 height 11
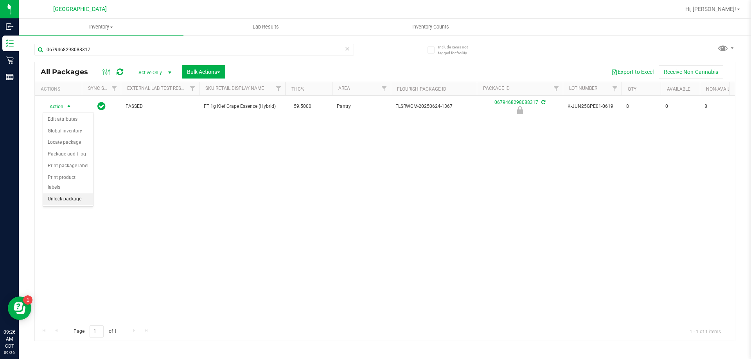
click at [67, 194] on li "Unlock package" at bounding box center [68, 200] width 50 height 12
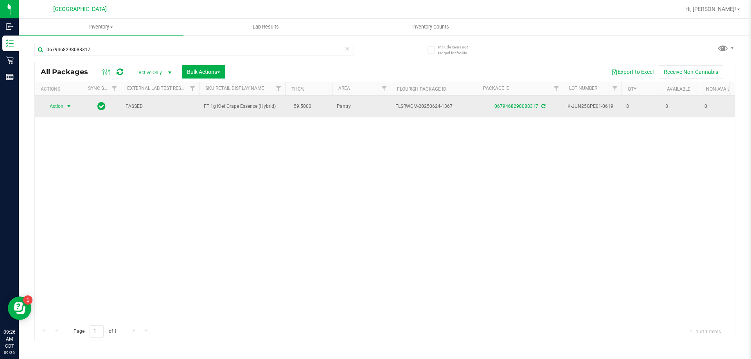
click at [61, 101] on span "Action" at bounding box center [53, 106] width 21 height 11
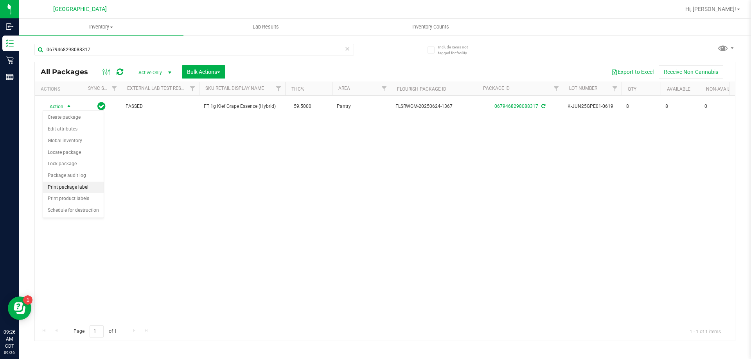
click at [69, 190] on li "Print package label" at bounding box center [73, 188] width 61 height 12
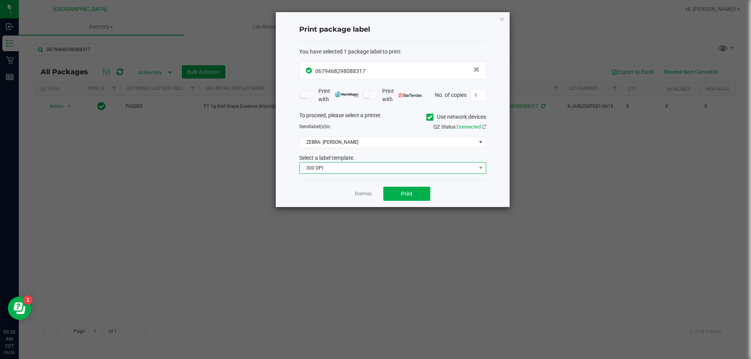
click at [388, 171] on span "300 DPI" at bounding box center [388, 168] width 176 height 11
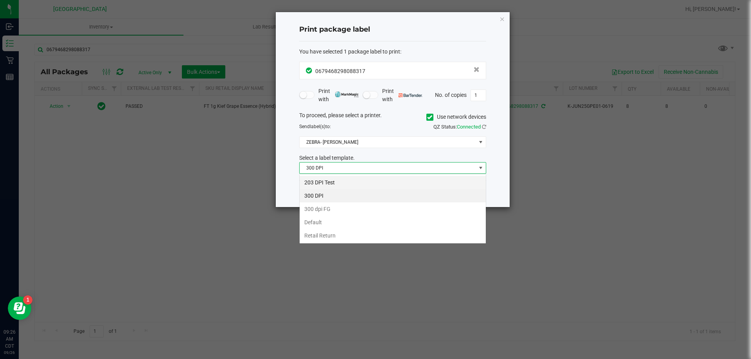
scroll to position [12, 187]
click at [362, 181] on li "203 DPI Test" at bounding box center [393, 182] width 186 height 13
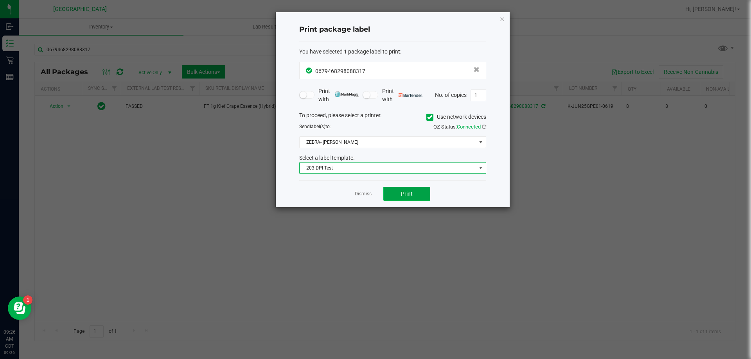
click at [404, 193] on span "Print" at bounding box center [407, 194] width 12 height 6
click at [366, 194] on link "Dismiss" at bounding box center [363, 194] width 17 height 7
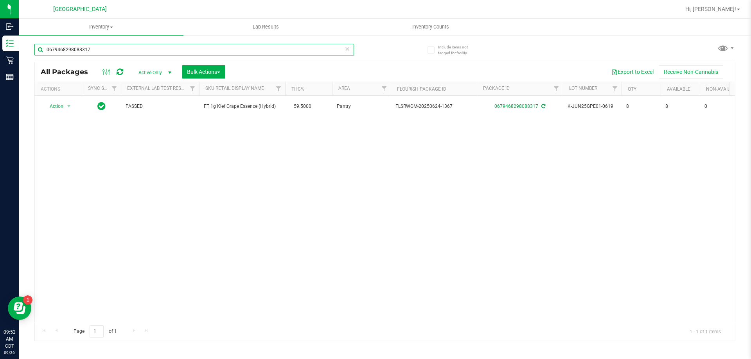
drag, startPoint x: 176, startPoint y: 54, endPoint x: 31, endPoint y: 53, distance: 145.9
click at [31, 53] on div "Include items not tagged for facility 0679468298088317 All Packages Active Only…" at bounding box center [385, 153] width 732 height 239
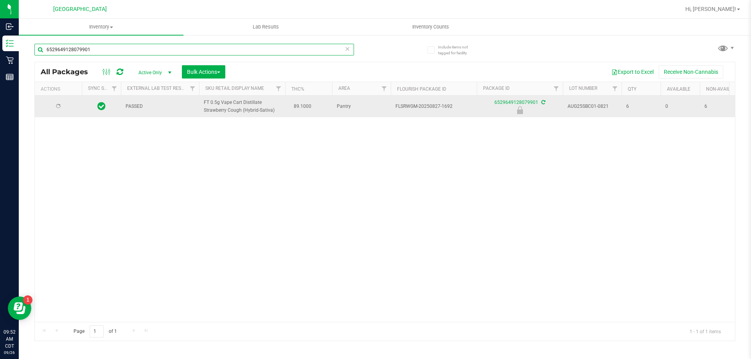
type input "6529649128079901"
click at [63, 104] on span "Action" at bounding box center [53, 106] width 21 height 11
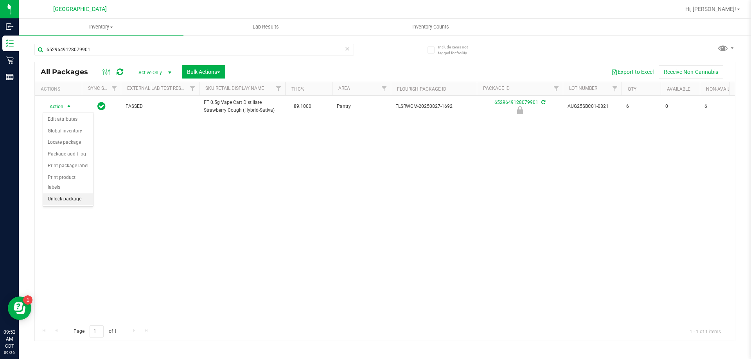
click at [70, 194] on li "Unlock package" at bounding box center [68, 200] width 50 height 12
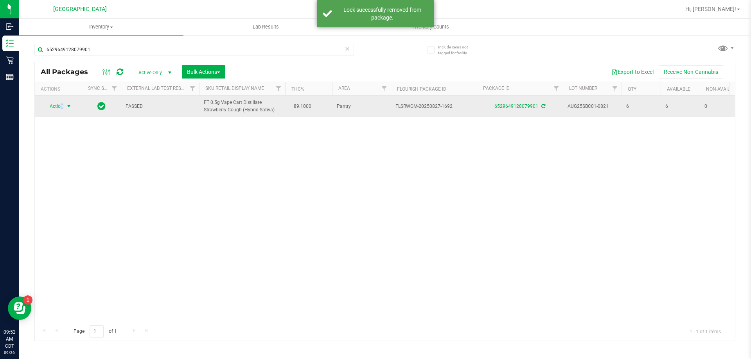
click at [62, 106] on span "Action" at bounding box center [53, 106] width 21 height 11
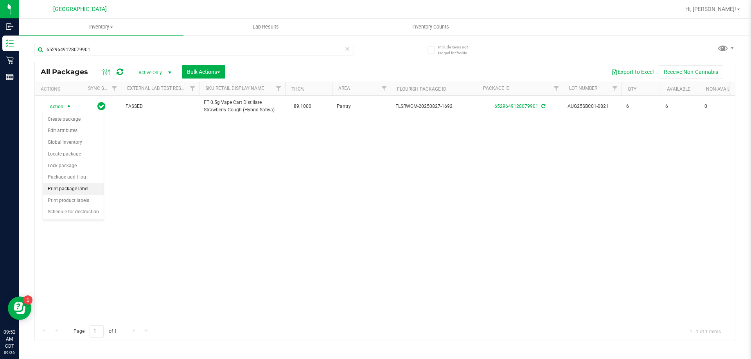
click at [59, 193] on li "Print package label" at bounding box center [73, 189] width 61 height 12
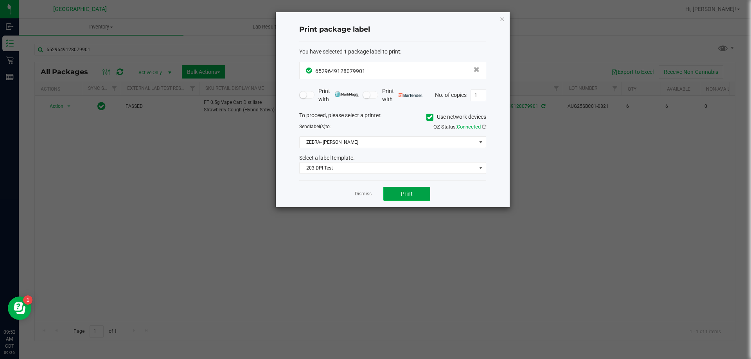
click at [413, 195] on button "Print" at bounding box center [406, 194] width 47 height 14
click at [358, 197] on link "Dismiss" at bounding box center [363, 194] width 17 height 7
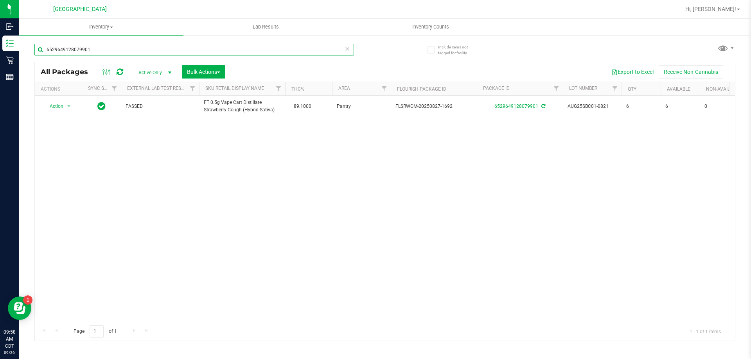
drag, startPoint x: 156, startPoint y: 52, endPoint x: 40, endPoint y: 45, distance: 116.7
click at [40, 45] on input "6529649128079901" at bounding box center [194, 50] width 320 height 12
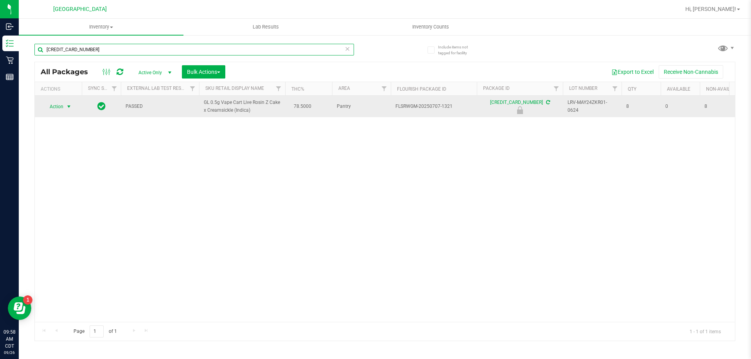
type input "[CREDIT_CARD_NUMBER]"
click at [66, 108] on span "select" at bounding box center [69, 107] width 6 height 6
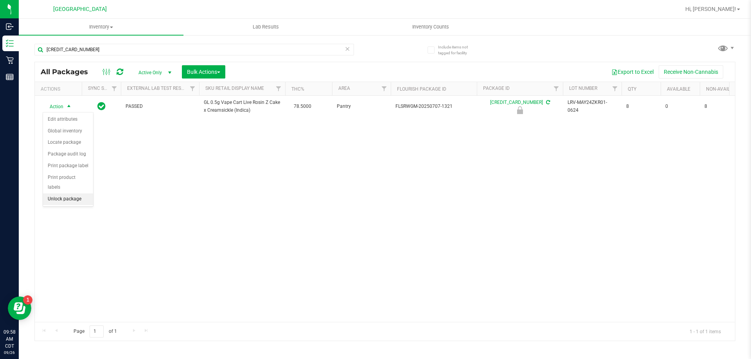
click at [65, 194] on li "Unlock package" at bounding box center [68, 200] width 50 height 12
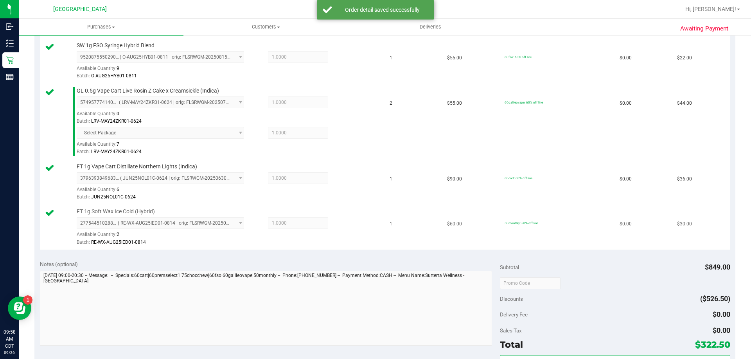
scroll to position [508, 0]
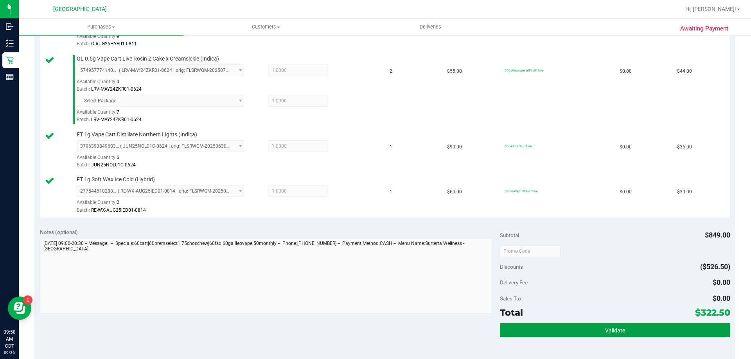
click at [604, 338] on button "Validate" at bounding box center [615, 330] width 230 height 14
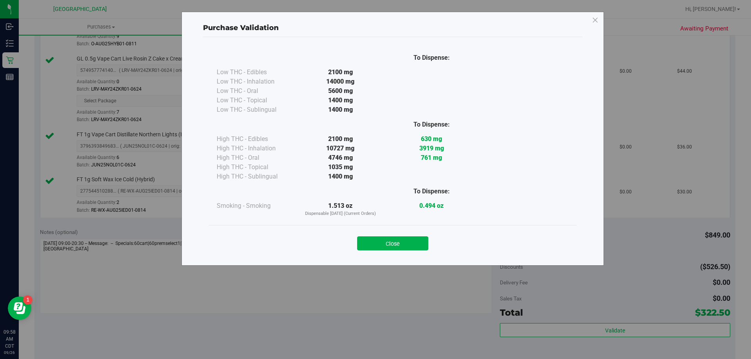
click at [406, 240] on button "Close" at bounding box center [392, 244] width 71 height 14
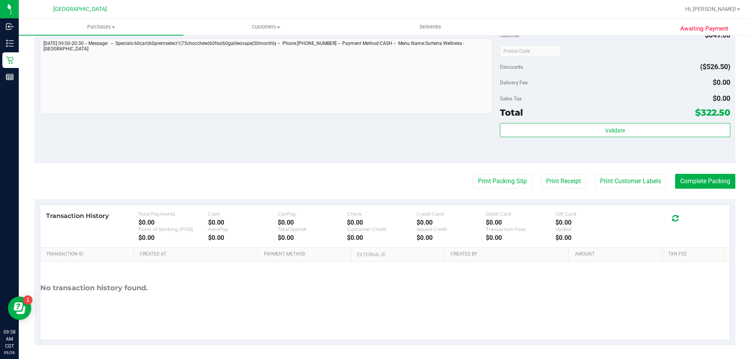
scroll to position [711, 0]
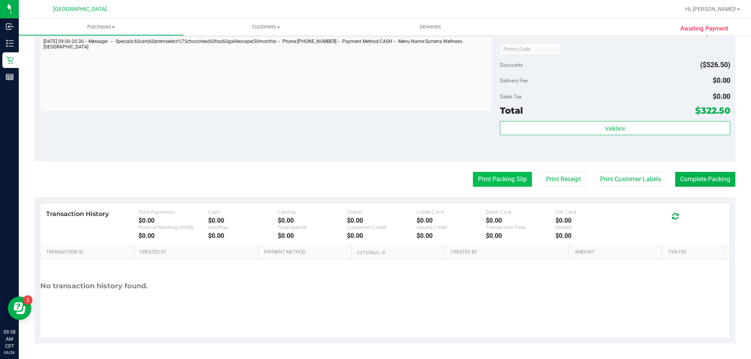
click at [511, 183] on button "Print Packing Slip" at bounding box center [502, 179] width 59 height 15
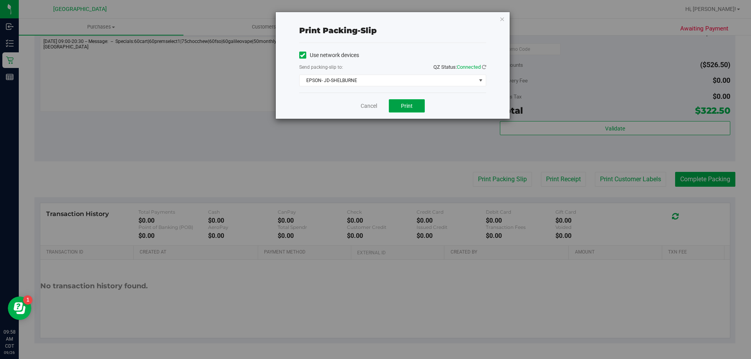
click at [391, 103] on button "Print" at bounding box center [407, 105] width 36 height 13
click at [375, 105] on link "Cancel" at bounding box center [369, 106] width 16 height 8
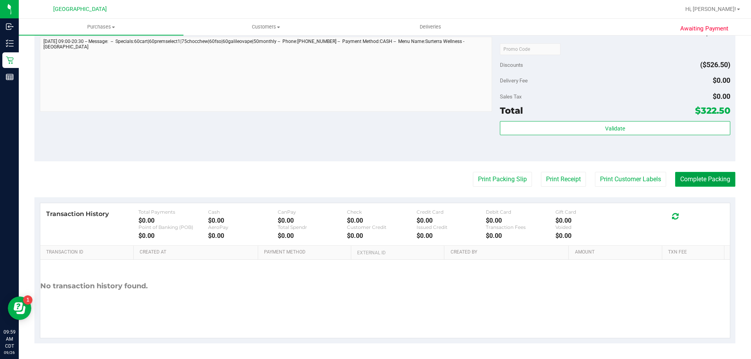
click at [696, 181] on button "Complete Packing" at bounding box center [705, 179] width 60 height 15
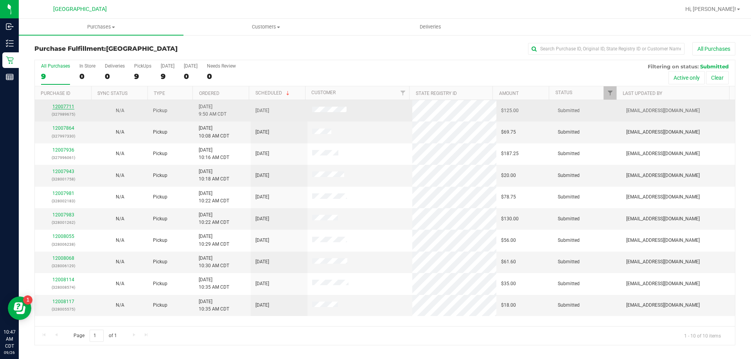
click at [68, 106] on link "12007711" at bounding box center [63, 106] width 22 height 5
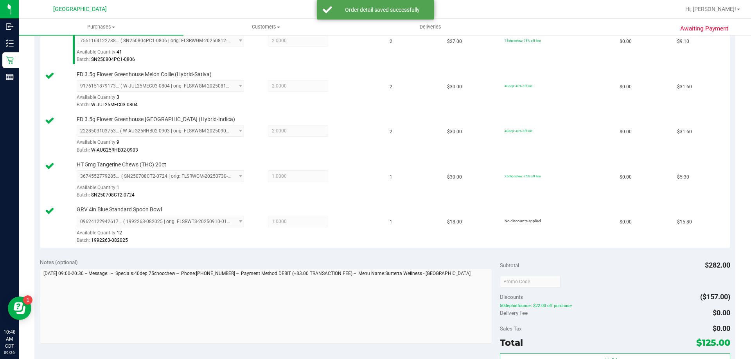
scroll to position [391, 0]
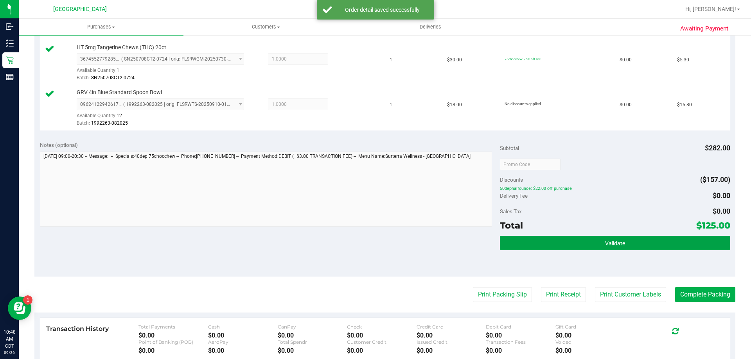
click at [611, 246] on span "Validate" at bounding box center [615, 244] width 20 height 6
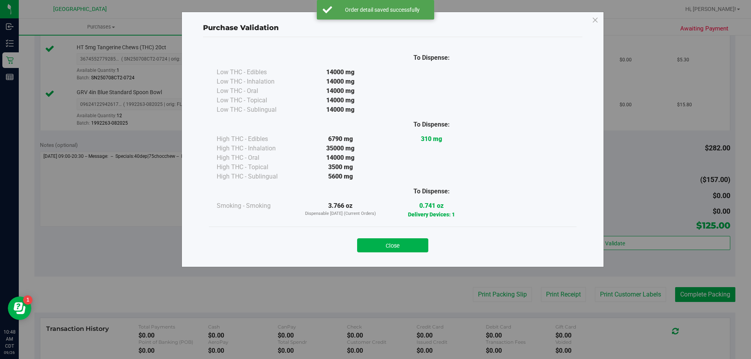
click at [390, 243] on button "Close" at bounding box center [392, 246] width 71 height 14
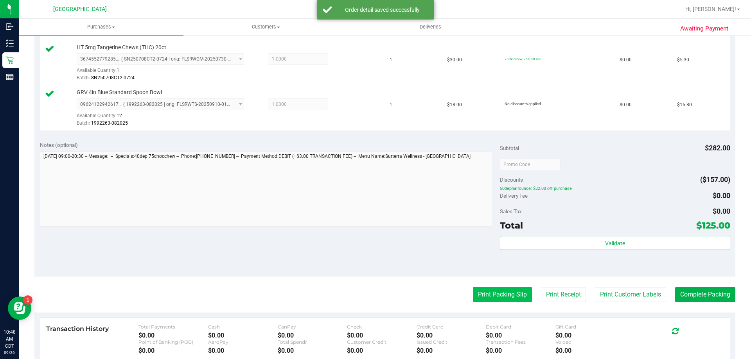
click at [519, 295] on button "Print Packing Slip" at bounding box center [502, 294] width 59 height 15
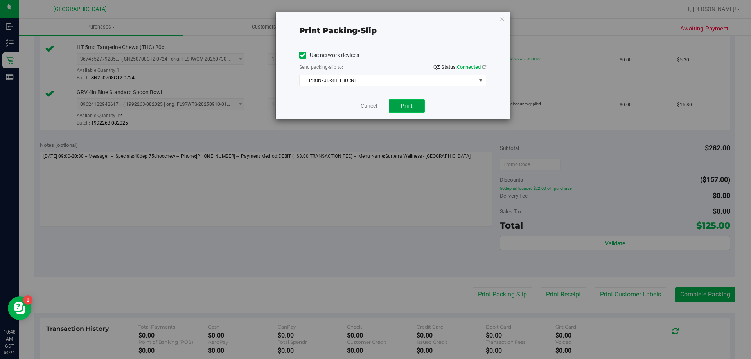
click at [397, 109] on button "Print" at bounding box center [407, 105] width 36 height 13
click at [373, 110] on link "Cancel" at bounding box center [369, 106] width 16 height 8
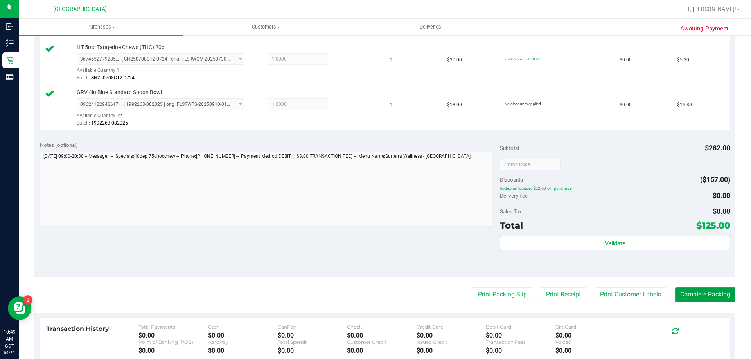
click at [723, 299] on button "Complete Packing" at bounding box center [705, 294] width 60 height 15
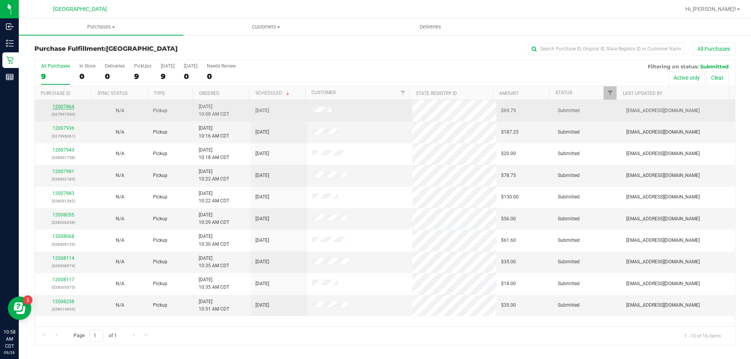
click at [62, 106] on link "12007864" at bounding box center [63, 106] width 22 height 5
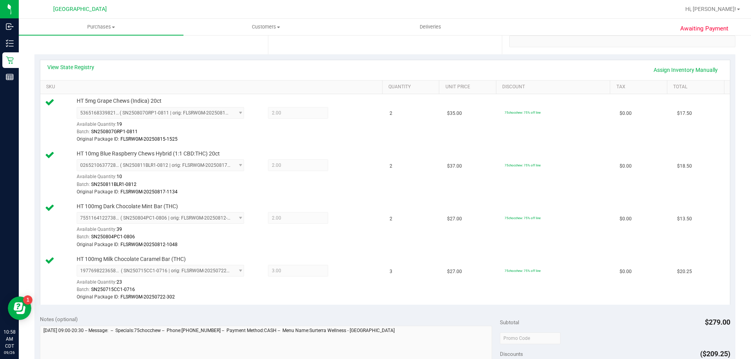
scroll to position [39, 0]
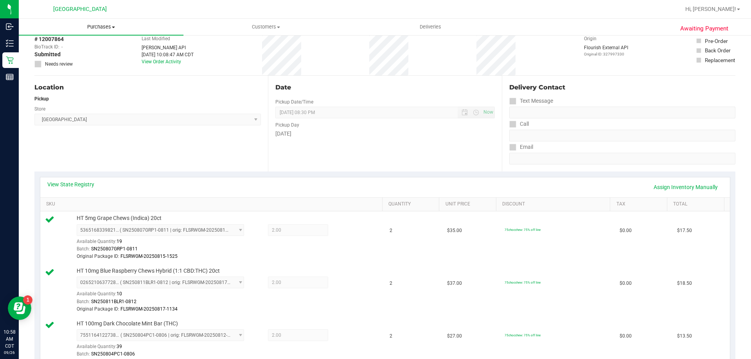
click at [100, 30] on span "Purchases" at bounding box center [101, 26] width 165 height 7
click at [89, 56] on li "Fulfillment" at bounding box center [101, 56] width 165 height 9
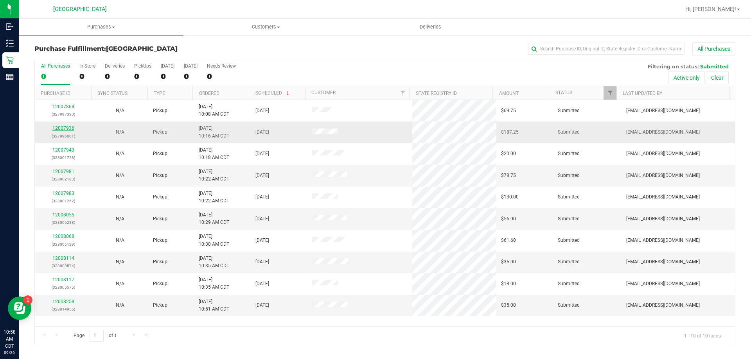
click at [59, 129] on link "12007936" at bounding box center [63, 128] width 22 height 5
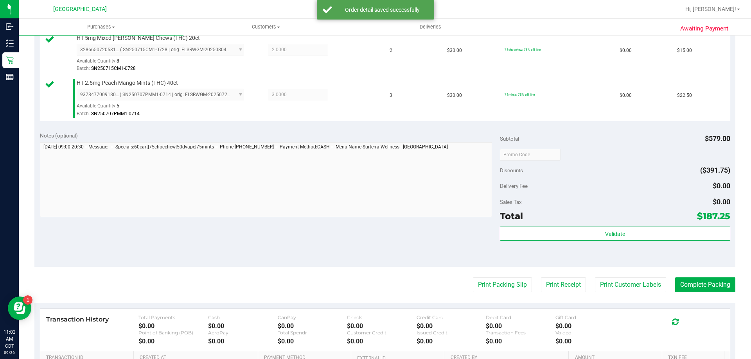
scroll to position [548, 0]
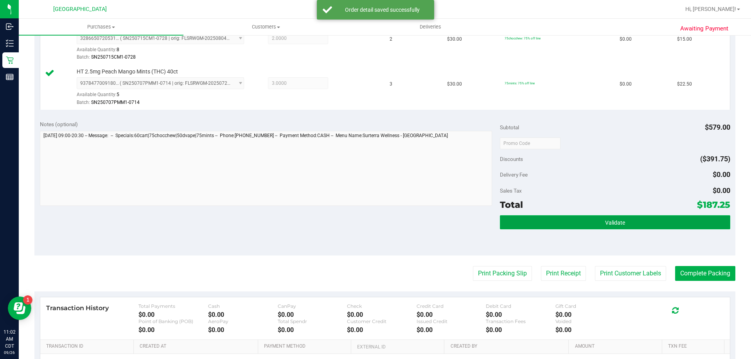
click at [704, 220] on button "Validate" at bounding box center [615, 223] width 230 height 14
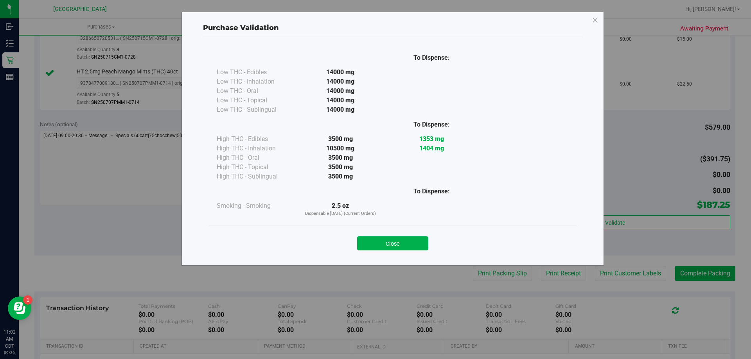
drag, startPoint x: 398, startPoint y: 241, endPoint x: 406, endPoint y: 241, distance: 8.6
click at [398, 241] on button "Close" at bounding box center [392, 244] width 71 height 14
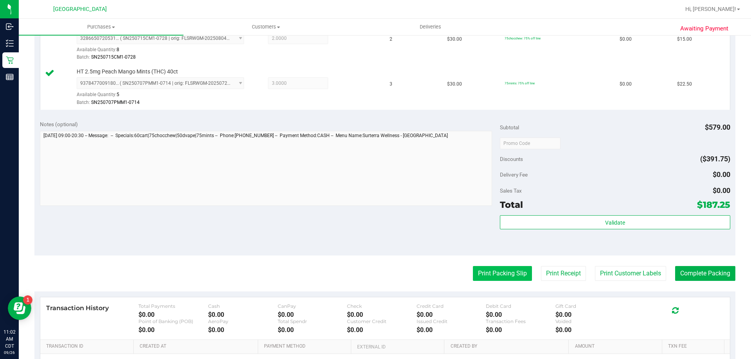
click at [519, 269] on button "Print Packing Slip" at bounding box center [502, 273] width 59 height 15
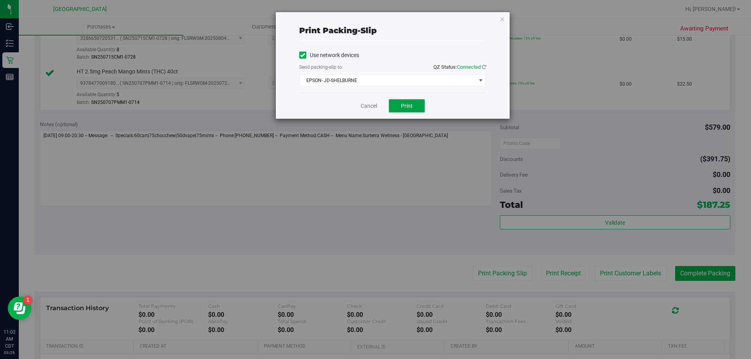
click at [415, 111] on button "Print" at bounding box center [407, 105] width 36 height 13
click at [367, 104] on link "Cancel" at bounding box center [369, 106] width 16 height 8
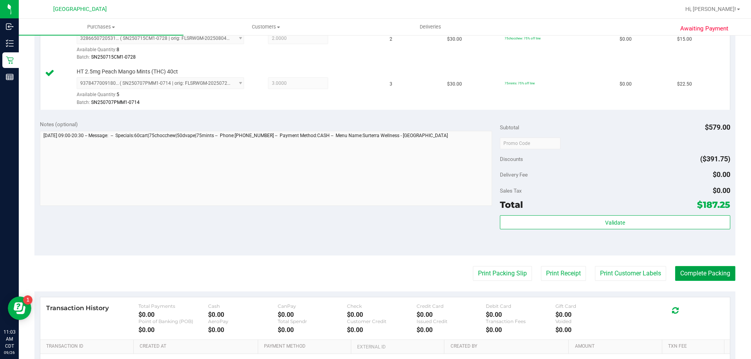
click at [691, 270] on button "Complete Packing" at bounding box center [705, 273] width 60 height 15
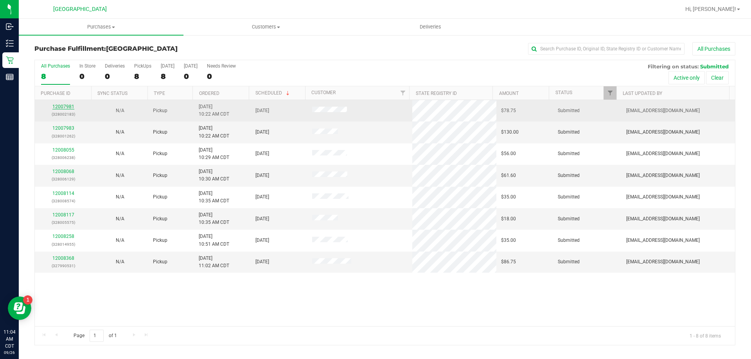
click at [70, 107] on link "12007981" at bounding box center [63, 106] width 22 height 5
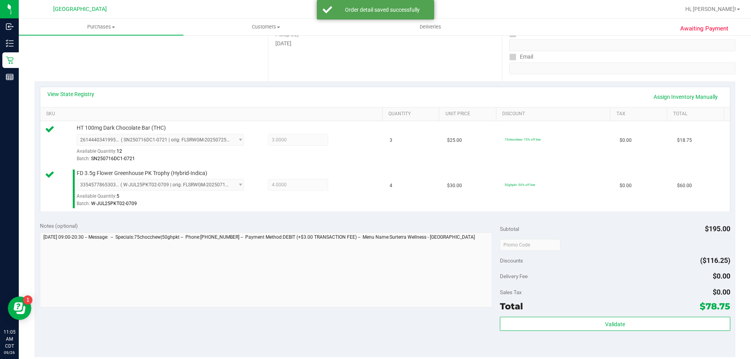
scroll to position [156, 0]
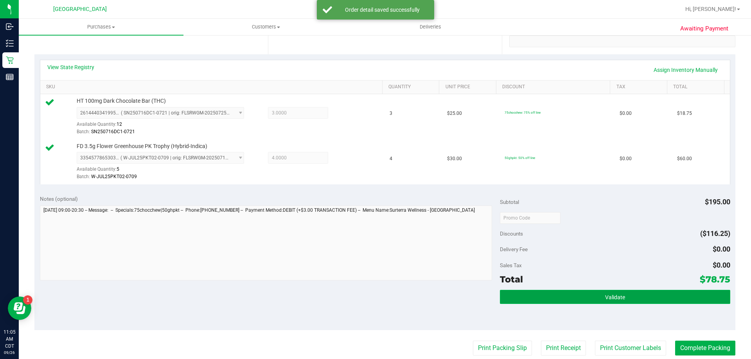
click at [673, 301] on button "Validate" at bounding box center [615, 297] width 230 height 14
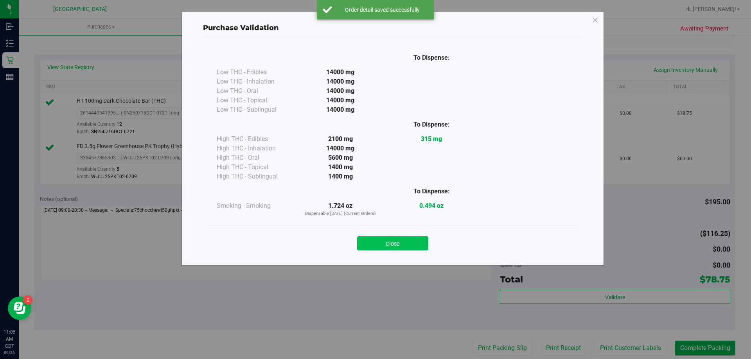
click at [402, 240] on button "Close" at bounding box center [392, 244] width 71 height 14
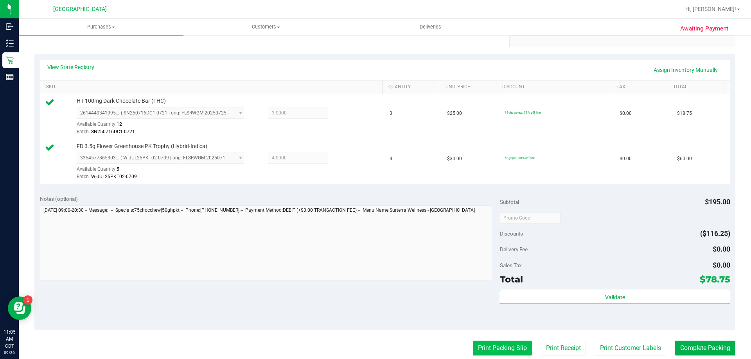
click at [492, 354] on button "Print Packing Slip" at bounding box center [502, 348] width 59 height 15
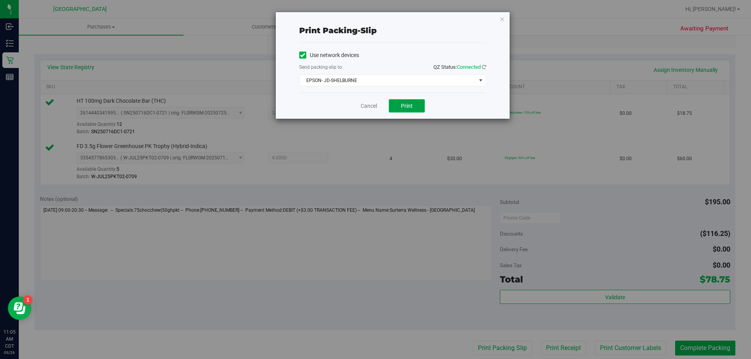
click at [412, 103] on span "Print" at bounding box center [407, 106] width 12 height 6
click at [363, 106] on link "Cancel" at bounding box center [369, 106] width 16 height 8
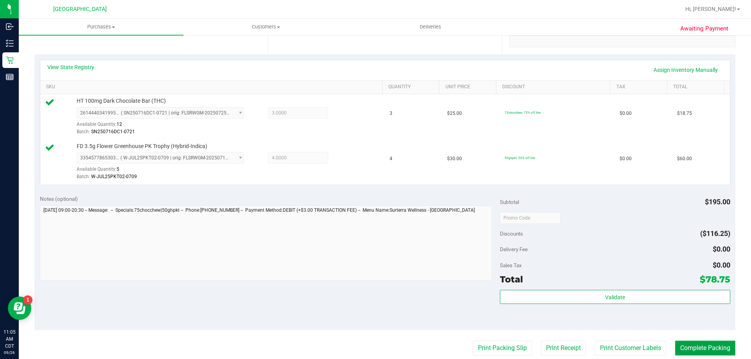
click at [687, 345] on button "Complete Packing" at bounding box center [705, 348] width 60 height 15
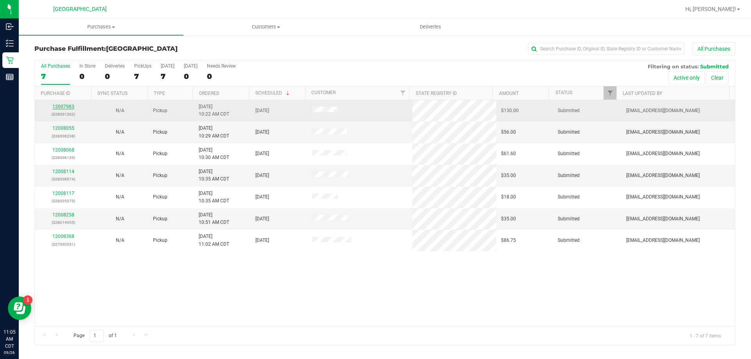
click at [69, 107] on link "12007983" at bounding box center [63, 106] width 22 height 5
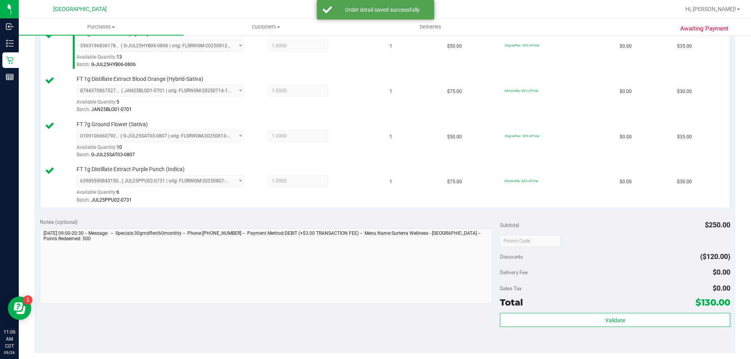
scroll to position [313, 0]
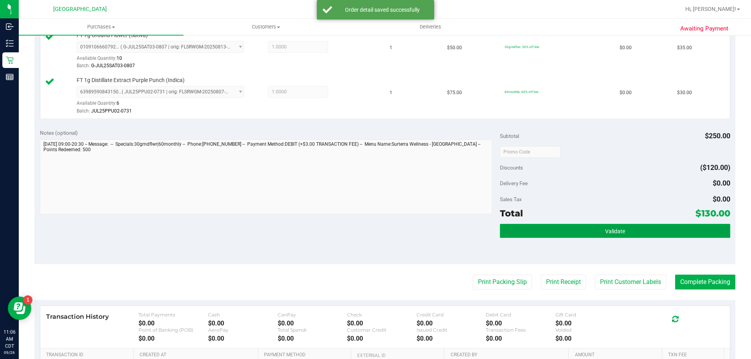
click at [590, 232] on button "Validate" at bounding box center [615, 231] width 230 height 14
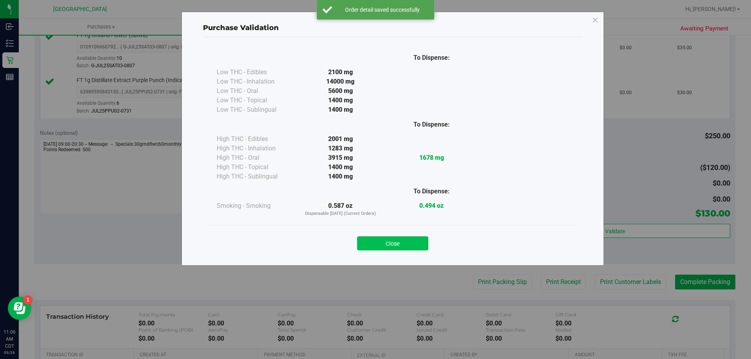
click at [402, 237] on button "Close" at bounding box center [392, 244] width 71 height 14
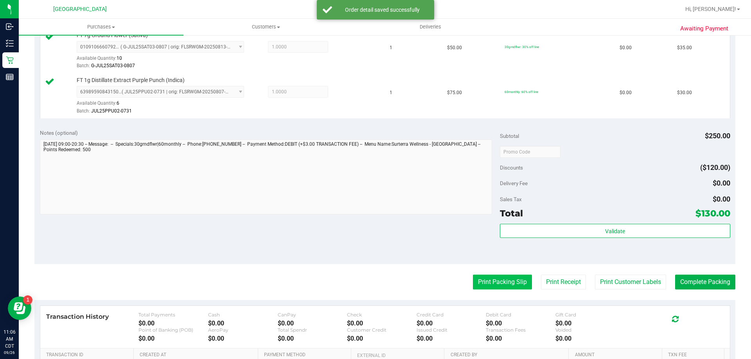
click at [514, 277] on button "Print Packing Slip" at bounding box center [502, 282] width 59 height 15
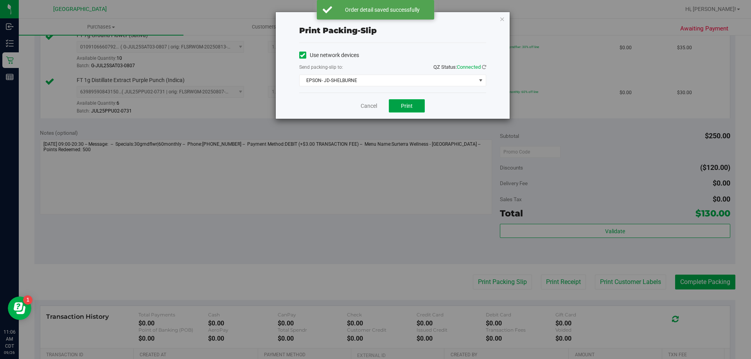
click at [396, 105] on button "Print" at bounding box center [407, 105] width 36 height 13
click at [371, 102] on link "Cancel" at bounding box center [369, 106] width 16 height 8
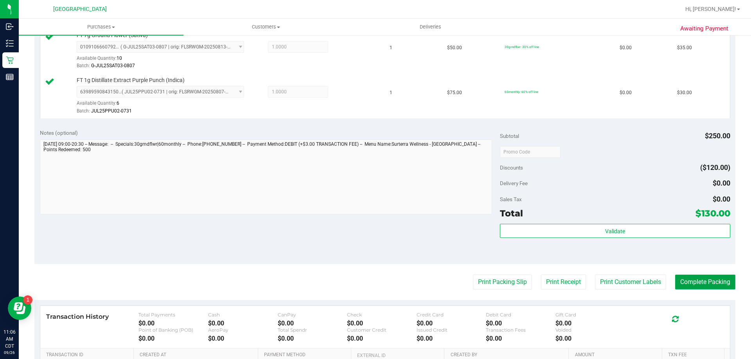
click at [693, 277] on button "Complete Packing" at bounding box center [705, 282] width 60 height 15
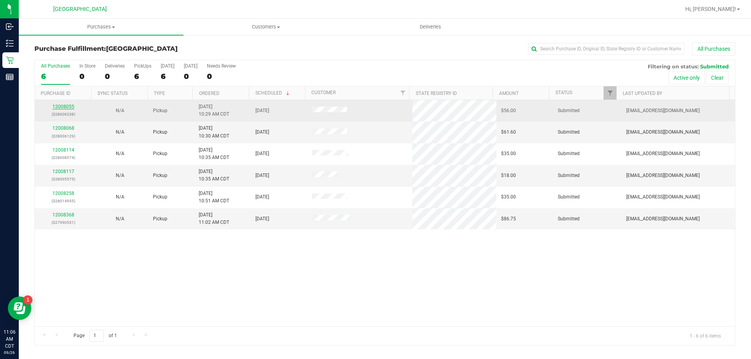
click at [69, 107] on link "12008055" at bounding box center [63, 106] width 22 height 5
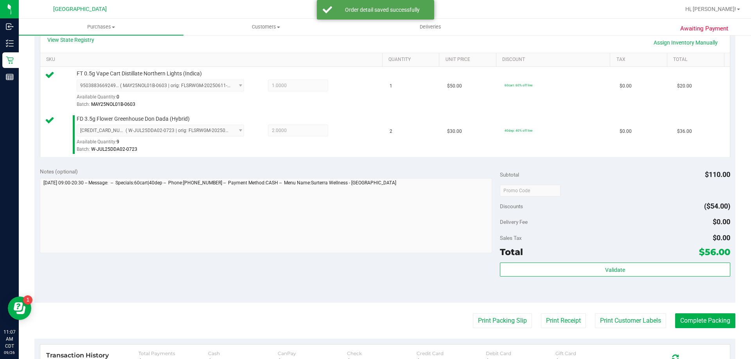
scroll to position [196, 0]
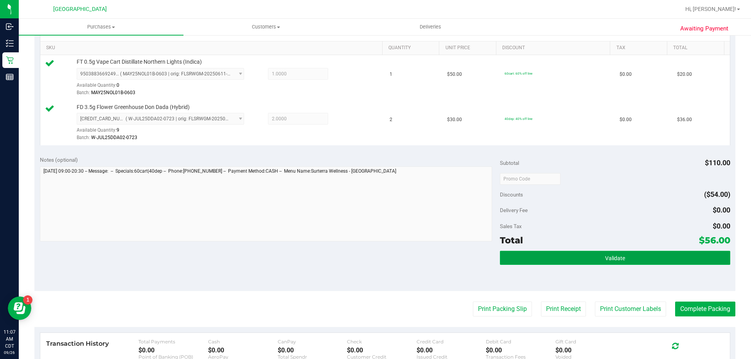
click at [637, 256] on button "Validate" at bounding box center [615, 258] width 230 height 14
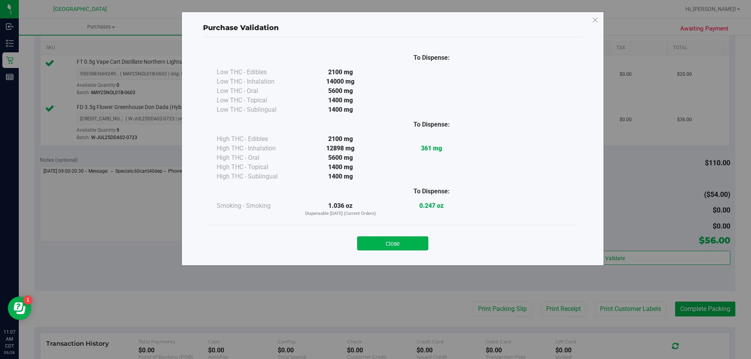
click at [396, 245] on button "Close" at bounding box center [392, 244] width 71 height 14
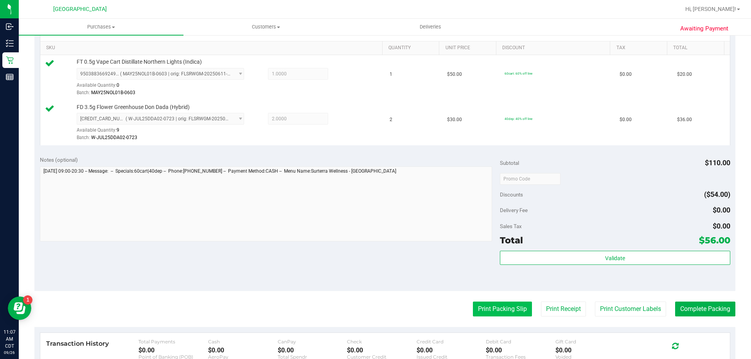
click at [501, 314] on button "Print Packing Slip" at bounding box center [502, 309] width 59 height 15
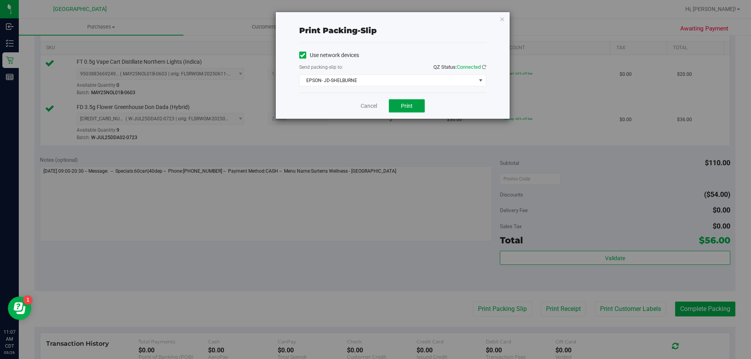
click at [418, 109] on button "Print" at bounding box center [407, 105] width 36 height 13
click at [370, 107] on link "Cancel" at bounding box center [369, 106] width 16 height 8
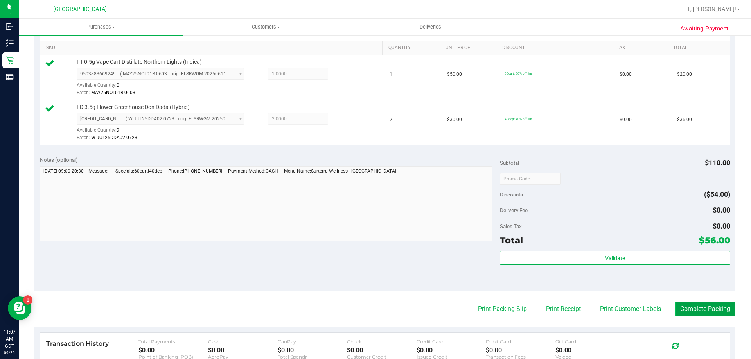
click at [690, 311] on button "Complete Packing" at bounding box center [705, 309] width 60 height 15
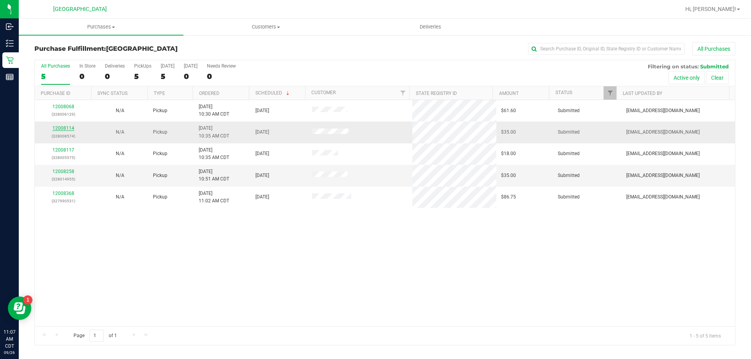
click at [66, 128] on link "12008114" at bounding box center [63, 128] width 22 height 5
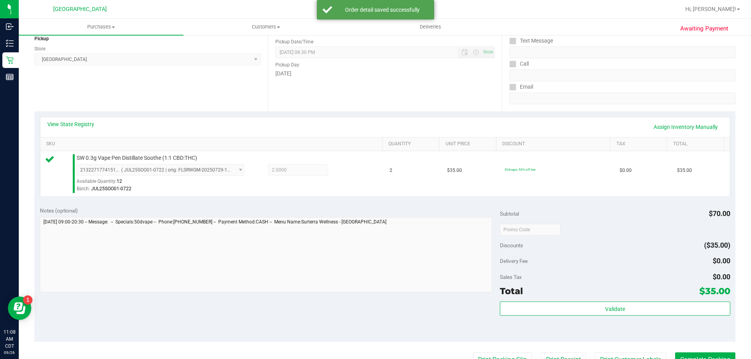
scroll to position [117, 0]
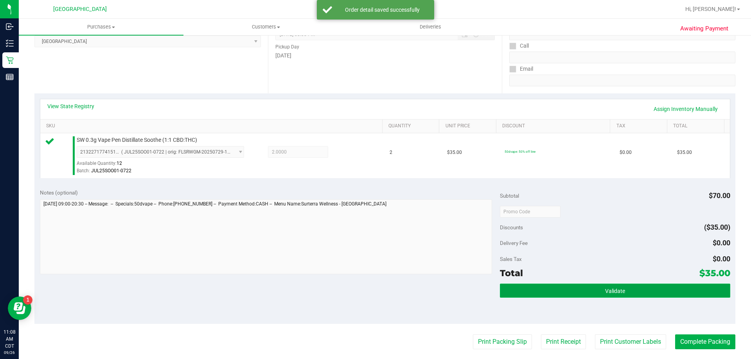
drag, startPoint x: 628, startPoint y: 291, endPoint x: 625, endPoint y: 287, distance: 5.1
click at [628, 290] on button "Validate" at bounding box center [615, 291] width 230 height 14
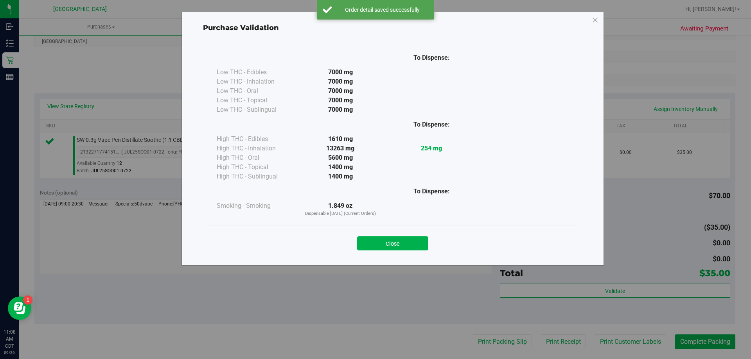
click at [404, 236] on div "Close" at bounding box center [393, 242] width 356 height 20
click at [408, 247] on button "Close" at bounding box center [392, 244] width 71 height 14
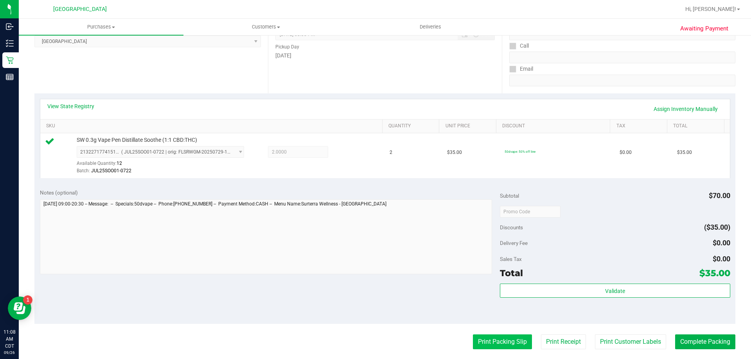
click at [495, 347] on button "Print Packing Slip" at bounding box center [502, 342] width 59 height 15
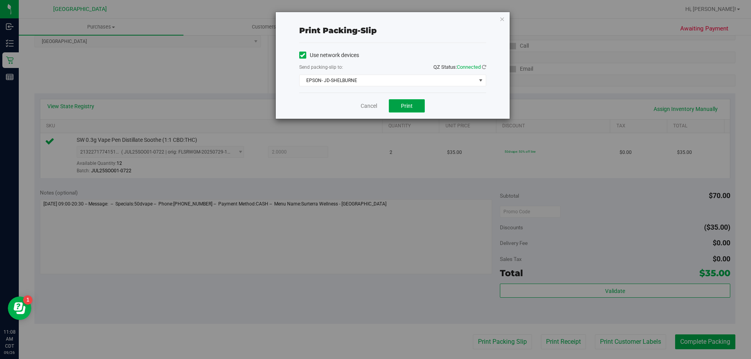
click at [392, 107] on button "Print" at bounding box center [407, 105] width 36 height 13
click at [376, 106] on link "Cancel" at bounding box center [369, 106] width 16 height 8
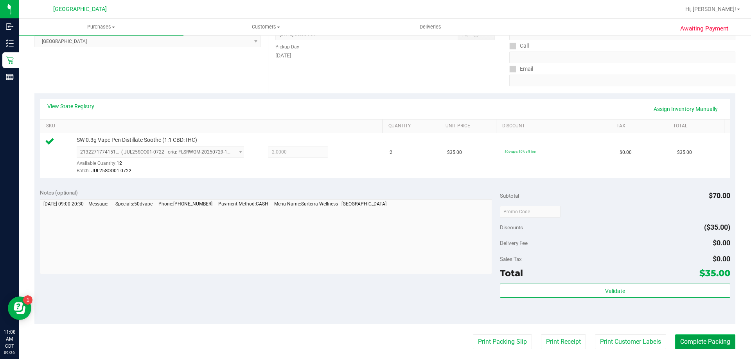
click at [701, 345] on button "Complete Packing" at bounding box center [705, 342] width 60 height 15
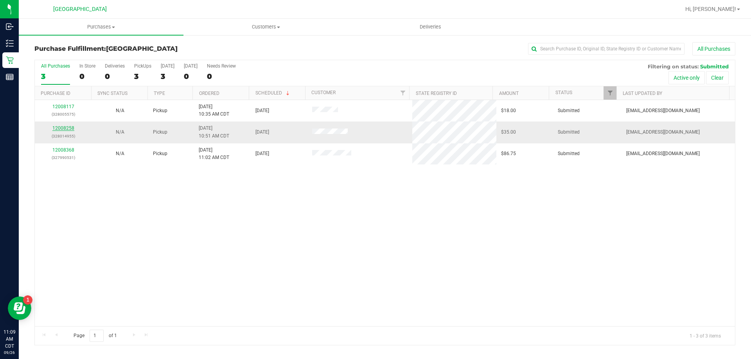
click at [69, 128] on link "12008258" at bounding box center [63, 128] width 22 height 5
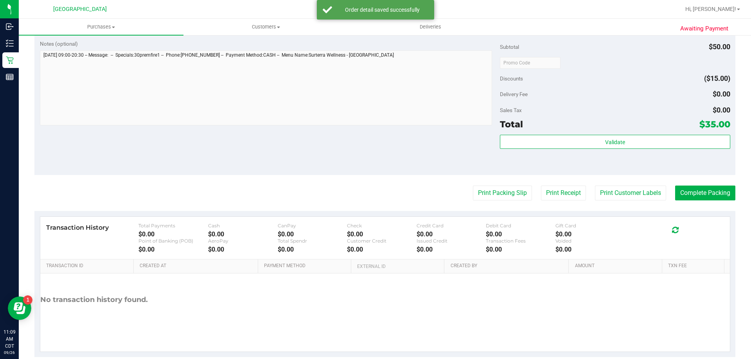
scroll to position [274, 0]
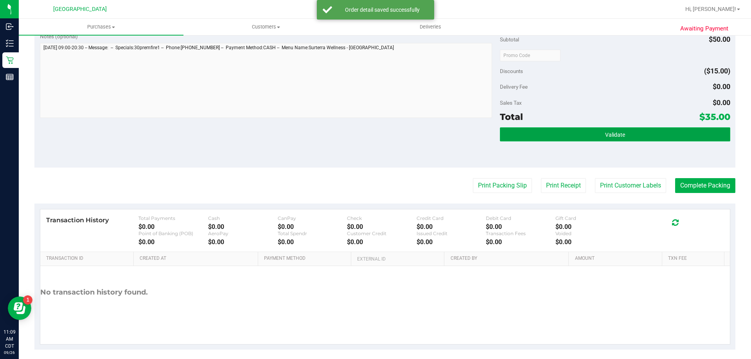
click at [632, 140] on button "Validate" at bounding box center [615, 135] width 230 height 14
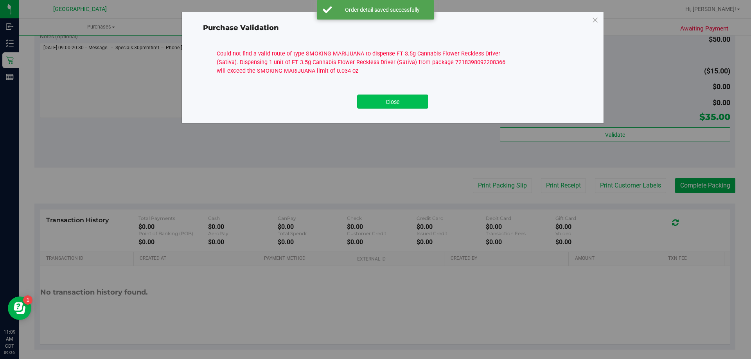
click at [408, 99] on button "Close" at bounding box center [392, 102] width 71 height 14
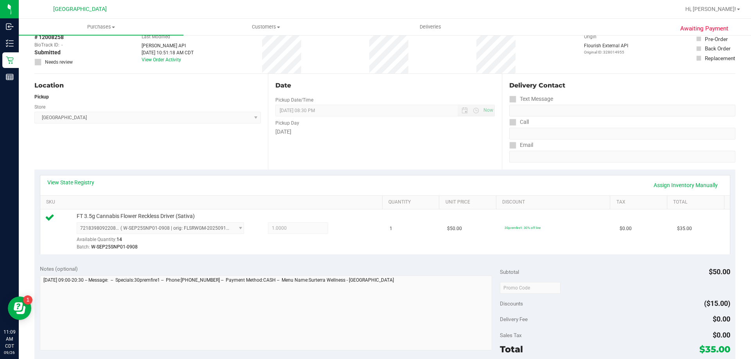
scroll to position [0, 0]
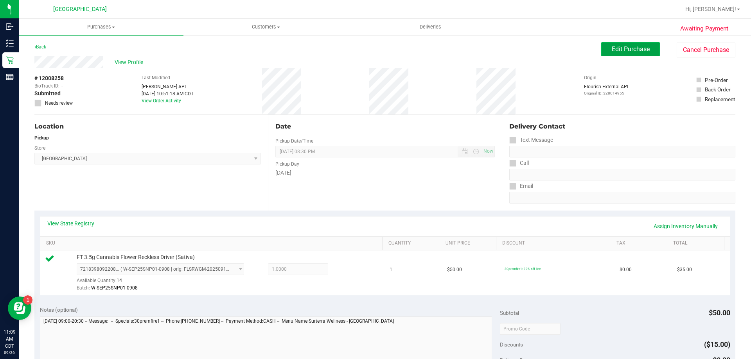
click at [602, 45] on button "Edit Purchase" at bounding box center [630, 49] width 59 height 14
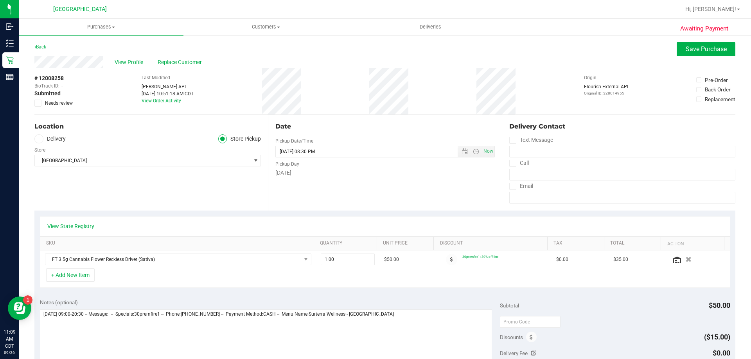
click at [30, 101] on div "Awaiting Payment Back Save Purchase View Profile Replace Customer # 12008258 Bi…" at bounding box center [385, 333] width 732 height 598
click at [45, 106] on span "Needs review" at bounding box center [59, 103] width 28 height 7
click at [0, 0] on input "Needs review" at bounding box center [0, 0] width 0 height 0
click at [697, 47] on span "Save Purchase" at bounding box center [706, 48] width 41 height 7
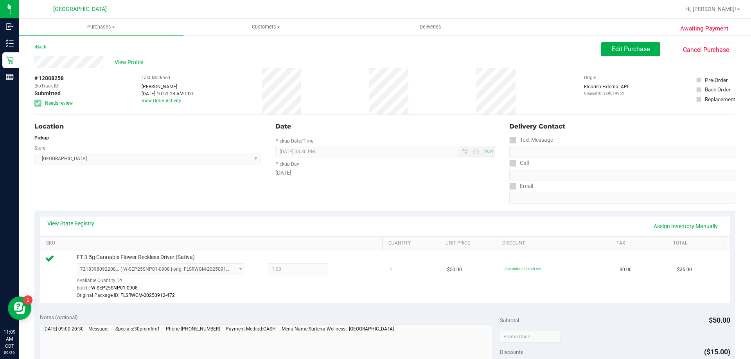
click at [129, 63] on span "View Profile" at bounding box center [130, 62] width 31 height 8
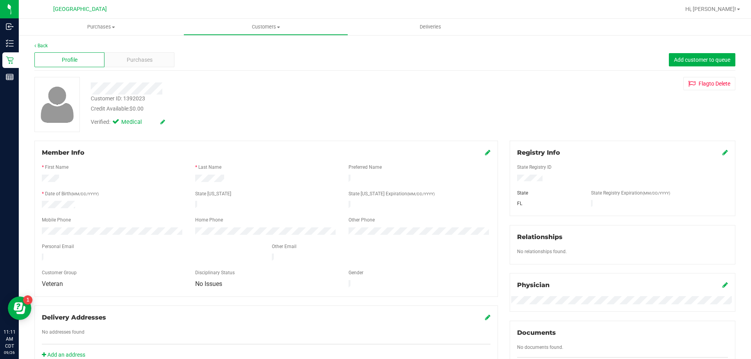
click at [166, 136] on div "Back Profile Purchases Add customer to queue Customer ID: 1392023 Credit Availa…" at bounding box center [384, 291] width 701 height 499
click at [88, 22] on uib-tab-heading "Purchases Summary of purchases Fulfillment All purchases" at bounding box center [101, 27] width 165 height 16
click at [47, 58] on span "Fulfillment" at bounding box center [43, 56] width 49 height 7
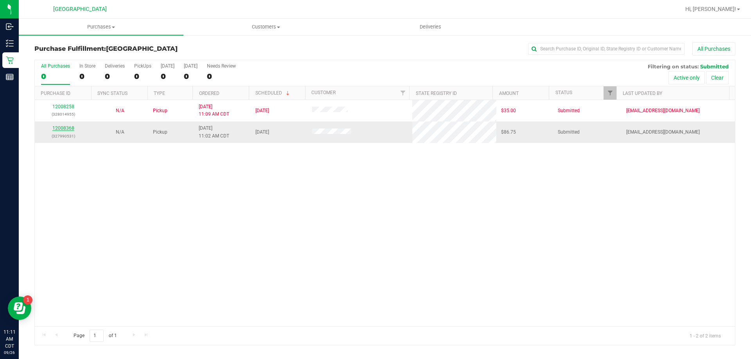
click at [59, 128] on link "12008368" at bounding box center [63, 128] width 22 height 5
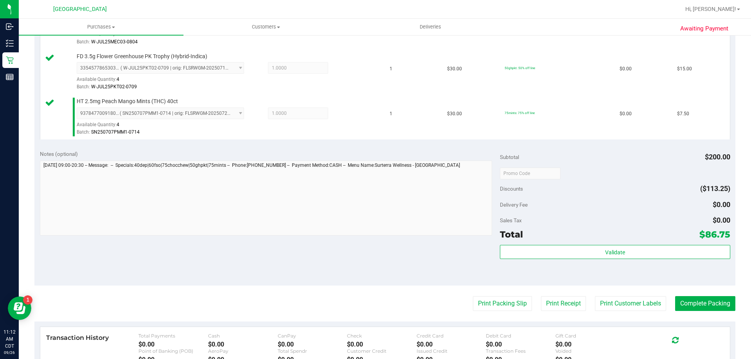
scroll to position [391, 0]
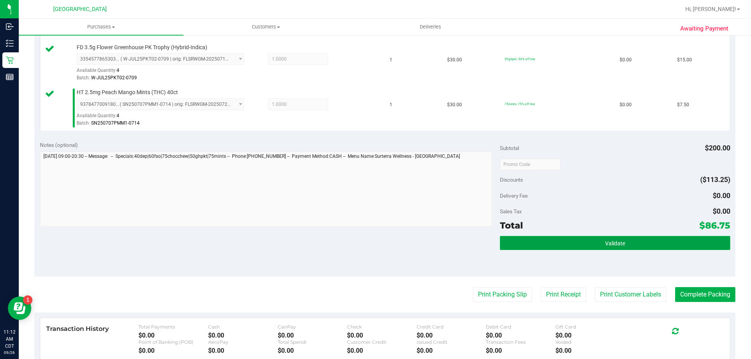
click at [631, 245] on button "Validate" at bounding box center [615, 243] width 230 height 14
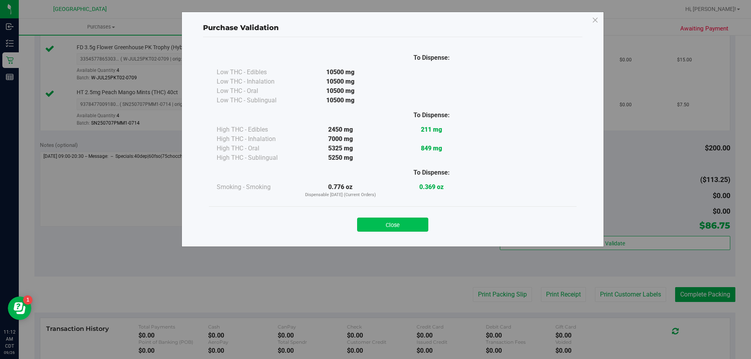
click at [408, 224] on button "Close" at bounding box center [392, 225] width 71 height 14
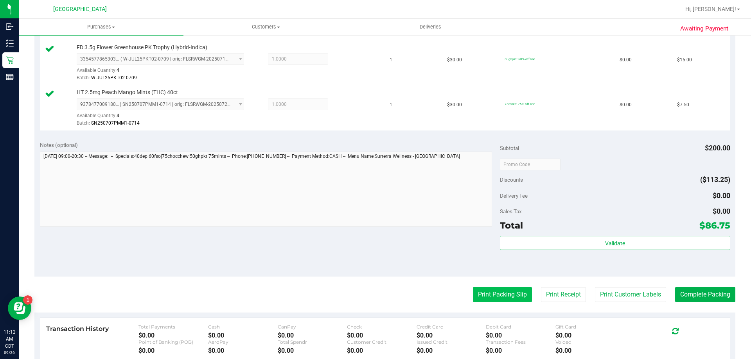
click at [487, 294] on button "Print Packing Slip" at bounding box center [502, 294] width 59 height 15
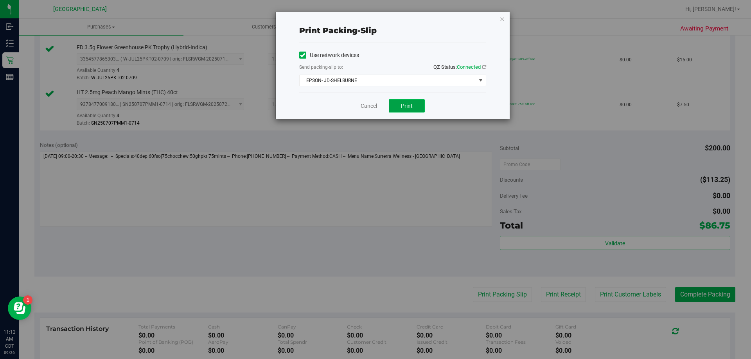
click at [415, 102] on button "Print" at bounding box center [407, 105] width 36 height 13
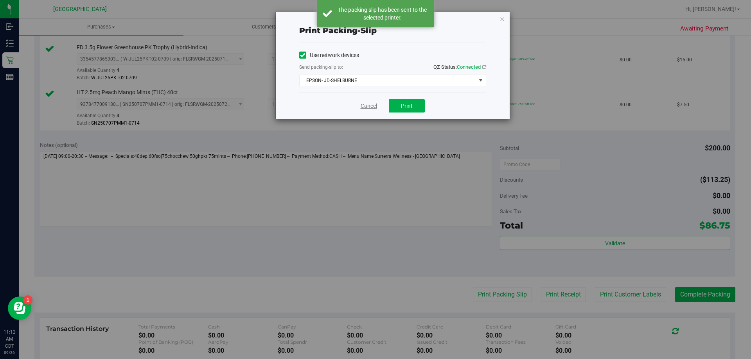
click at [368, 107] on link "Cancel" at bounding box center [369, 106] width 16 height 8
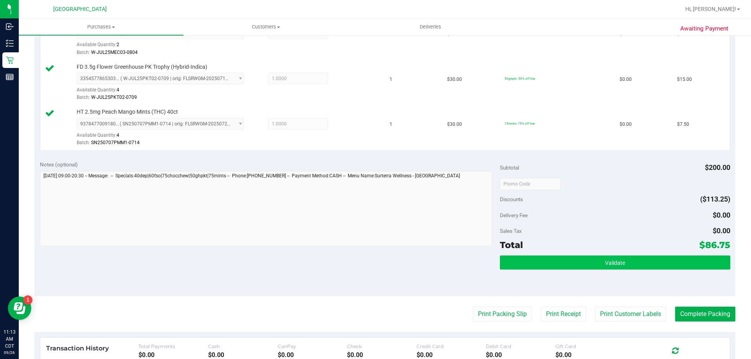
scroll to position [430, 0]
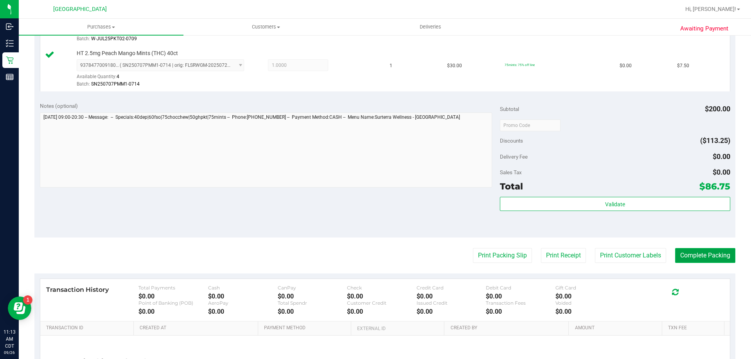
click at [681, 260] on button "Complete Packing" at bounding box center [705, 255] width 60 height 15
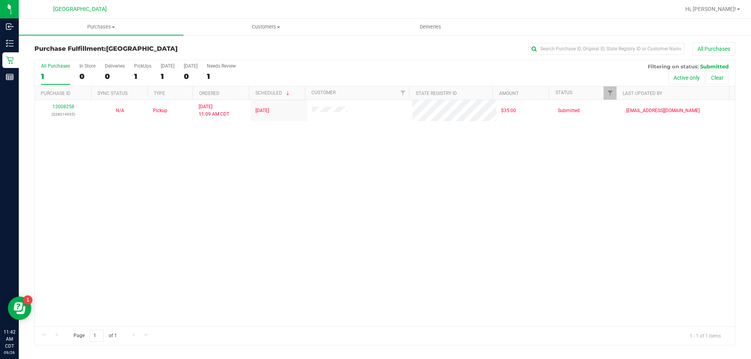
click at [147, 153] on div "12008258 (328014955) N/A Pickup 9/26/2025 11:09 AM CDT 9/26/2025 $35.00 Submitt…" at bounding box center [385, 213] width 700 height 226
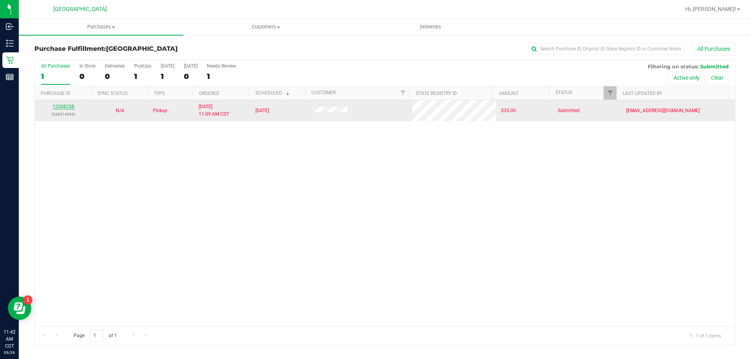
click at [69, 104] on link "12008258" at bounding box center [63, 106] width 22 height 5
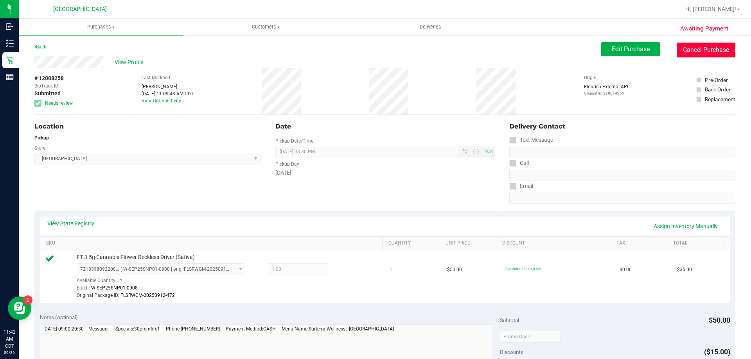
click at [702, 49] on button "Cancel Purchase" at bounding box center [706, 50] width 59 height 15
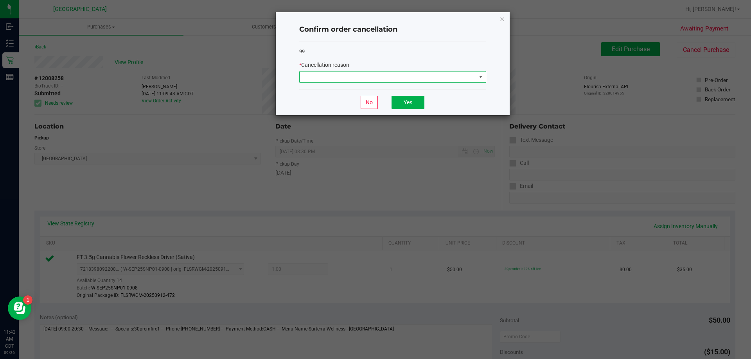
click at [404, 77] on span at bounding box center [388, 77] width 176 height 11
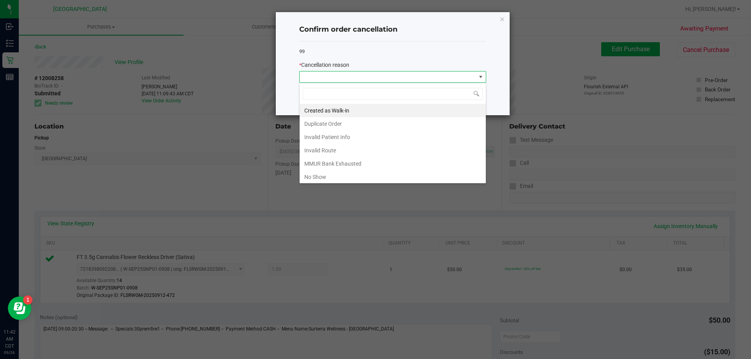
scroll to position [12, 187]
click at [346, 164] on li "MMUR Bank Exhausted" at bounding box center [393, 163] width 186 height 13
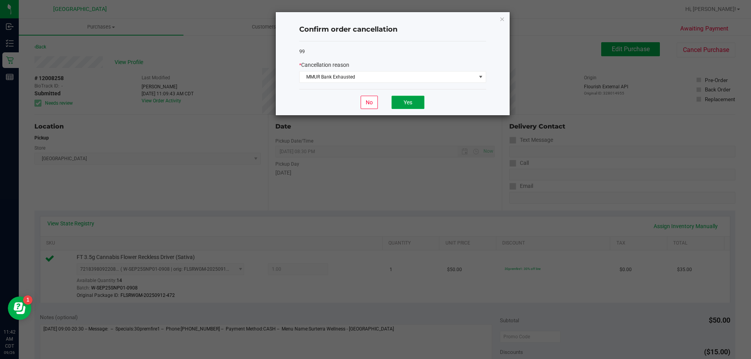
click at [415, 102] on button "Yes" at bounding box center [408, 102] width 33 height 13
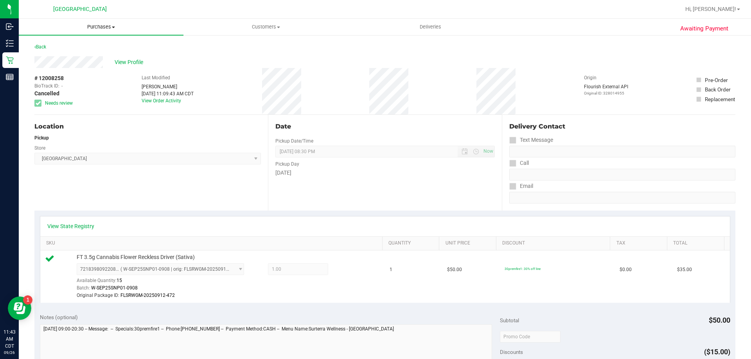
click at [88, 33] on uib-tab-heading "Purchases Summary of purchases Fulfillment All purchases" at bounding box center [101, 27] width 165 height 16
click at [76, 55] on li "Fulfillment" at bounding box center [101, 56] width 165 height 9
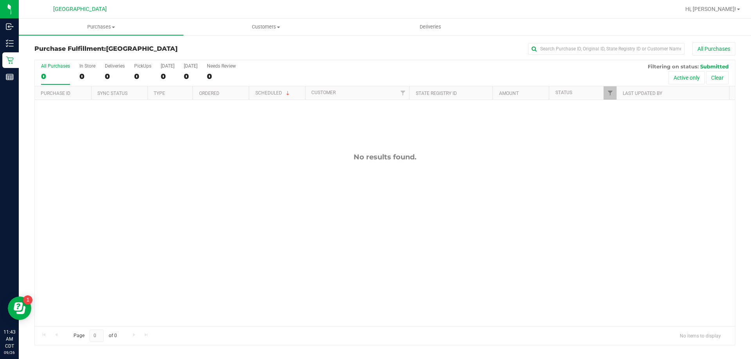
drag, startPoint x: 295, startPoint y: 252, endPoint x: 293, endPoint y: 255, distance: 4.0
click at [293, 255] on div "No results found." at bounding box center [385, 239] width 700 height 279
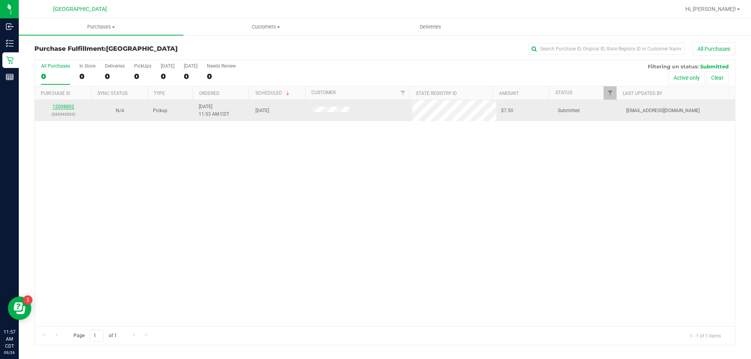
click at [71, 106] on link "12008802" at bounding box center [63, 106] width 22 height 5
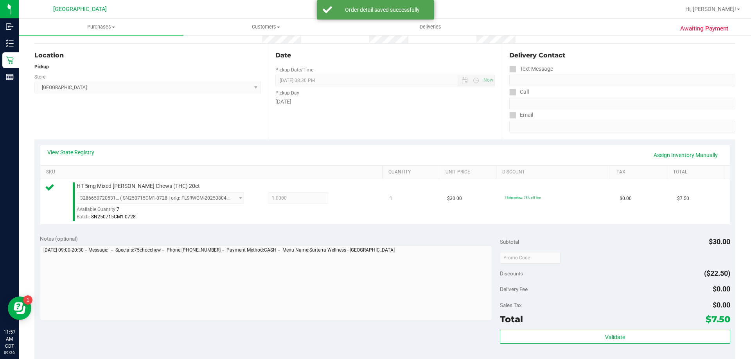
scroll to position [156, 0]
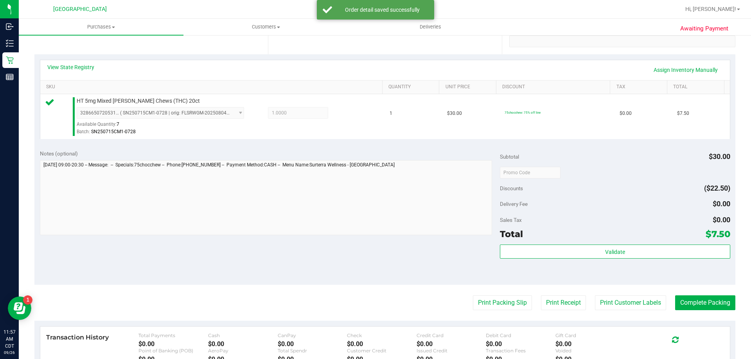
click at [600, 244] on div "Subtotal $30.00 Discounts ($22.50) Delivery Fee $0.00 Sales Tax $0.00 Total $7.…" at bounding box center [615, 215] width 230 height 130
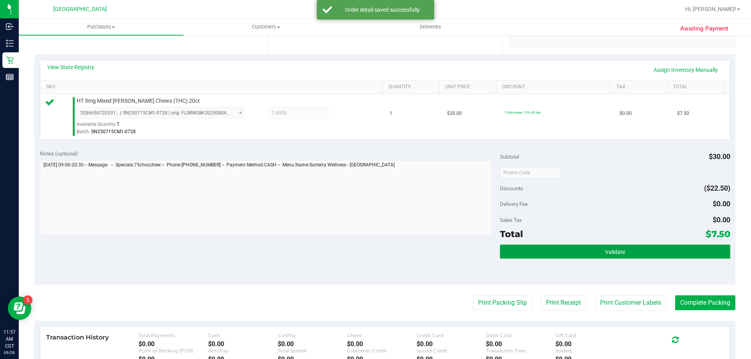
click at [586, 248] on button "Validate" at bounding box center [615, 252] width 230 height 14
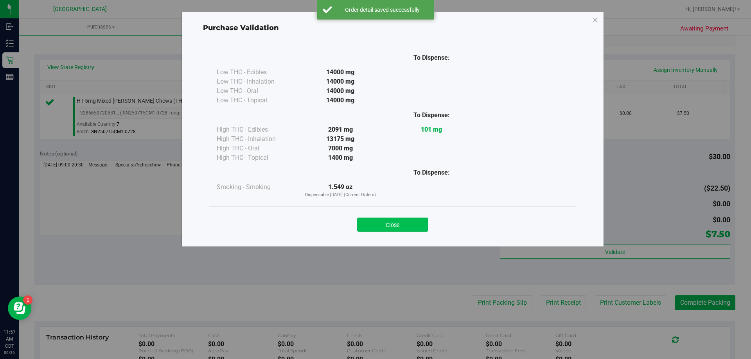
click at [397, 226] on button "Close" at bounding box center [392, 225] width 71 height 14
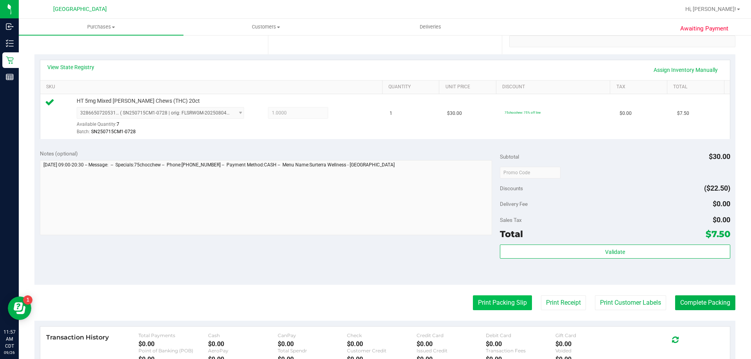
click at [480, 305] on button "Print Packing Slip" at bounding box center [502, 303] width 59 height 15
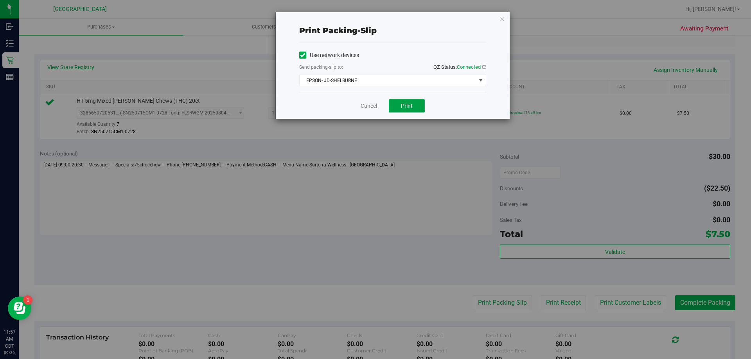
click at [407, 112] on button "Print" at bounding box center [407, 105] width 36 height 13
click at [366, 104] on link "Cancel" at bounding box center [369, 106] width 16 height 8
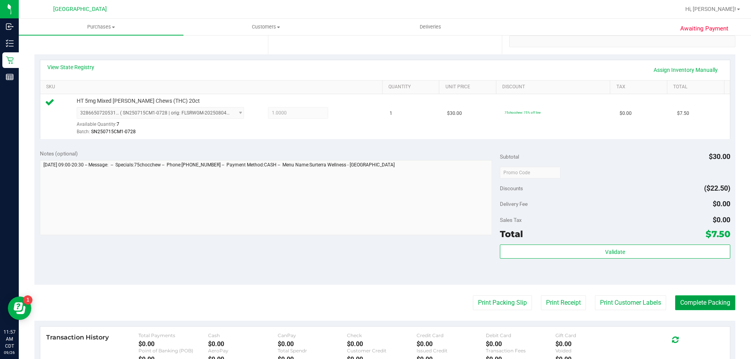
click at [686, 299] on button "Complete Packing" at bounding box center [705, 303] width 60 height 15
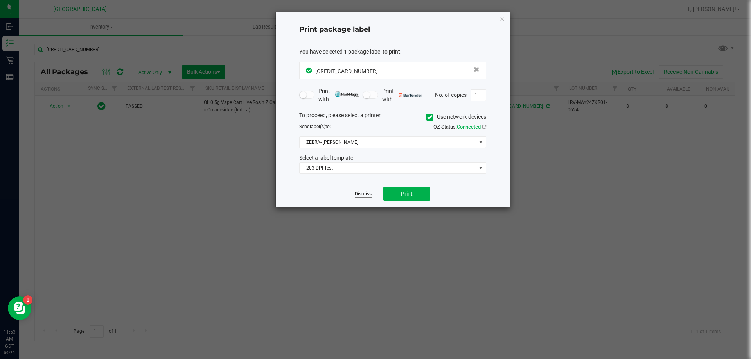
click at [369, 196] on link "Dismiss" at bounding box center [363, 194] width 17 height 7
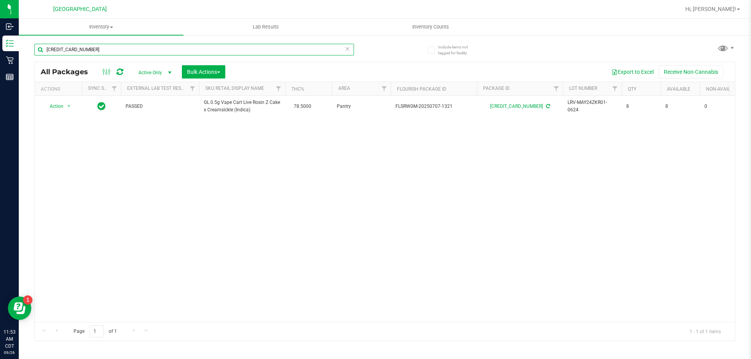
drag, startPoint x: 223, startPoint y: 49, endPoint x: 45, endPoint y: 41, distance: 178.2
click at [45, 41] on div "4043526108420642" at bounding box center [209, 49] width 350 height 25
type input "7602070607063750"
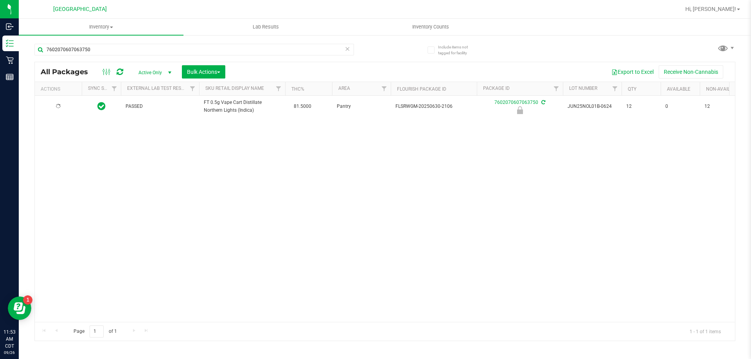
click at [55, 109] on div at bounding box center [59, 106] width 38 height 7
click at [55, 109] on span "Action" at bounding box center [53, 106] width 21 height 11
click at [60, 194] on li "Unlock package" at bounding box center [68, 200] width 50 height 12
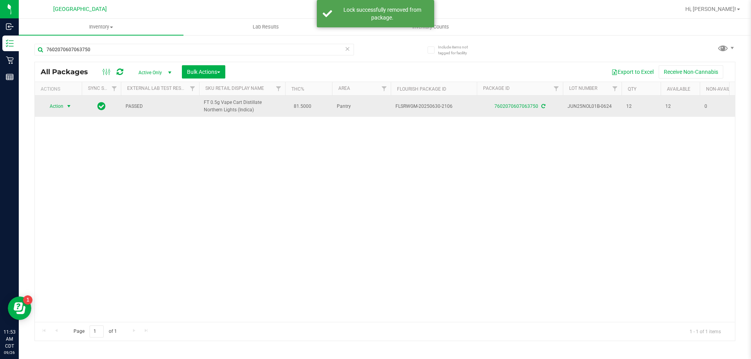
click at [61, 104] on span "Action" at bounding box center [53, 106] width 21 height 11
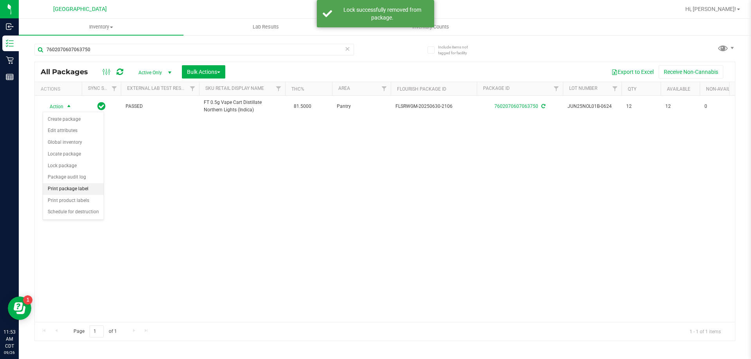
click at [76, 189] on li "Print package label" at bounding box center [73, 189] width 61 height 12
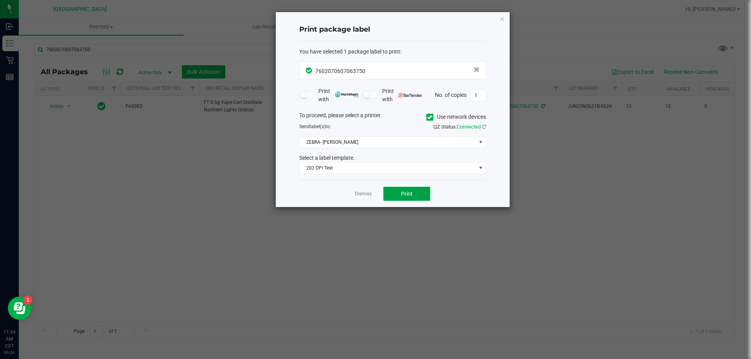
click at [399, 192] on button "Print" at bounding box center [406, 194] width 47 height 14
click at [365, 188] on div "Dismiss Print" at bounding box center [392, 193] width 187 height 27
click at [365, 190] on app-cancel-button "Dismiss" at bounding box center [363, 194] width 17 height 8
click at [365, 196] on link "Dismiss" at bounding box center [363, 194] width 17 height 7
